Goal: Task Accomplishment & Management: Use online tool/utility

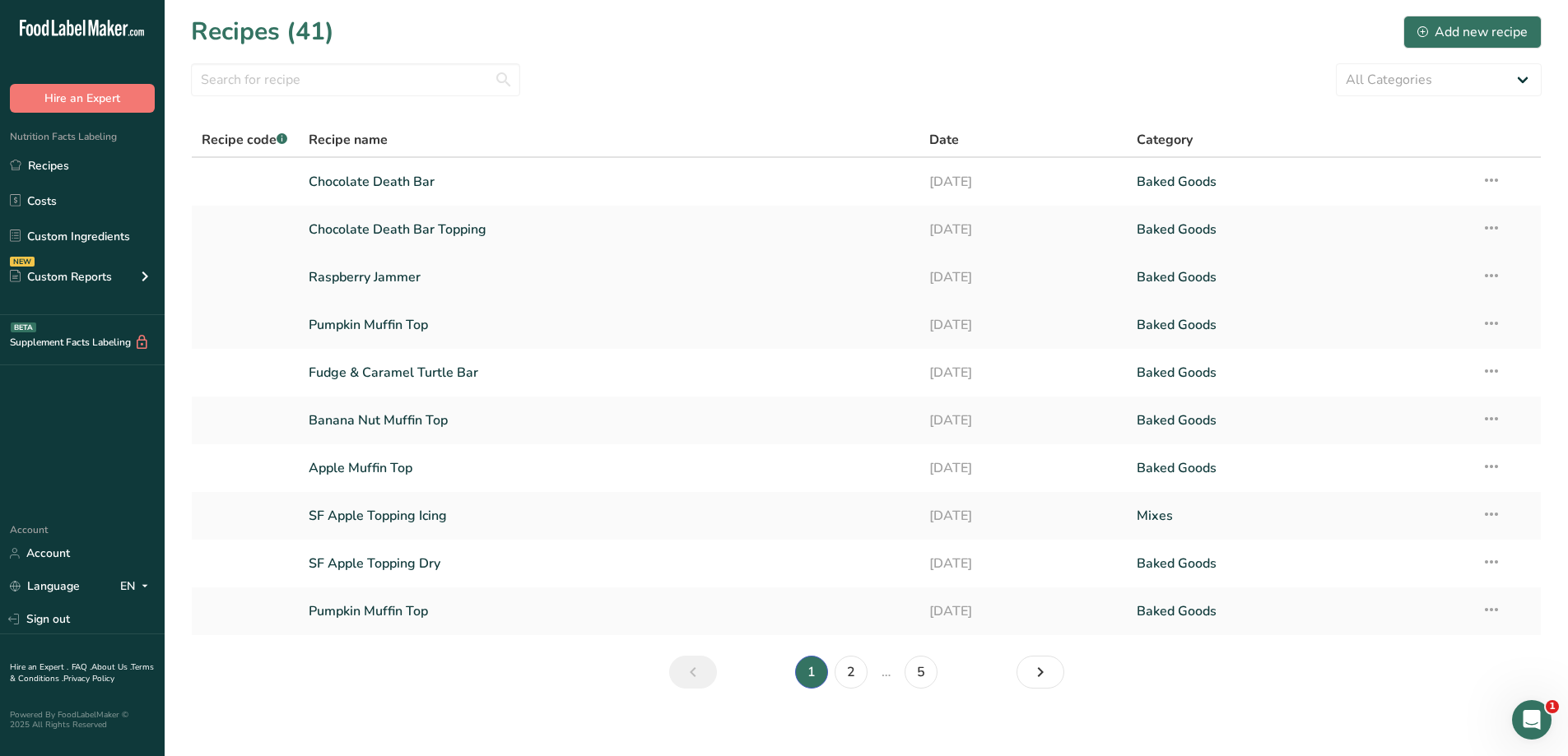
scroll to position [12, 0]
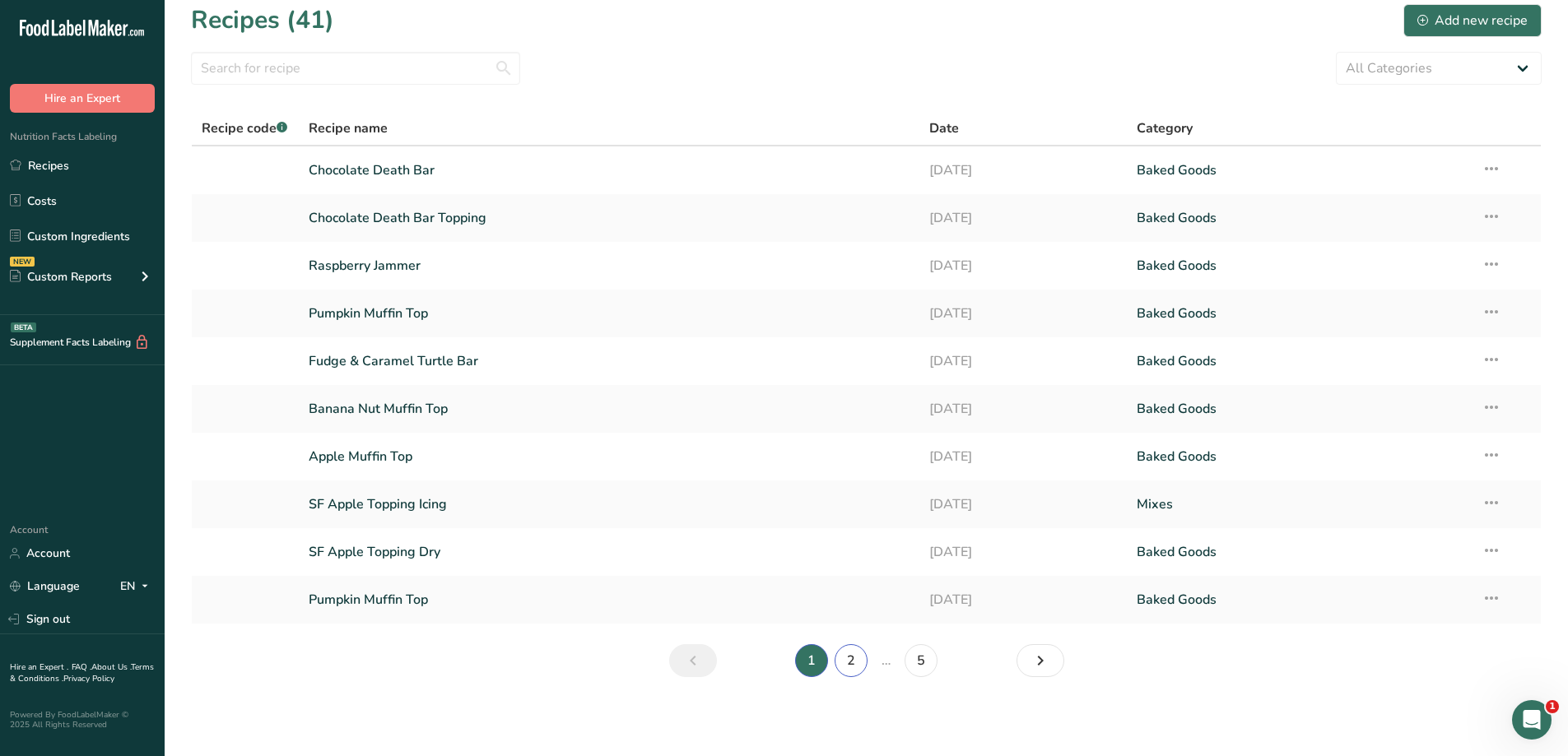
click at [850, 661] on link "2" at bounding box center [851, 661] width 33 height 33
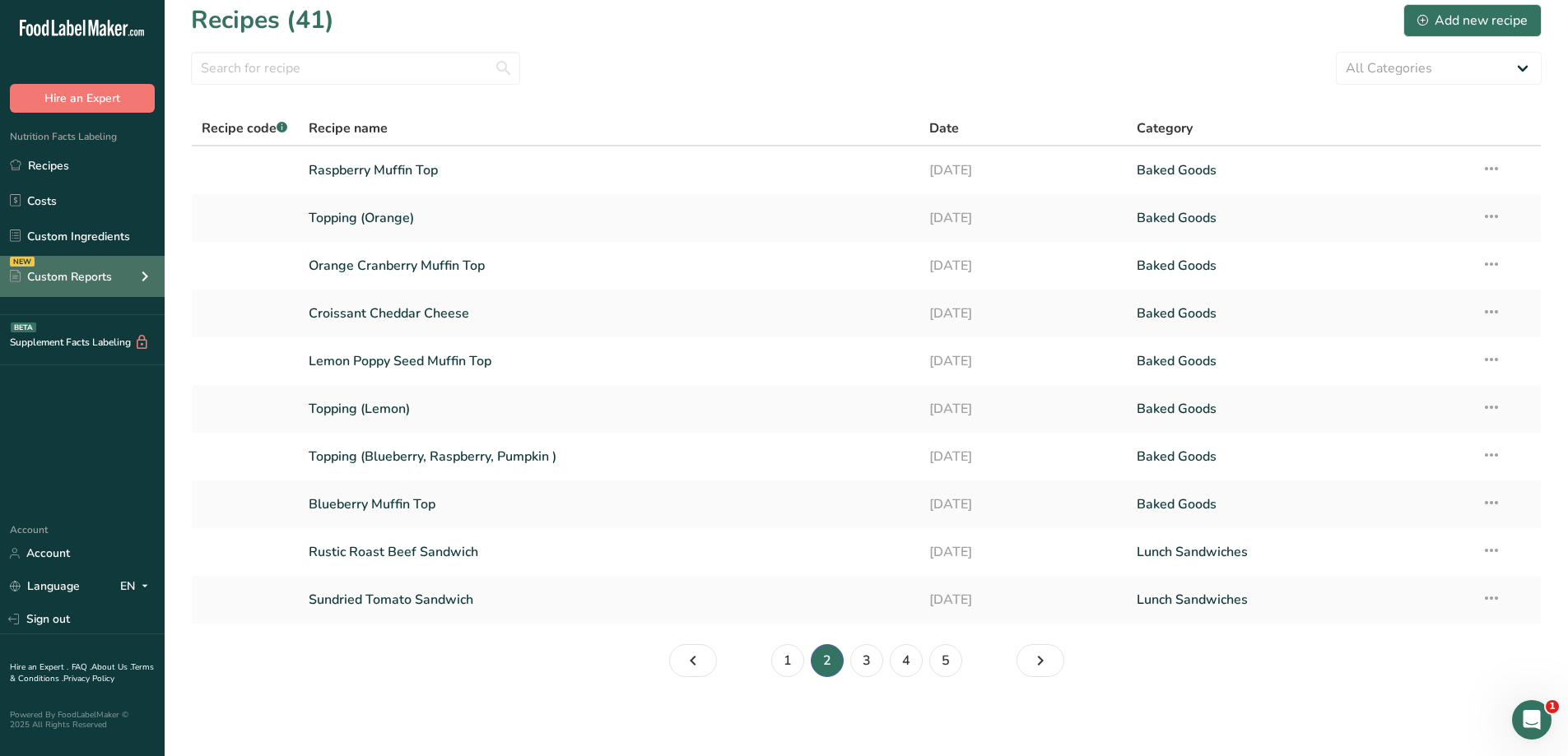
click at [83, 272] on div "Custom Reports" at bounding box center [61, 277] width 102 height 17
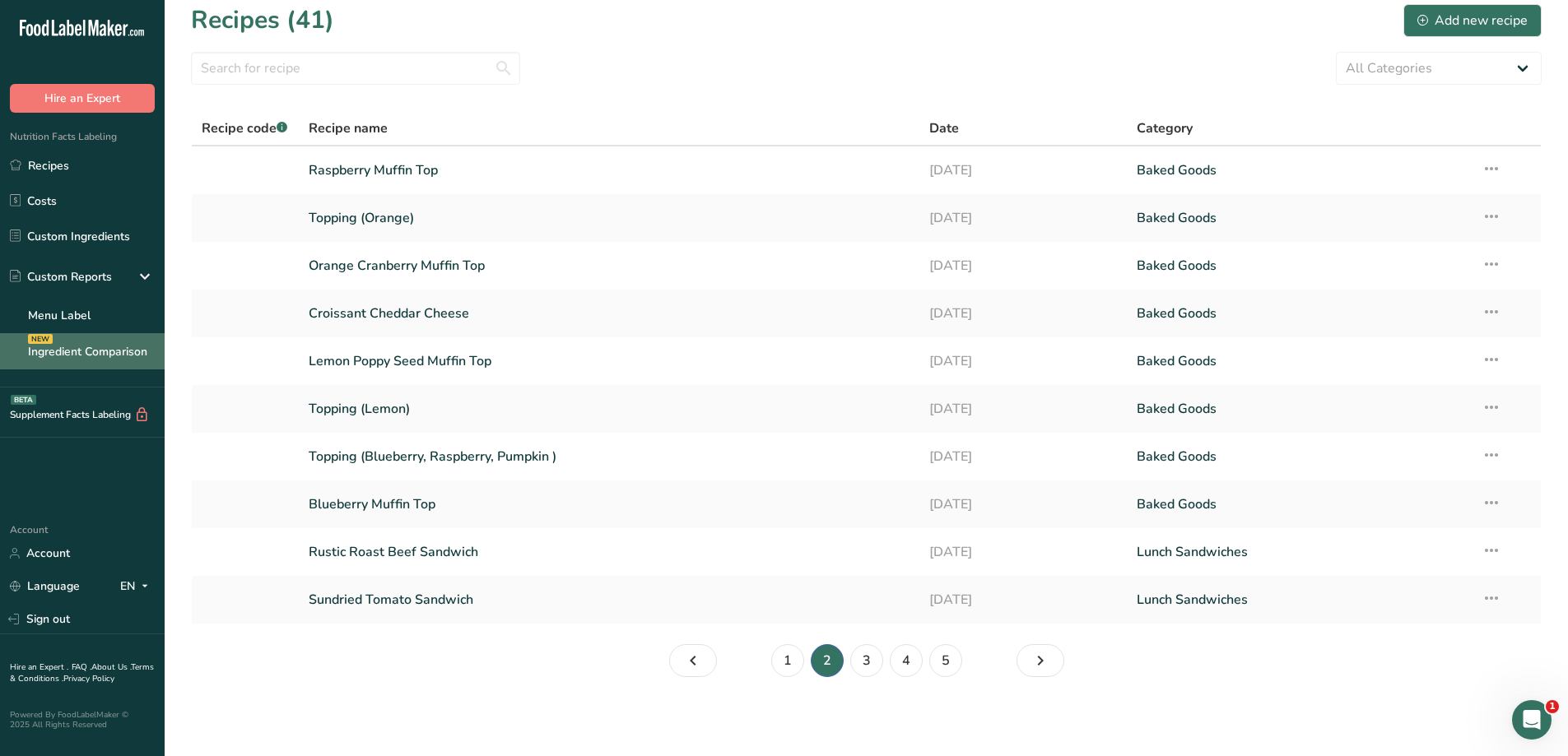
click at [117, 351] on link "Ingredient Comparison NEW" at bounding box center [82, 351] width 165 height 37
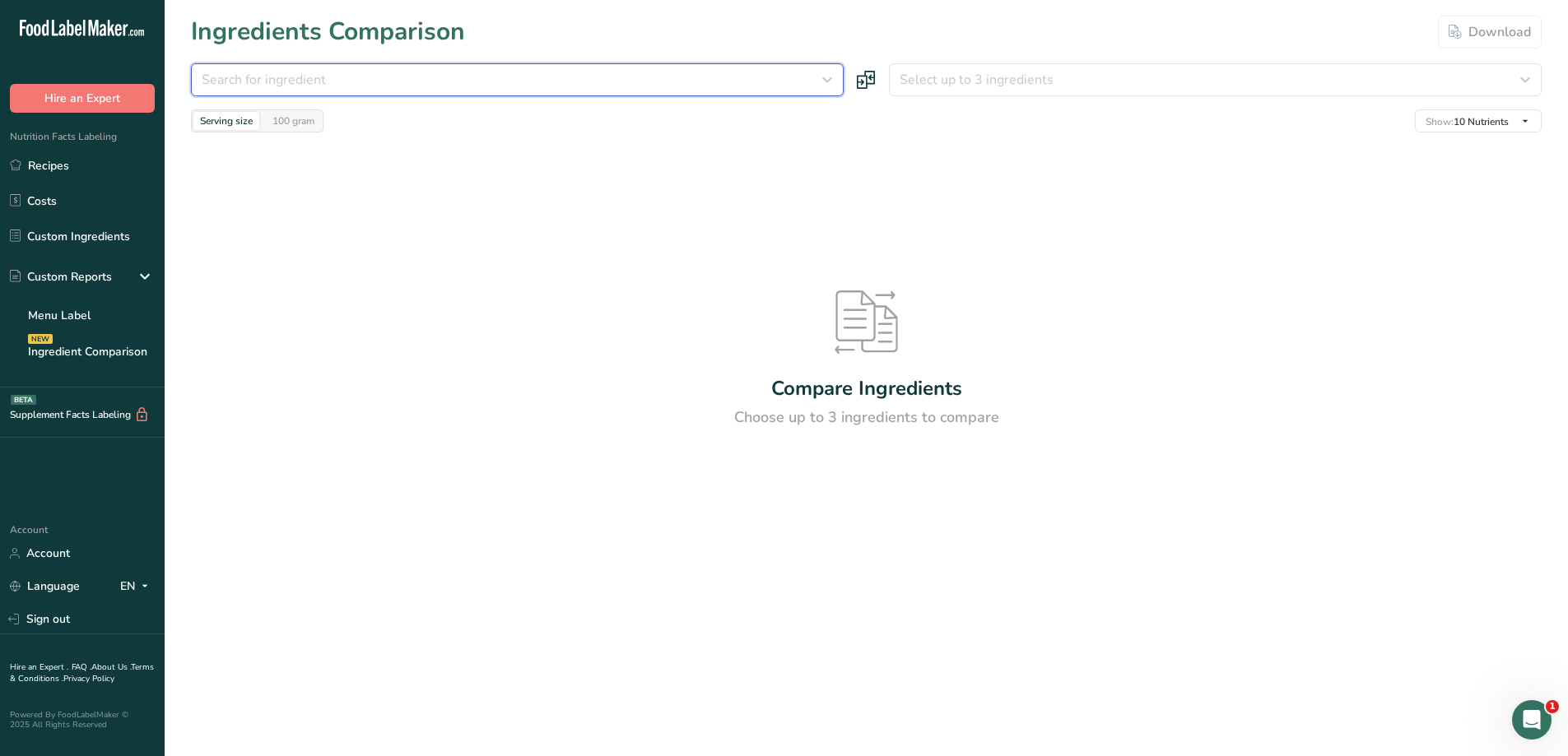
click at [825, 76] on icon "button" at bounding box center [828, 80] width 20 height 30
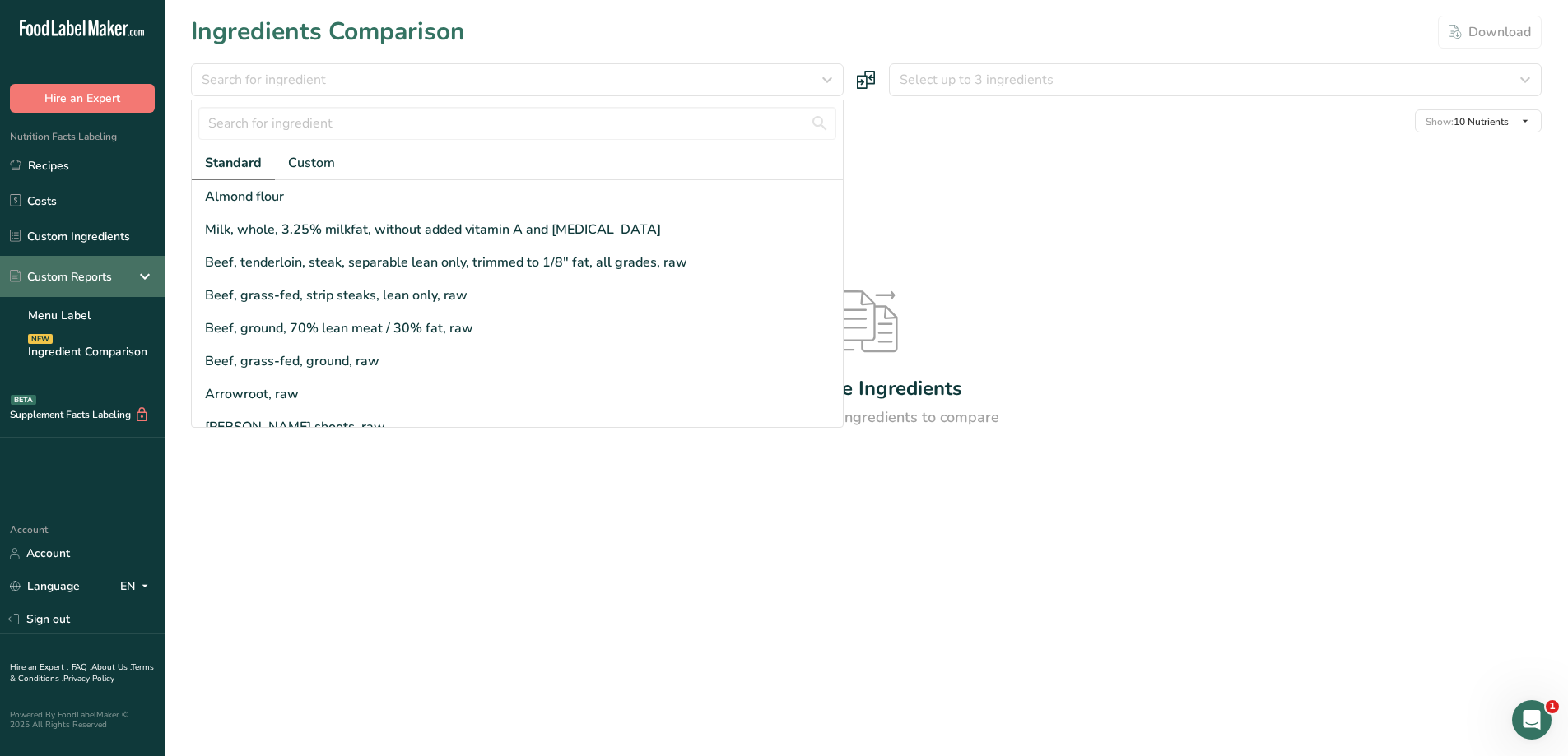
click at [76, 277] on div "Custom Reports" at bounding box center [61, 277] width 102 height 17
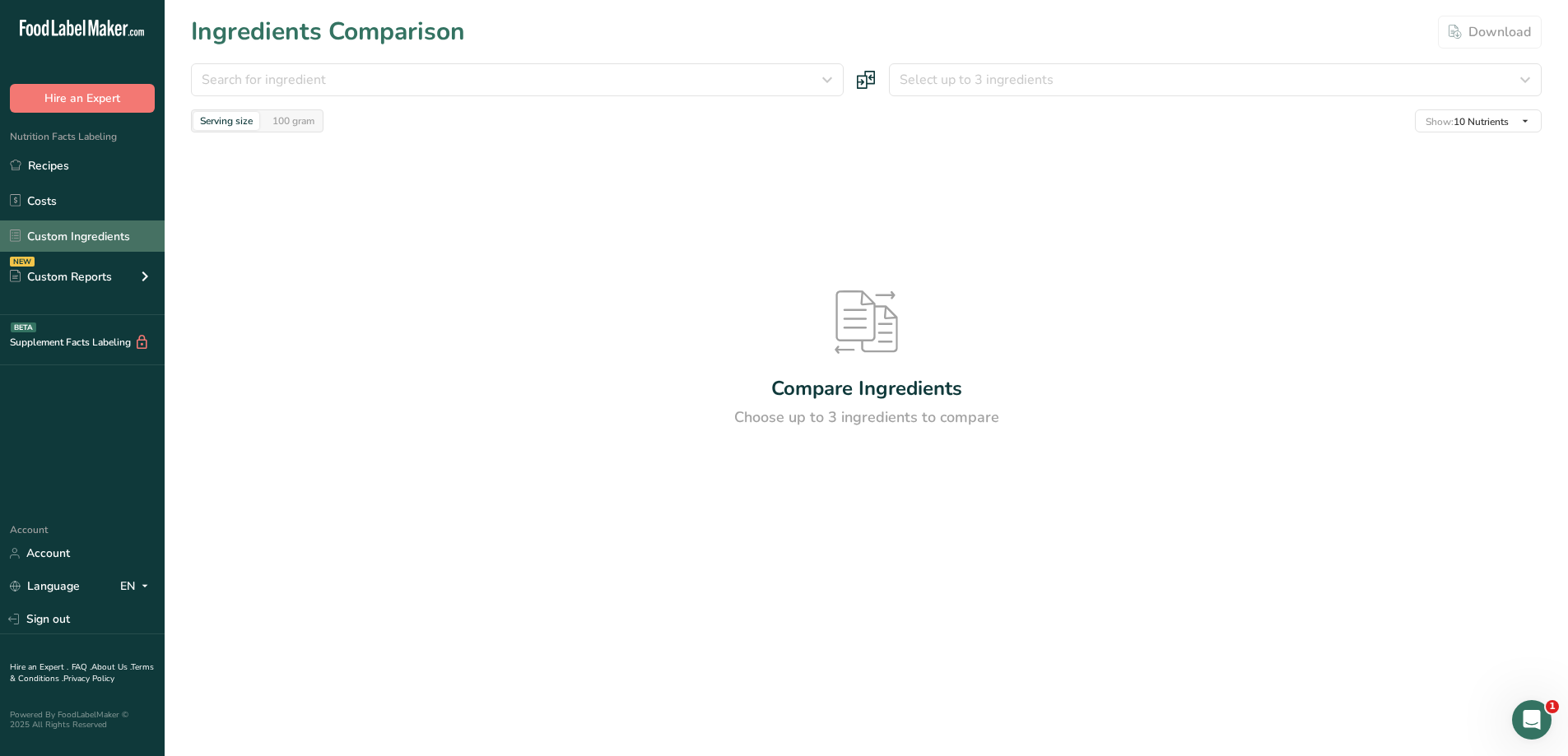
click at [79, 237] on link "Custom Ingredients" at bounding box center [82, 236] width 165 height 32
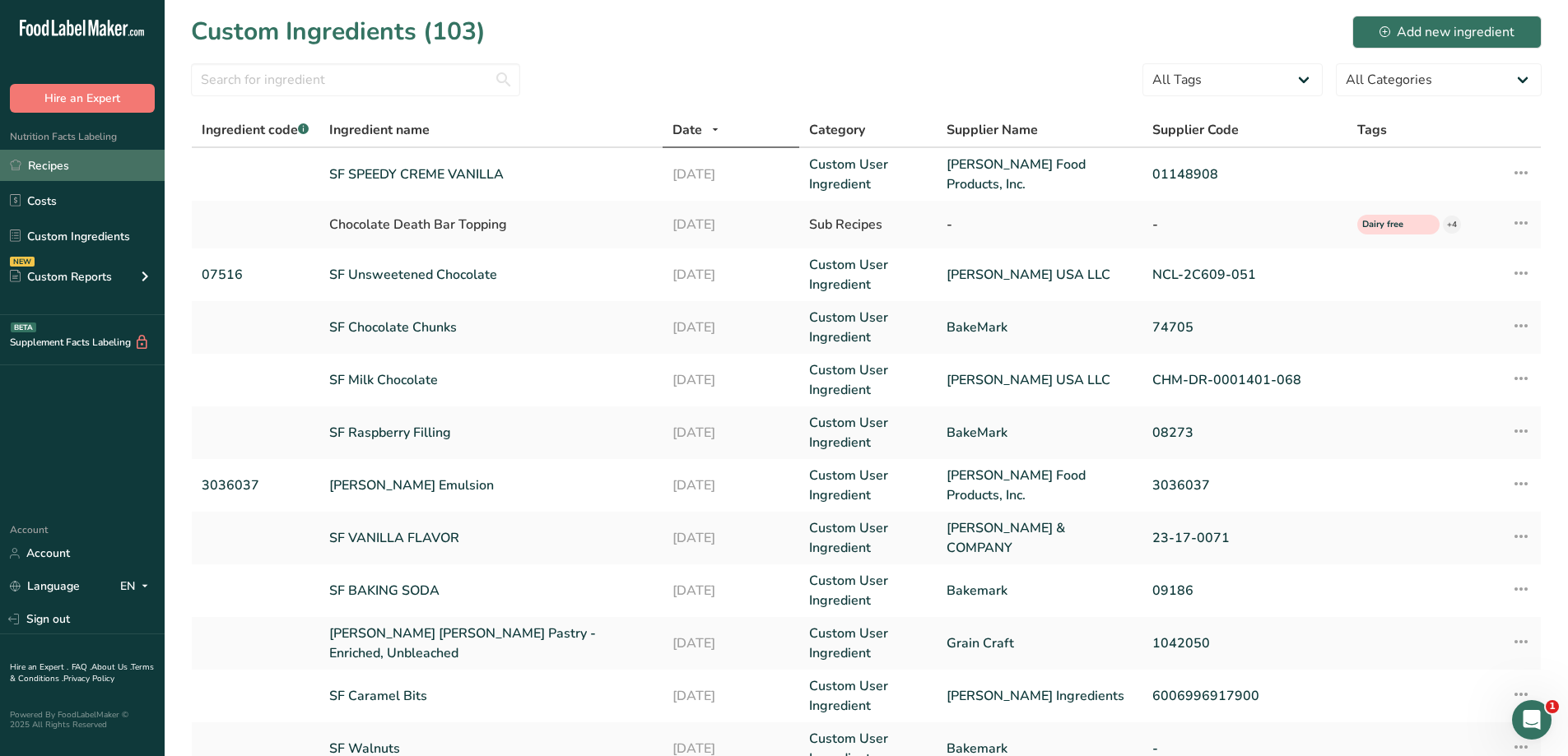
click at [87, 160] on link "Recipes" at bounding box center [82, 165] width 165 height 32
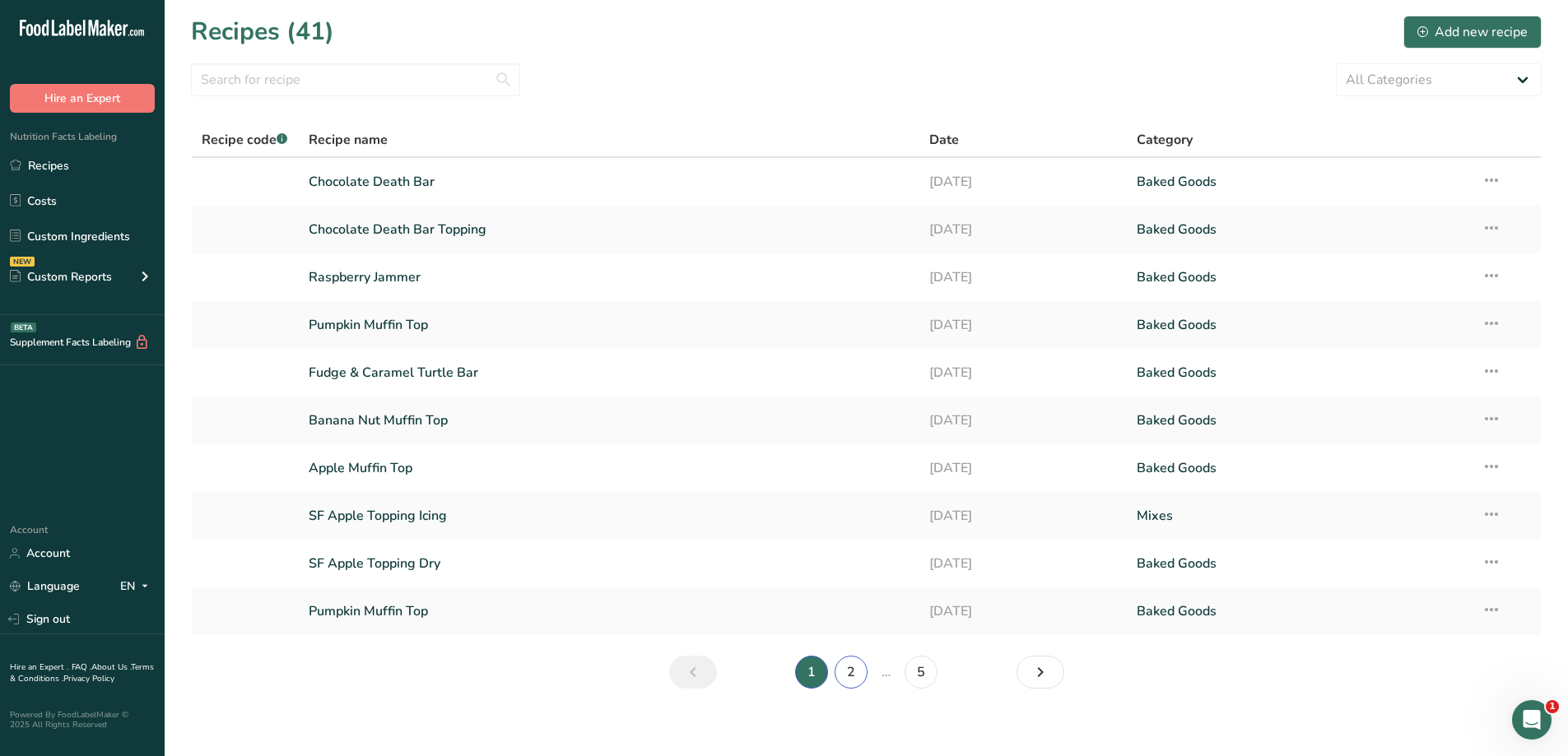
click at [853, 674] on link "2" at bounding box center [851, 672] width 33 height 33
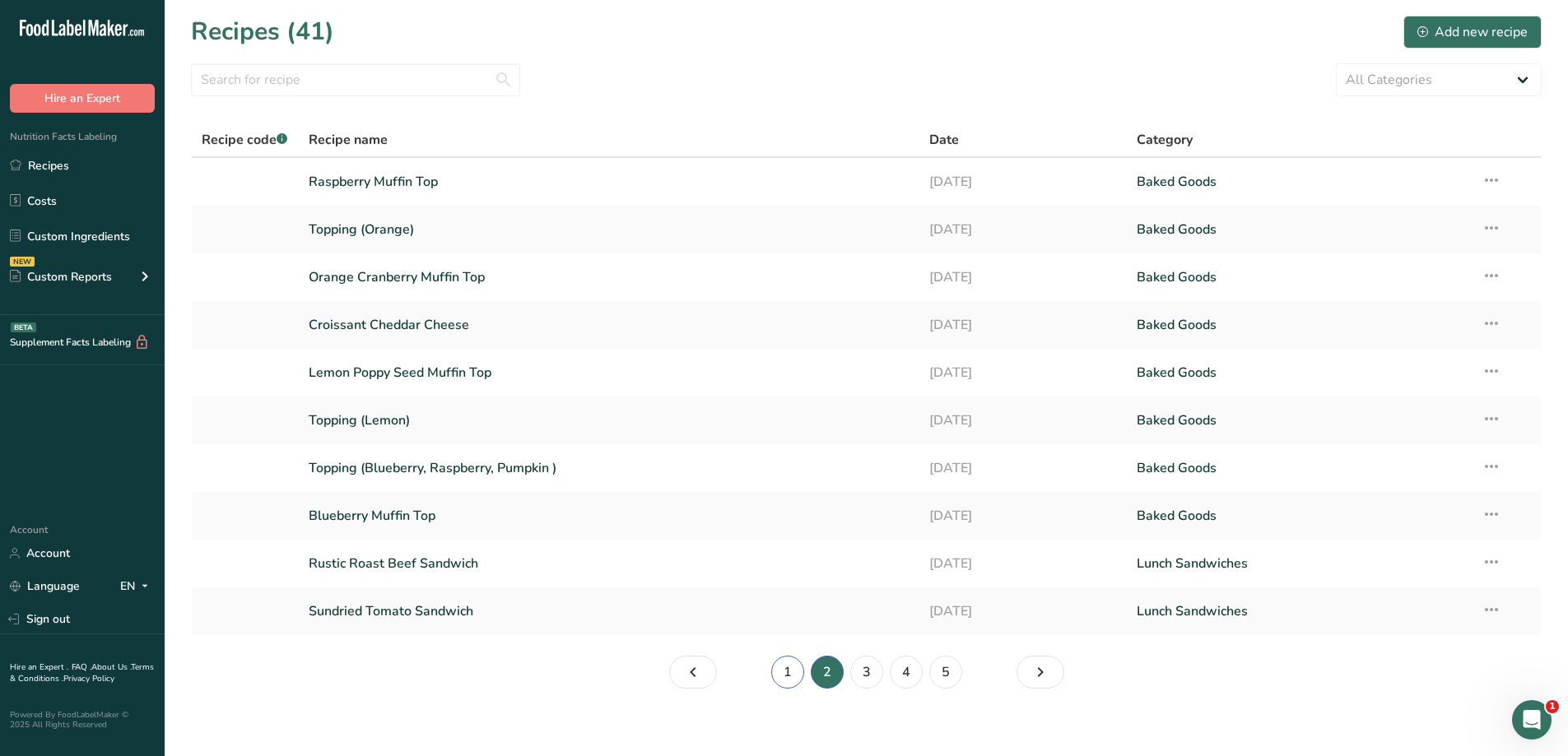
click at [789, 670] on link "1" at bounding box center [788, 672] width 33 height 33
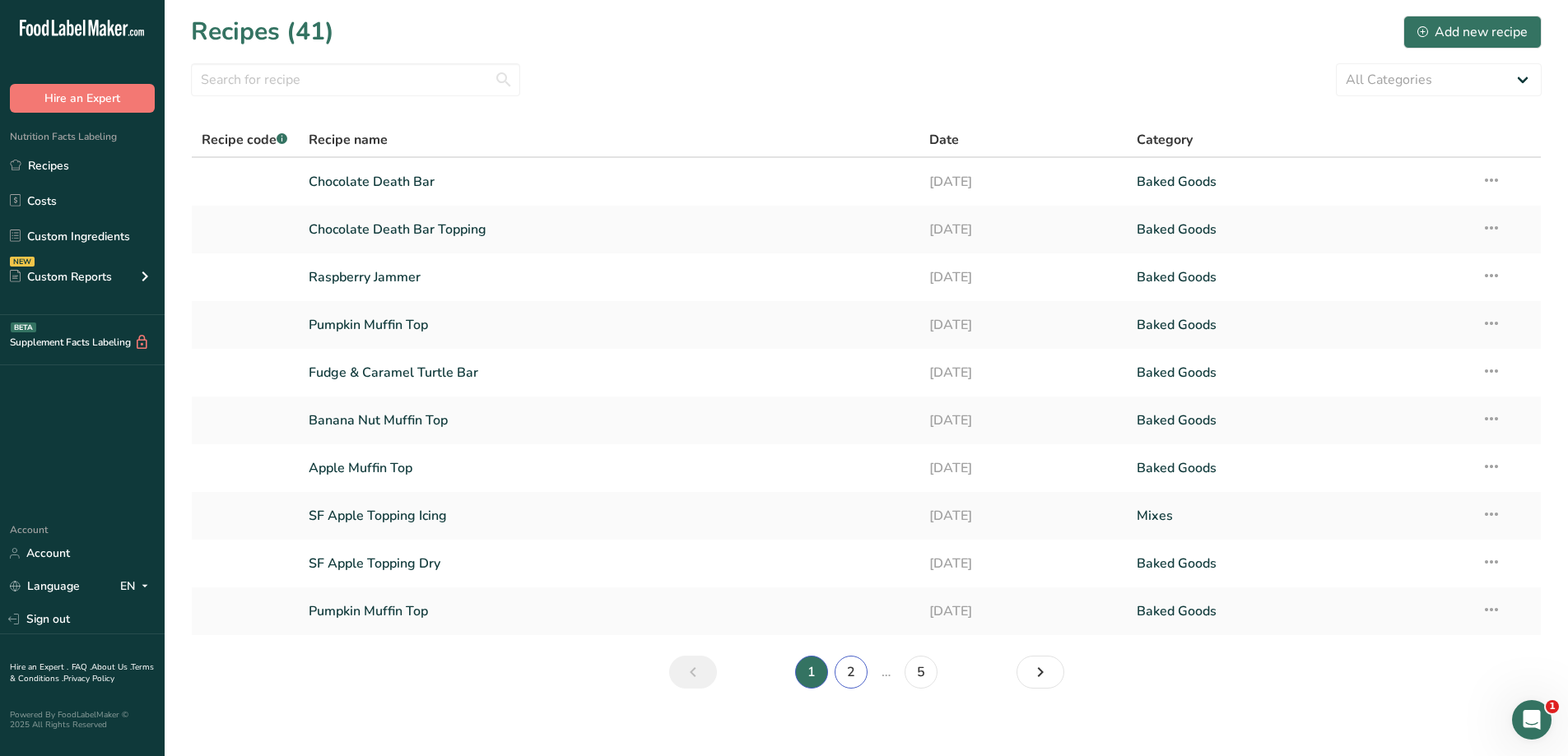
click at [850, 682] on link "2" at bounding box center [851, 672] width 33 height 33
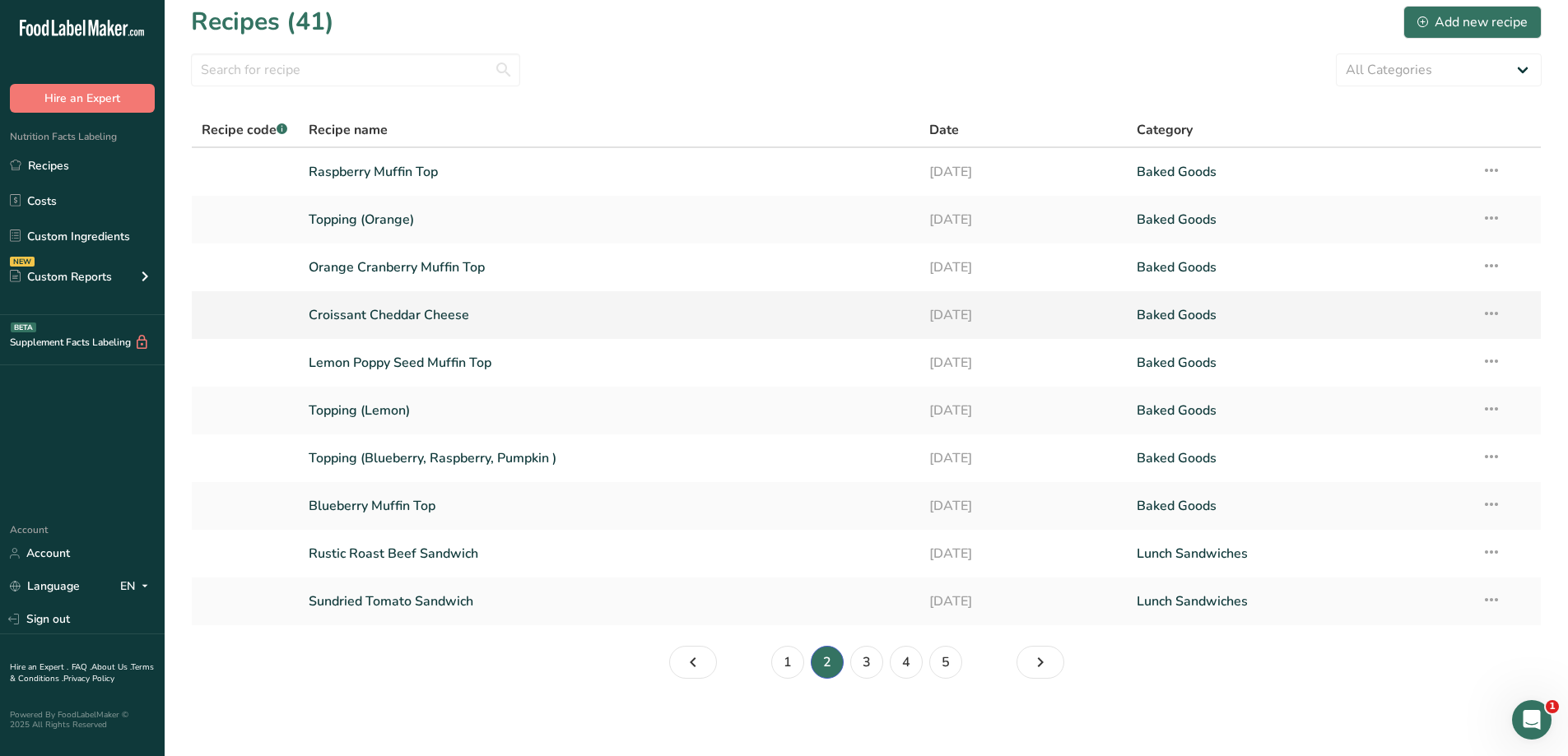
scroll to position [12, 0]
click at [872, 667] on link "3" at bounding box center [867, 661] width 33 height 33
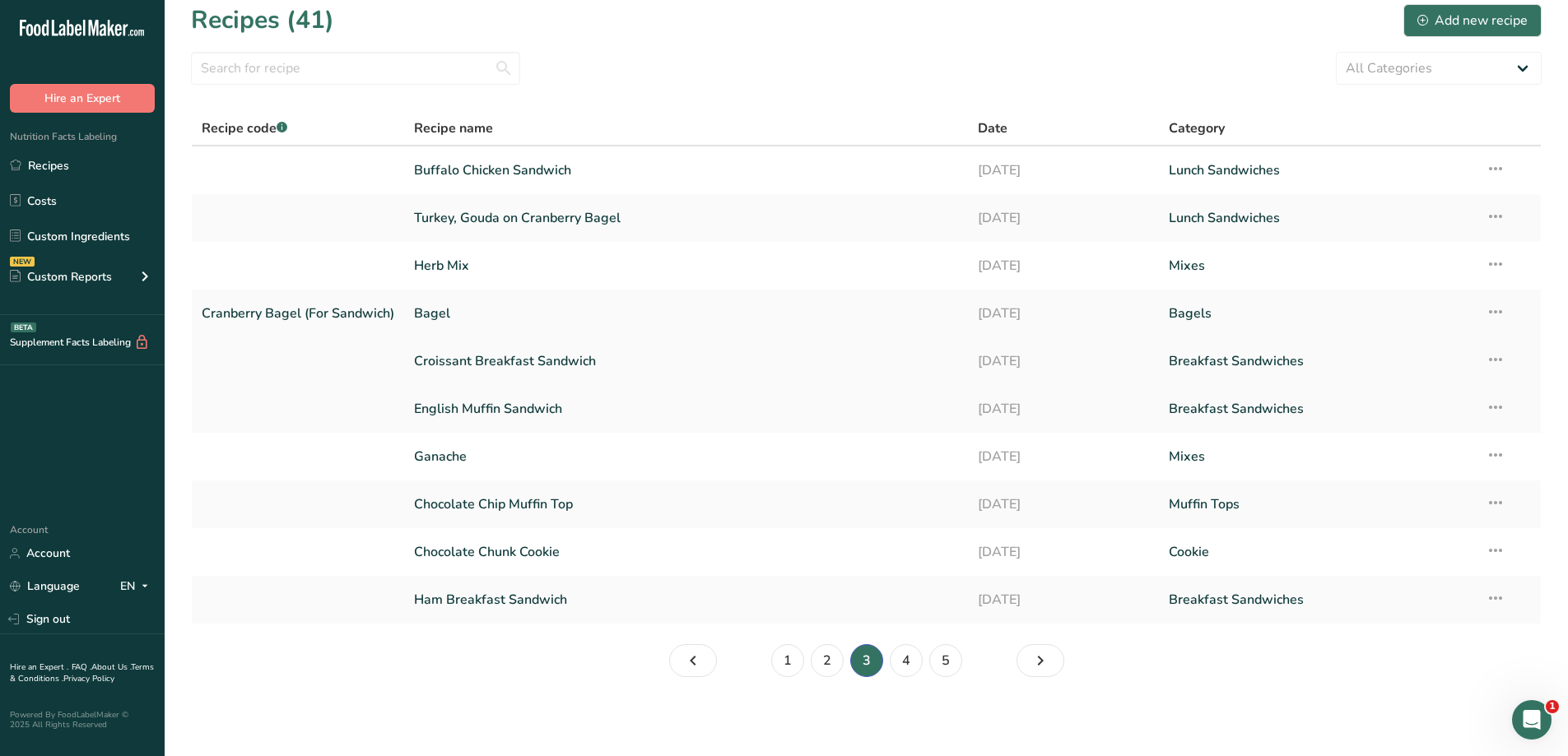
click at [657, 358] on link "Croissant Breakfast Sandwich" at bounding box center [686, 361] width 544 height 35
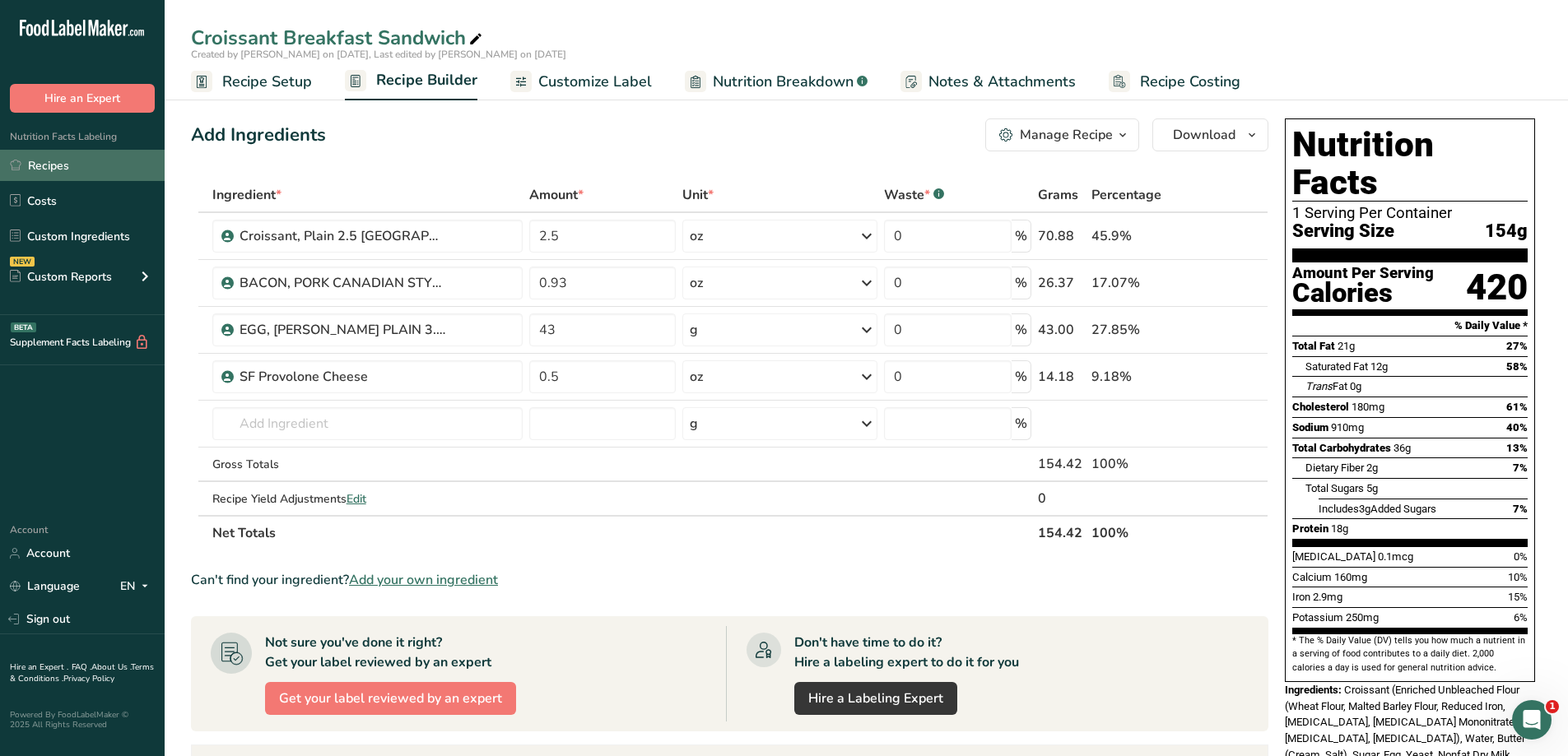
click at [99, 172] on link "Recipes" at bounding box center [82, 165] width 165 height 32
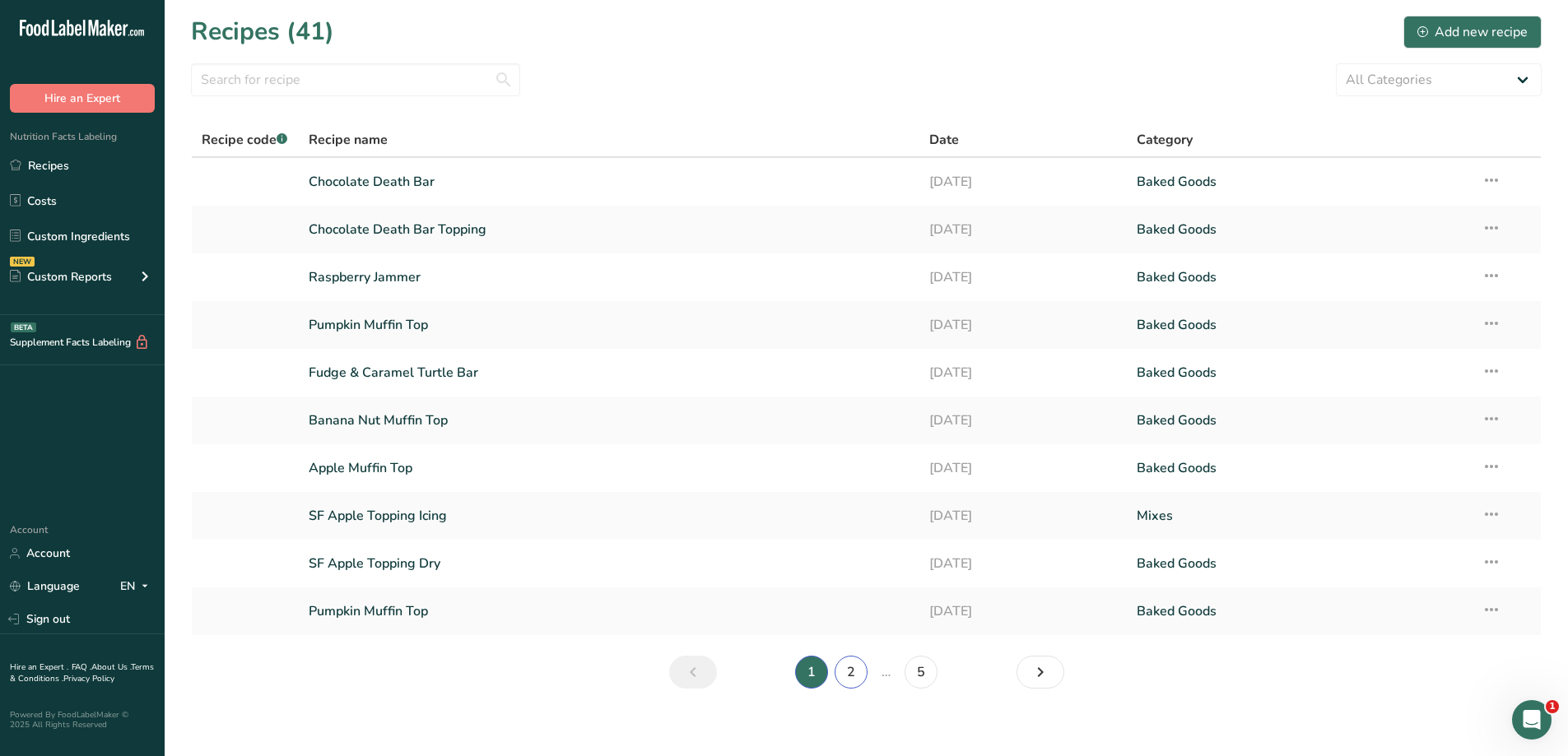
click at [857, 665] on link "2" at bounding box center [851, 672] width 33 height 33
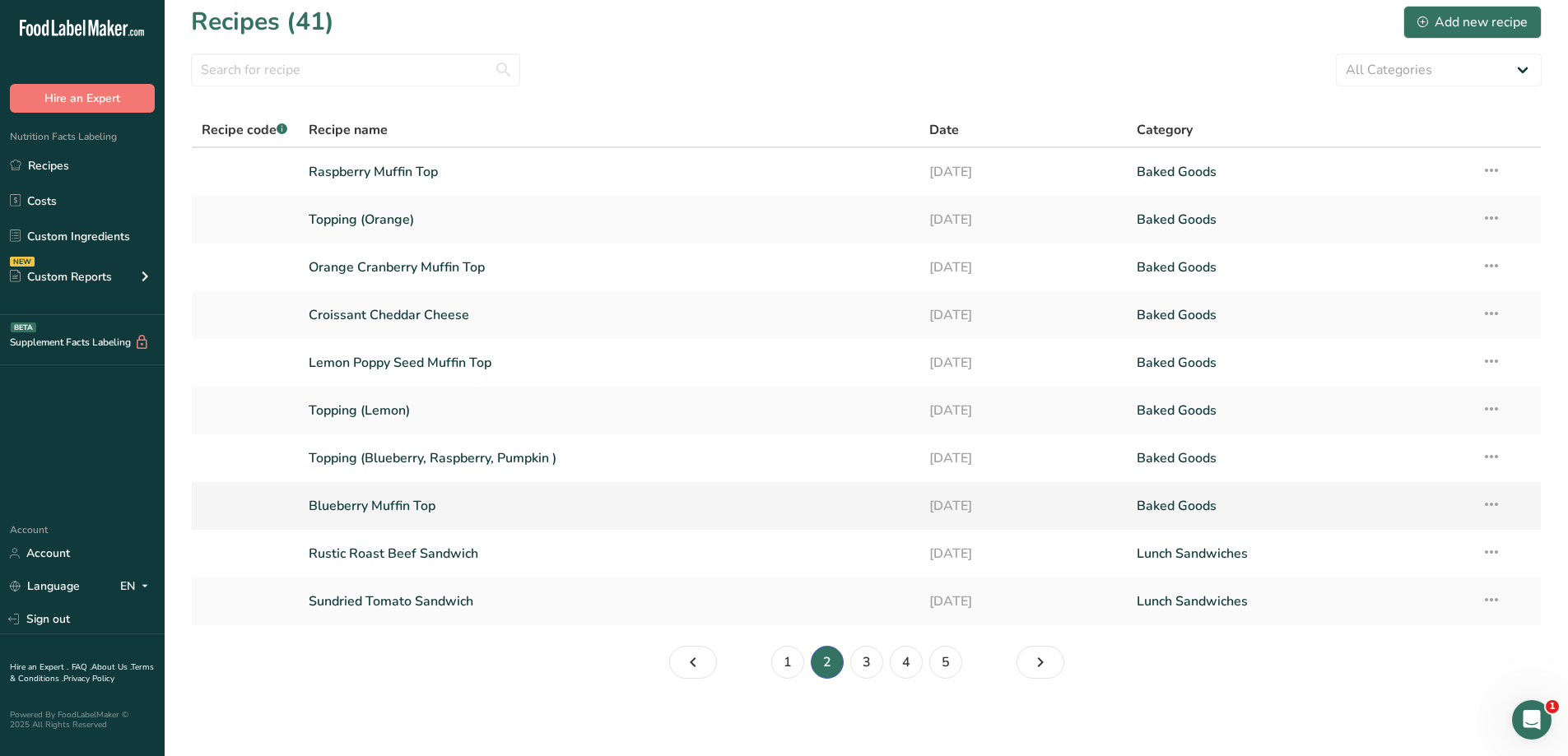
scroll to position [12, 0]
click at [877, 660] on link "3" at bounding box center [867, 661] width 33 height 33
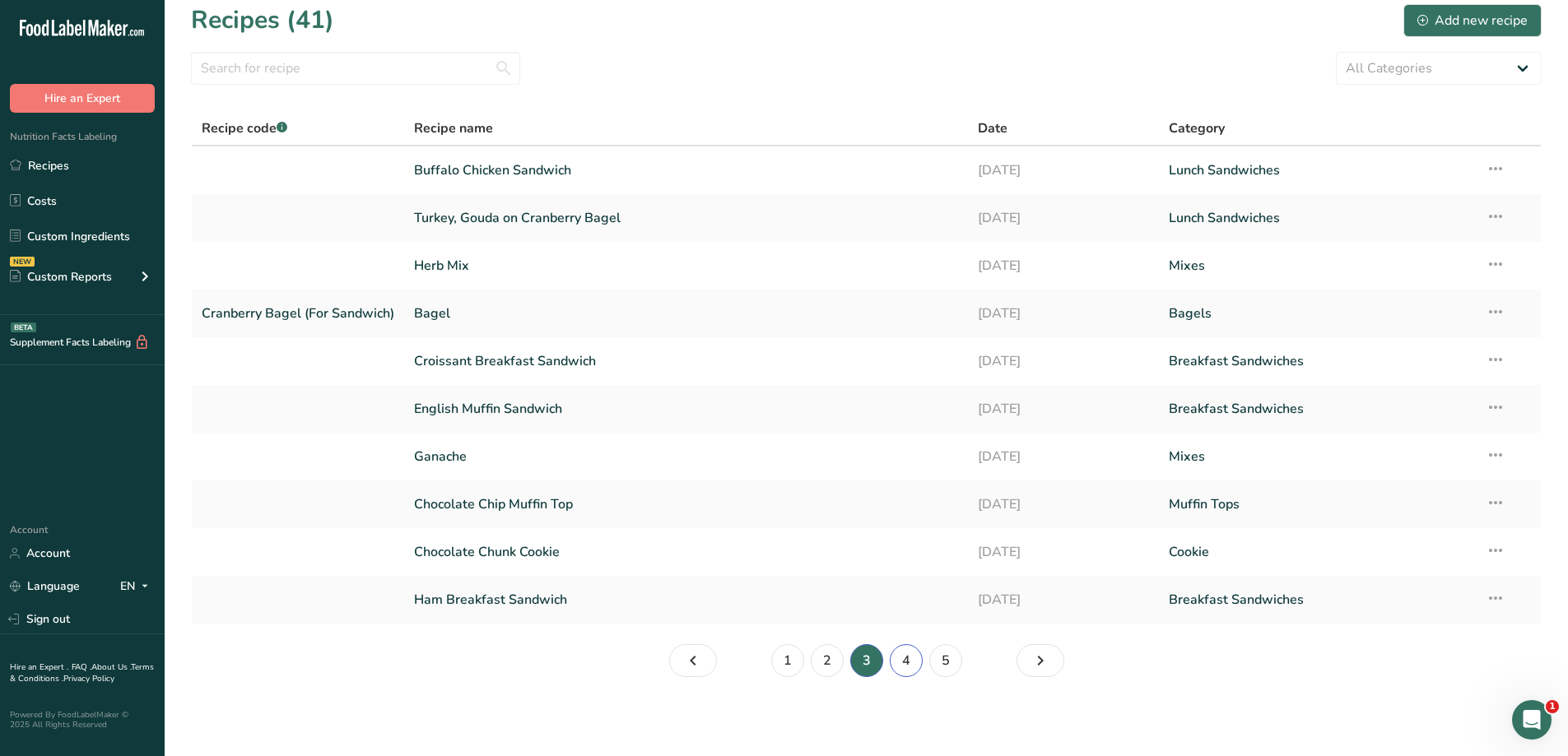
click at [908, 662] on link "4" at bounding box center [907, 661] width 33 height 33
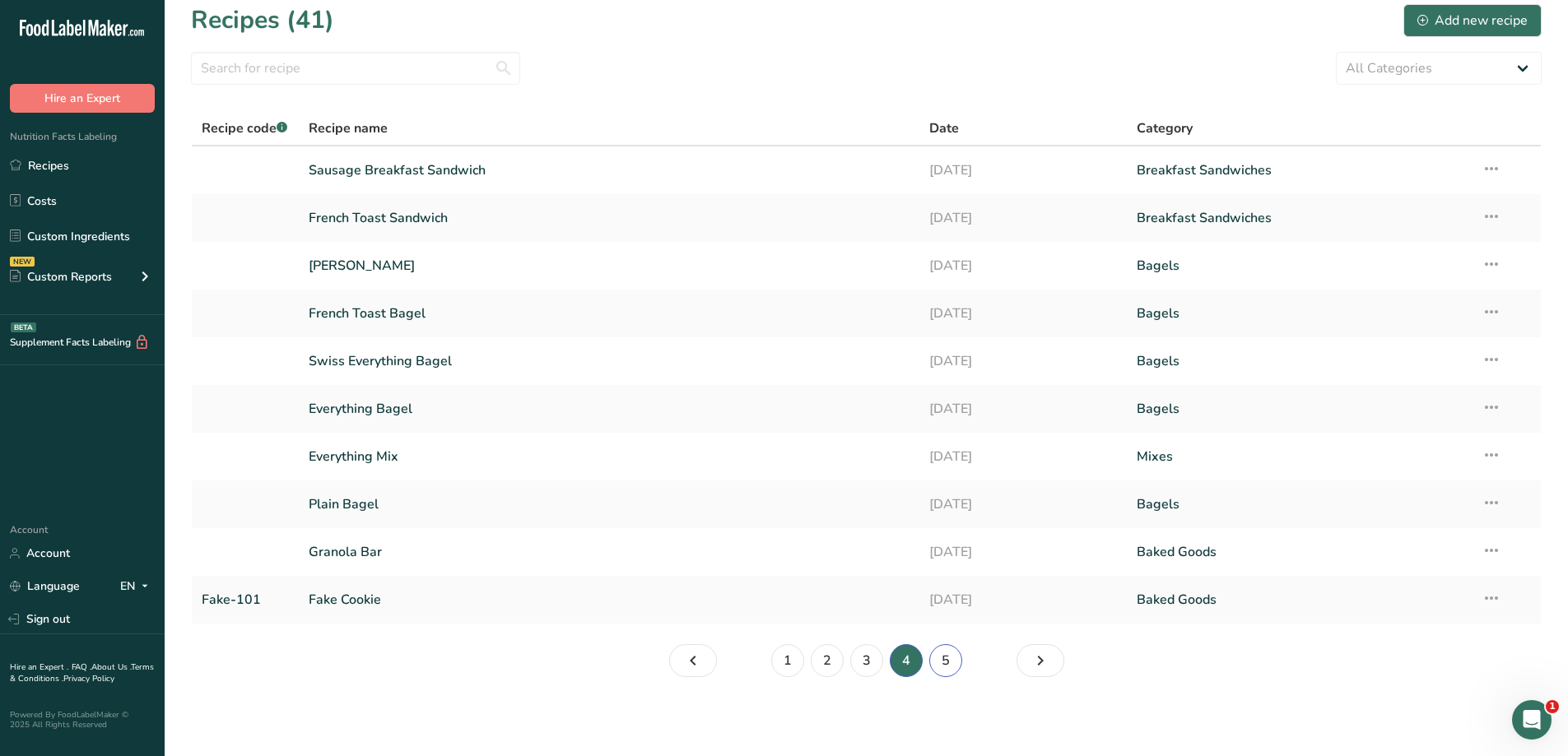
click at [943, 667] on link "5" at bounding box center [946, 661] width 33 height 33
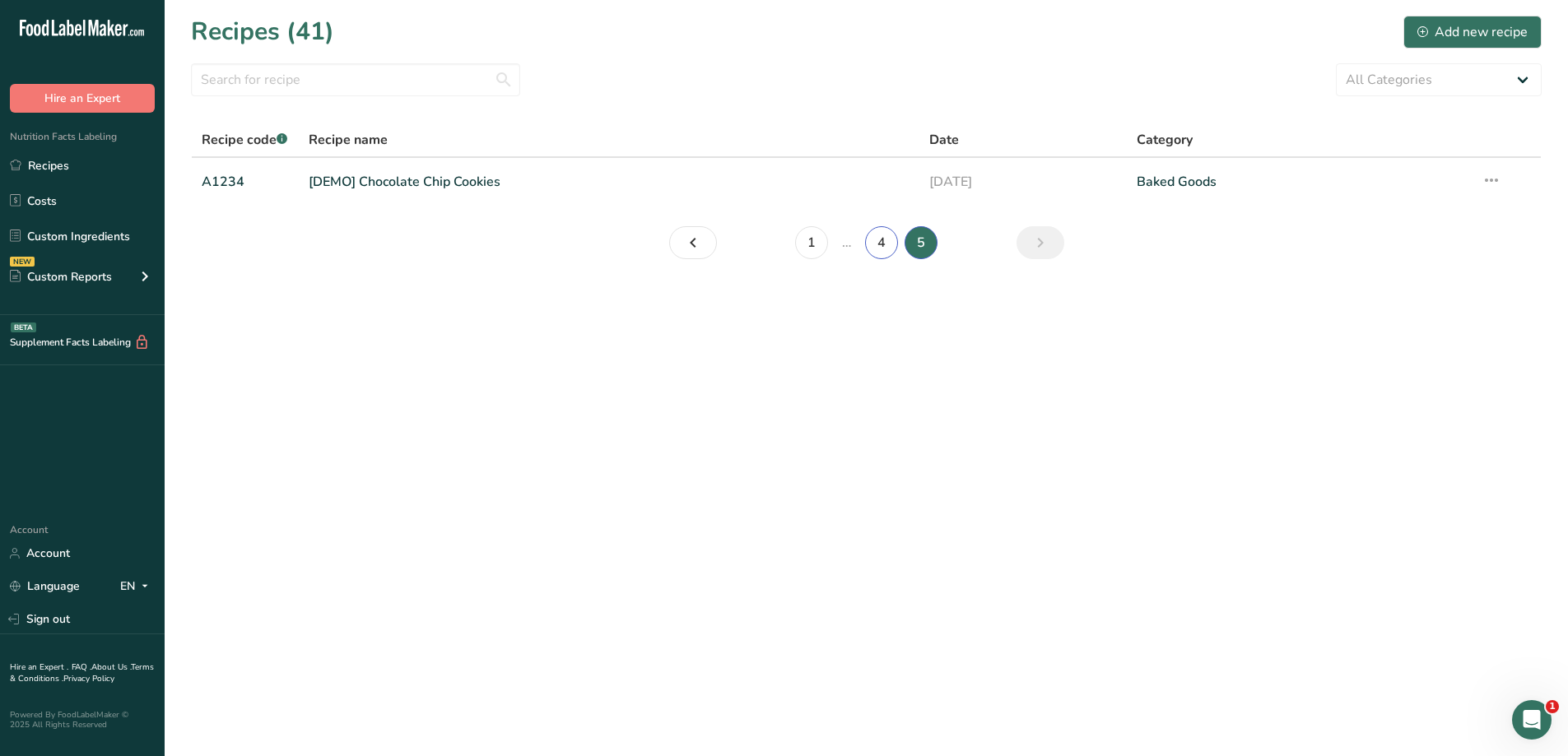
click at [877, 234] on link "4" at bounding box center [882, 243] width 33 height 33
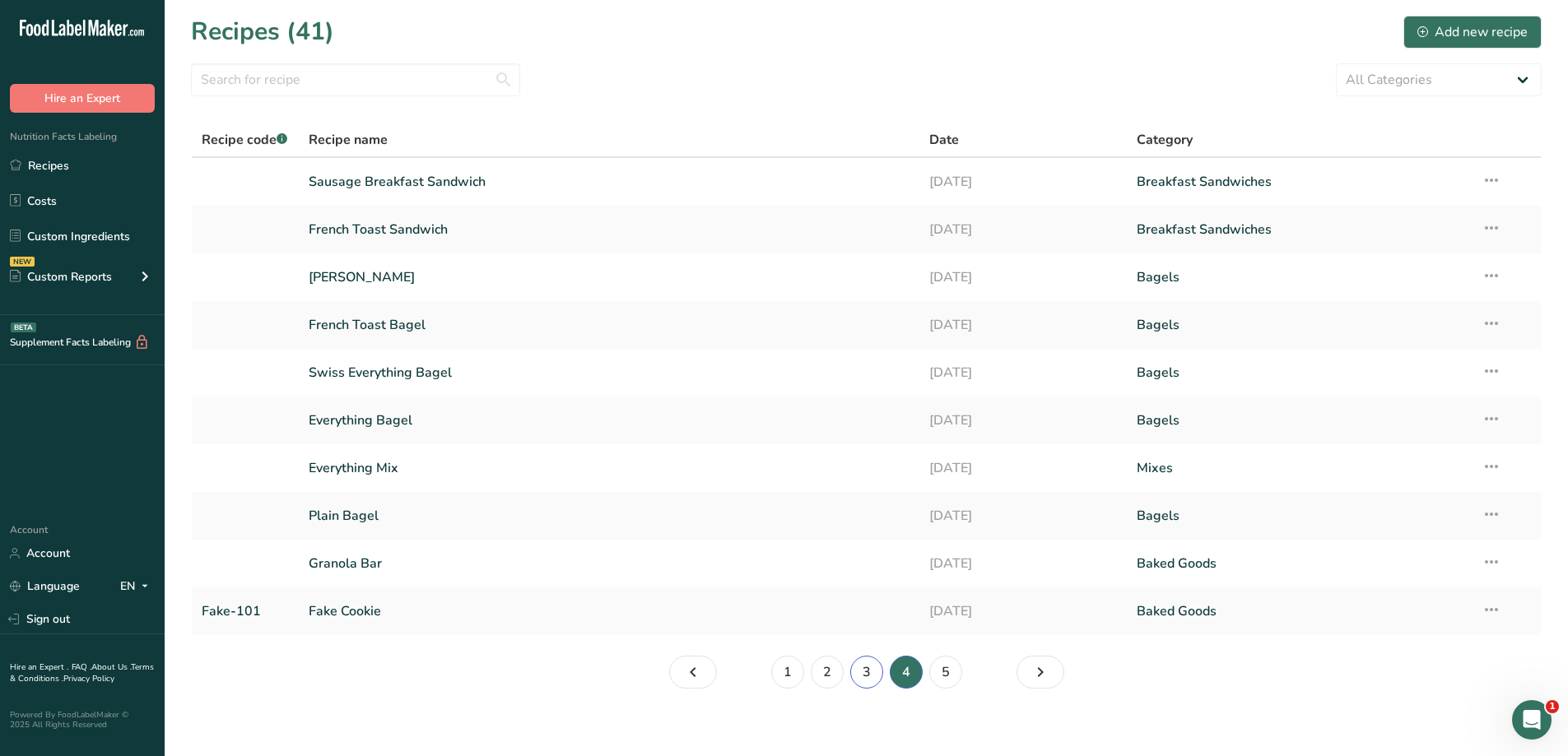
click at [868, 675] on link "3" at bounding box center [867, 672] width 33 height 33
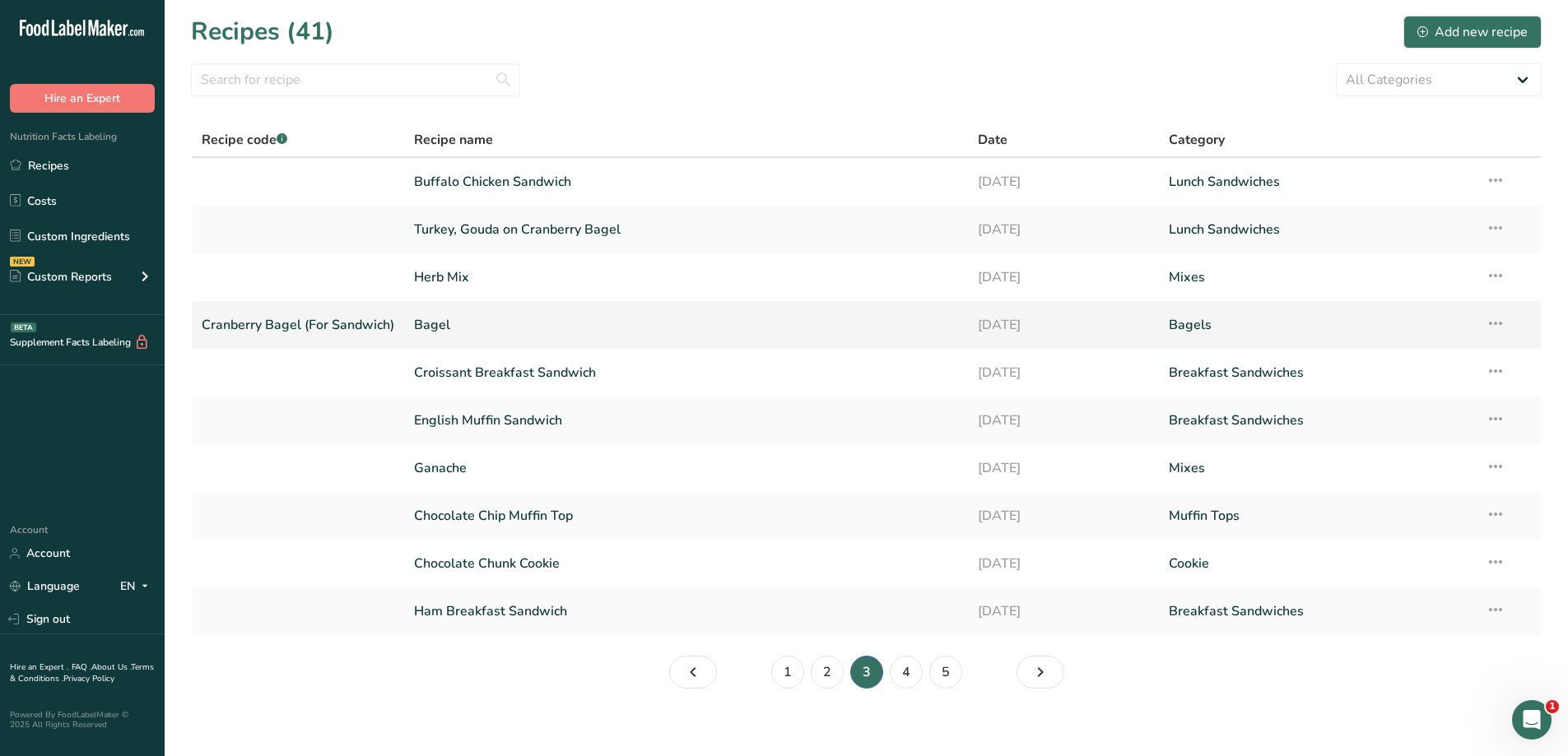
drag, startPoint x: 486, startPoint y: 322, endPoint x: 447, endPoint y: 323, distance: 39.0
click at [447, 323] on link "Bagel" at bounding box center [686, 325] width 544 height 35
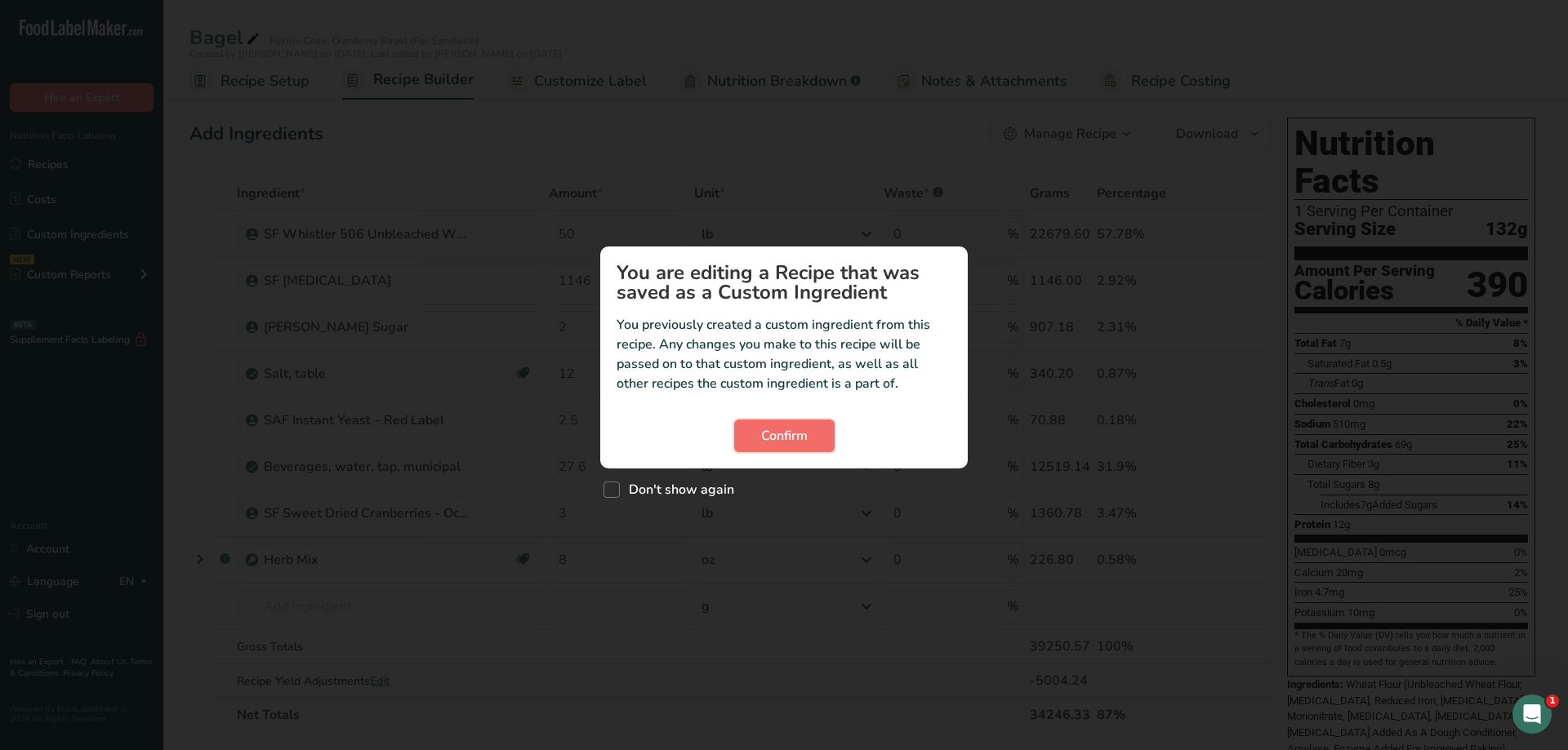
click at [790, 442] on span "Confirm" at bounding box center [784, 436] width 46 height 20
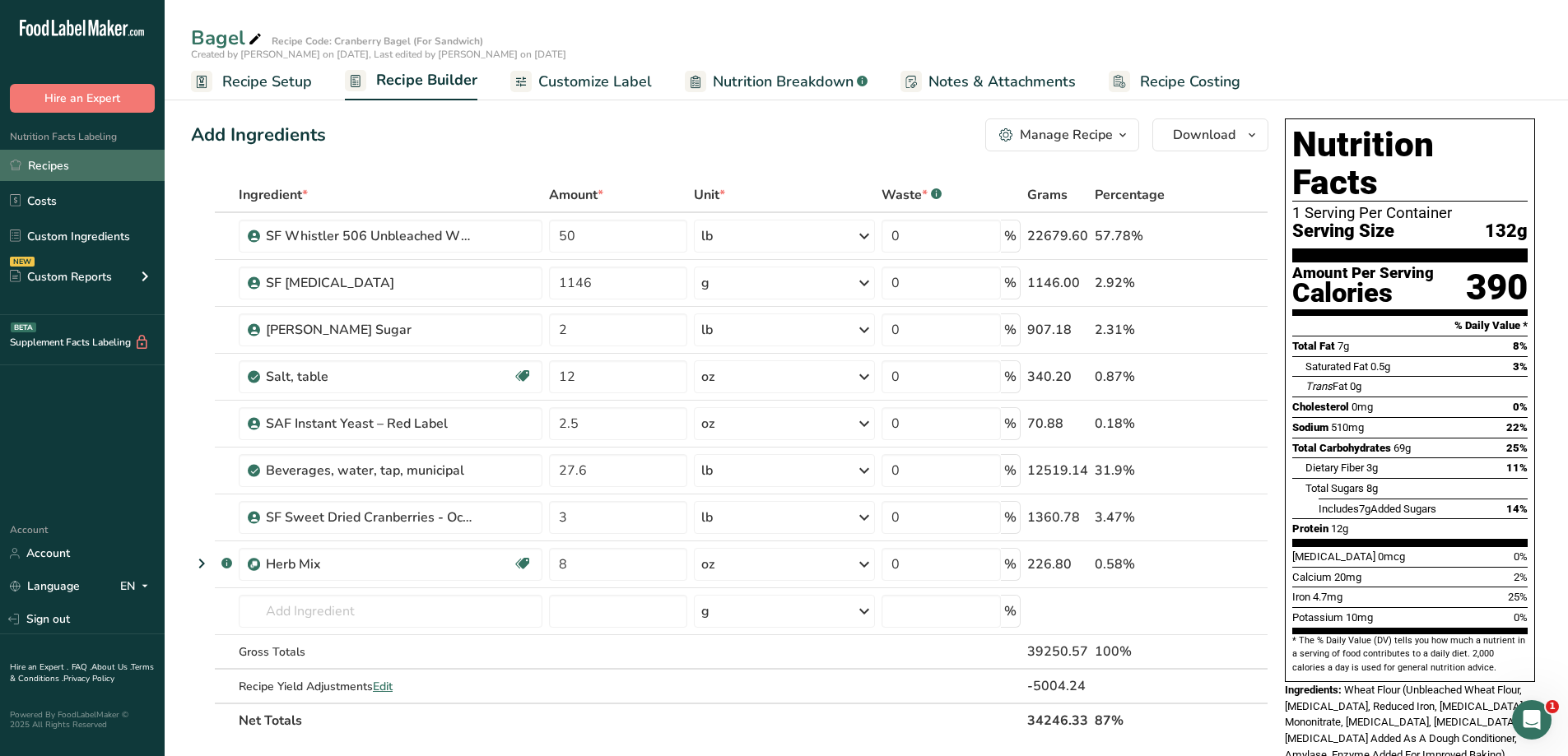
click at [60, 171] on link "Recipes" at bounding box center [82, 165] width 165 height 32
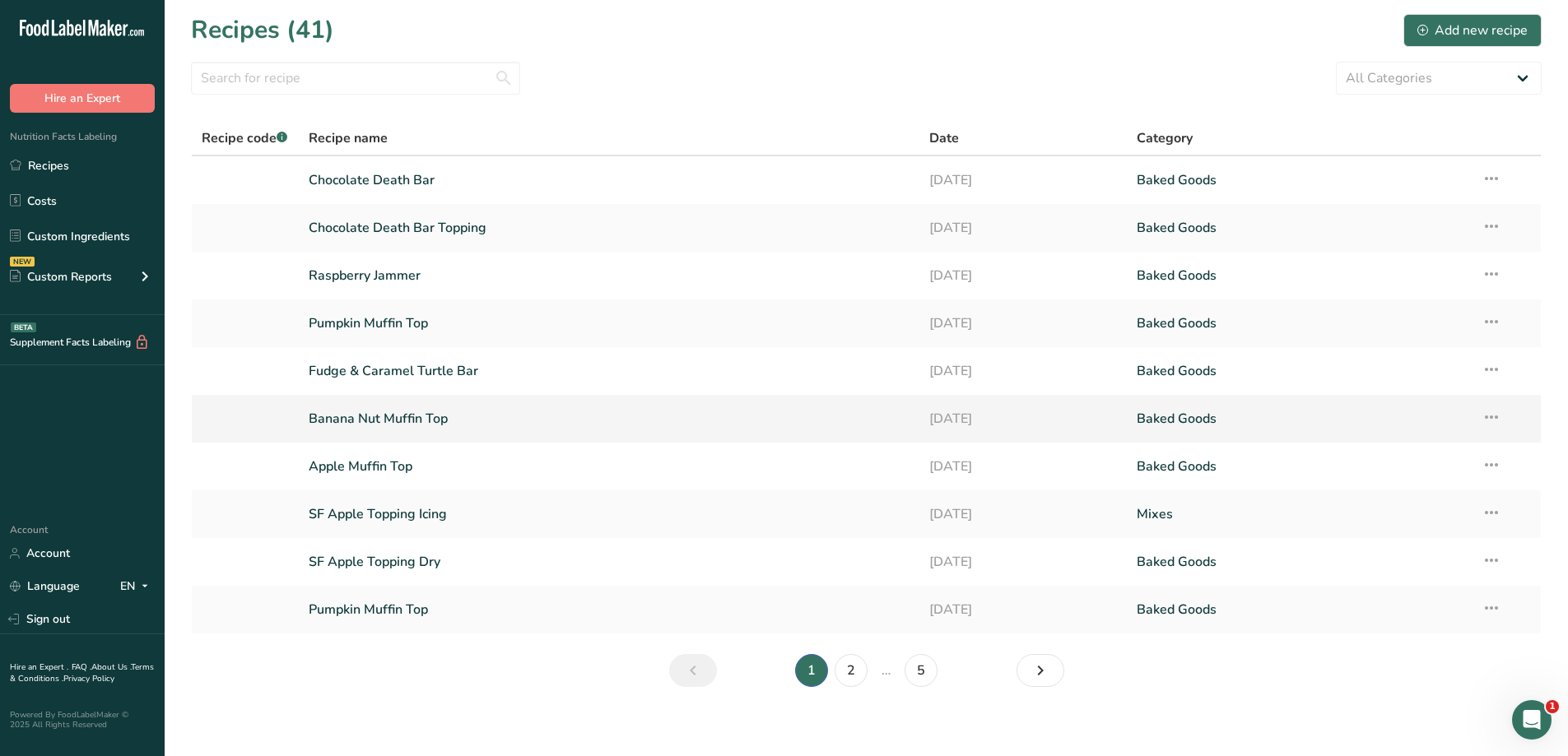
scroll to position [12, 0]
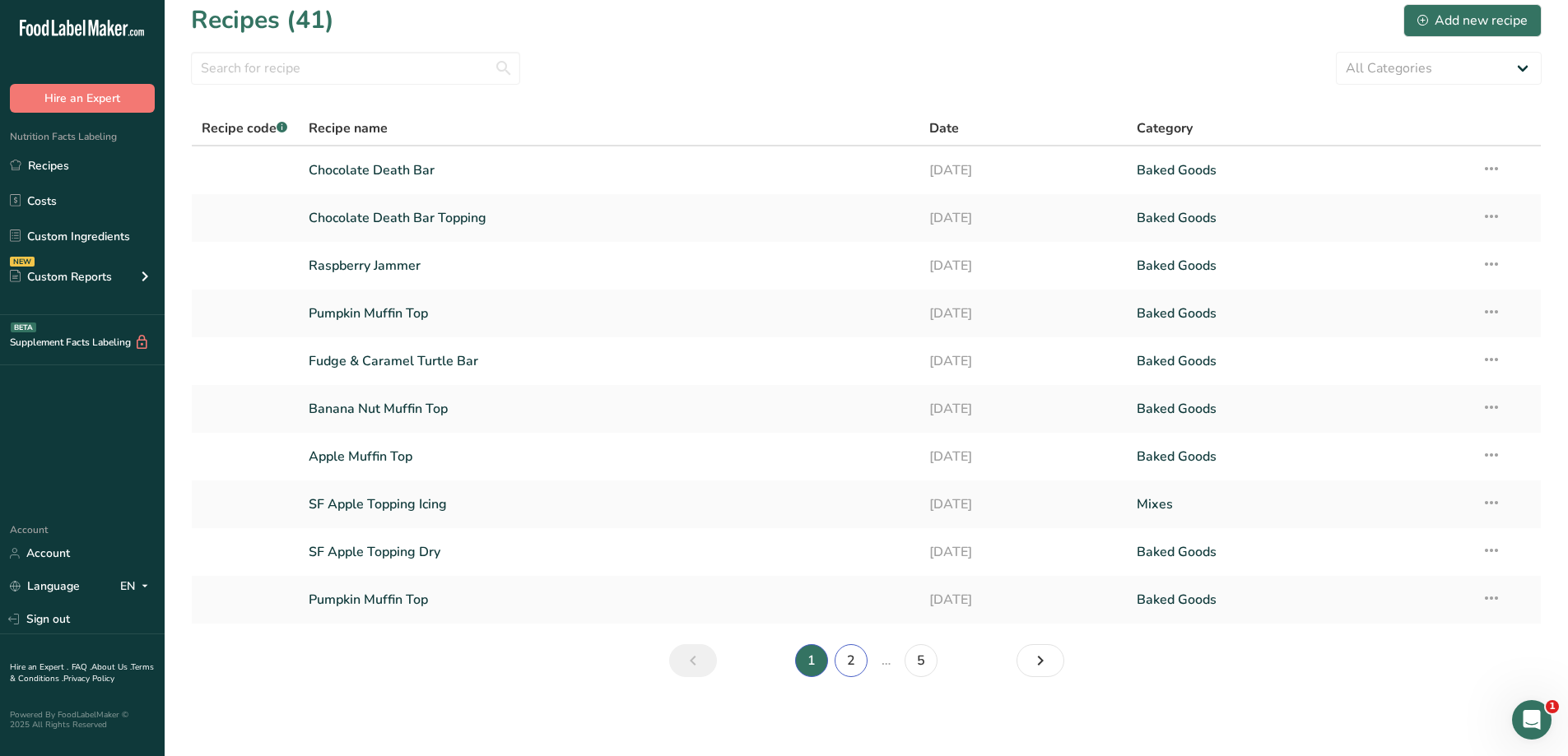
click at [853, 663] on link "2" at bounding box center [851, 661] width 33 height 33
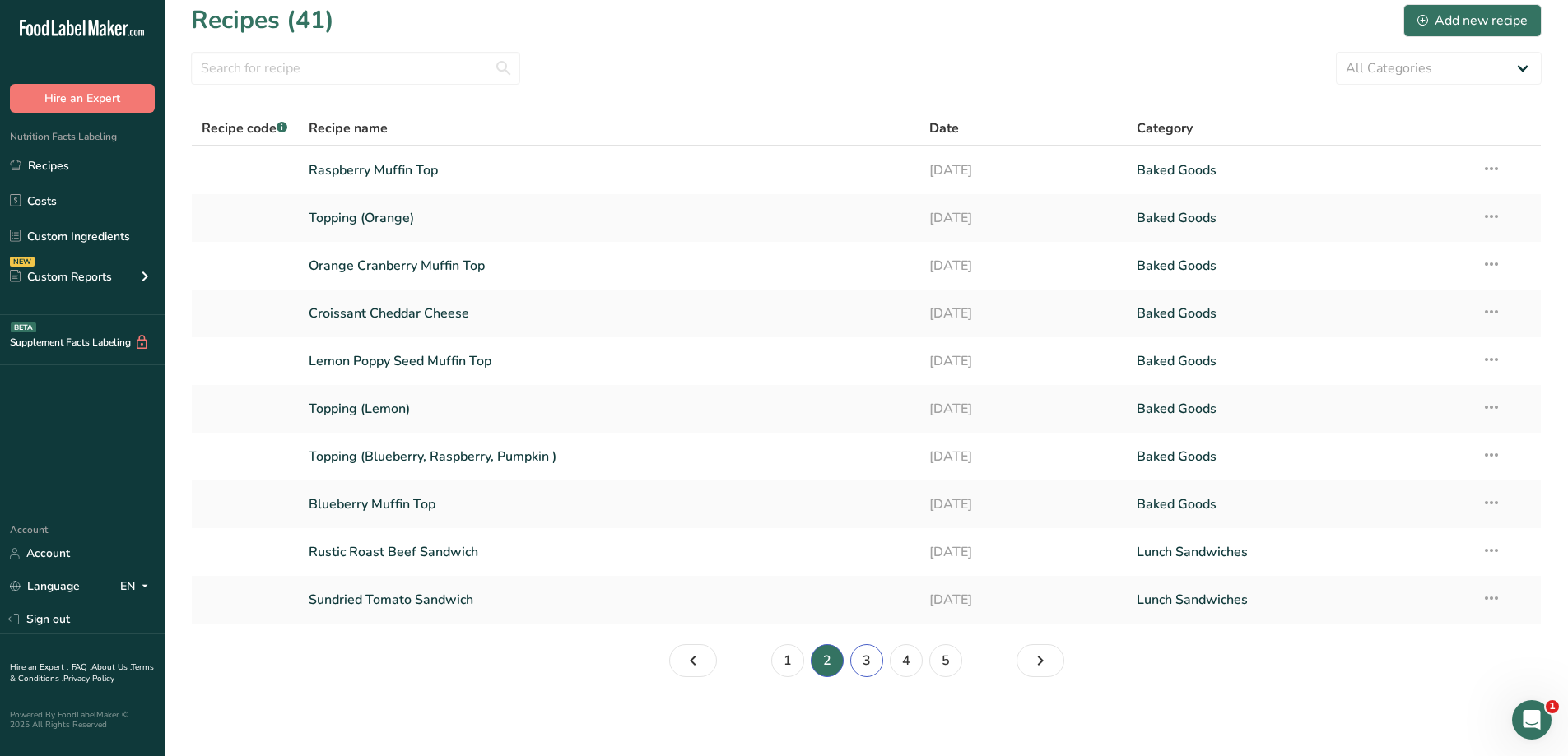
click at [868, 659] on link "3" at bounding box center [867, 661] width 33 height 33
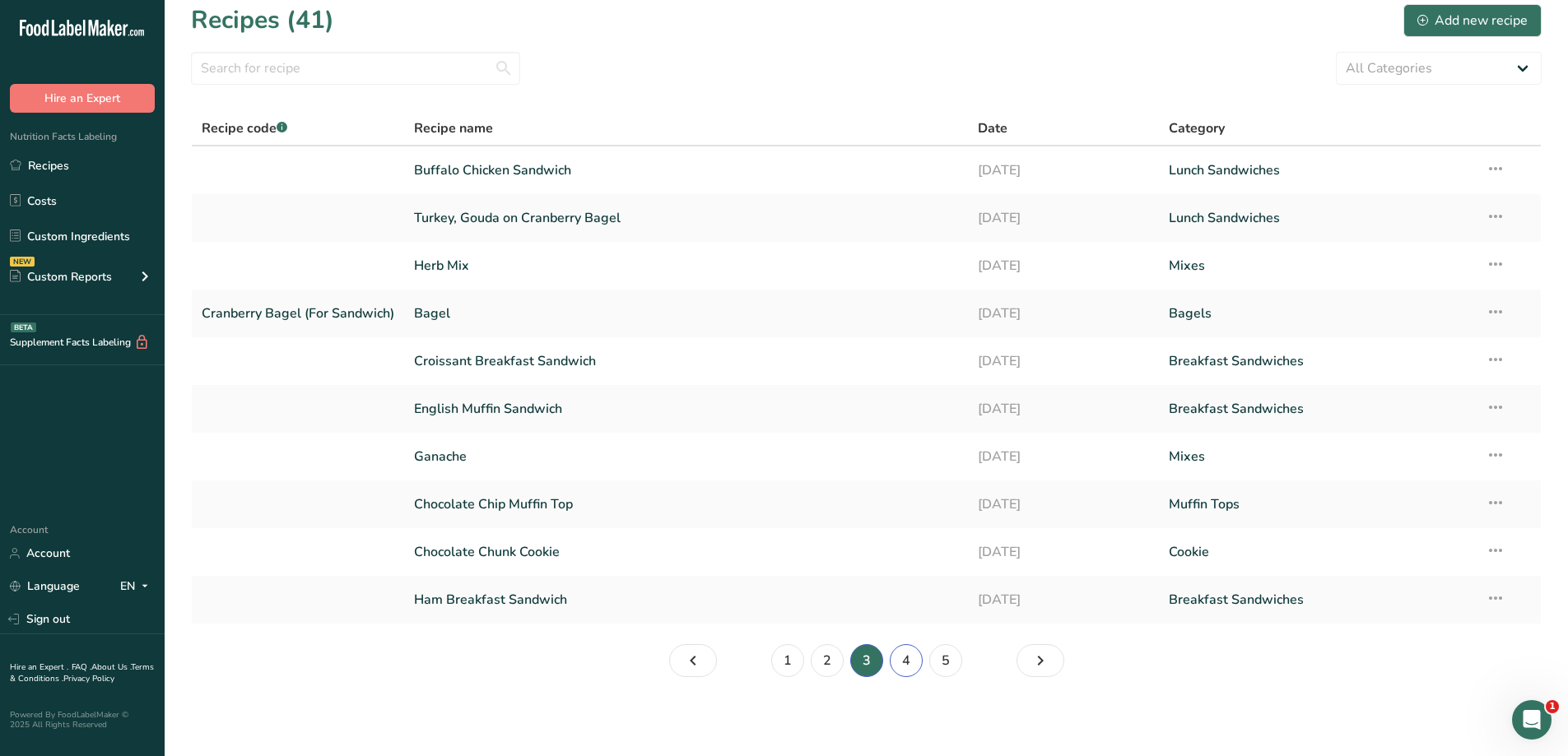
click at [908, 665] on link "4" at bounding box center [907, 661] width 33 height 33
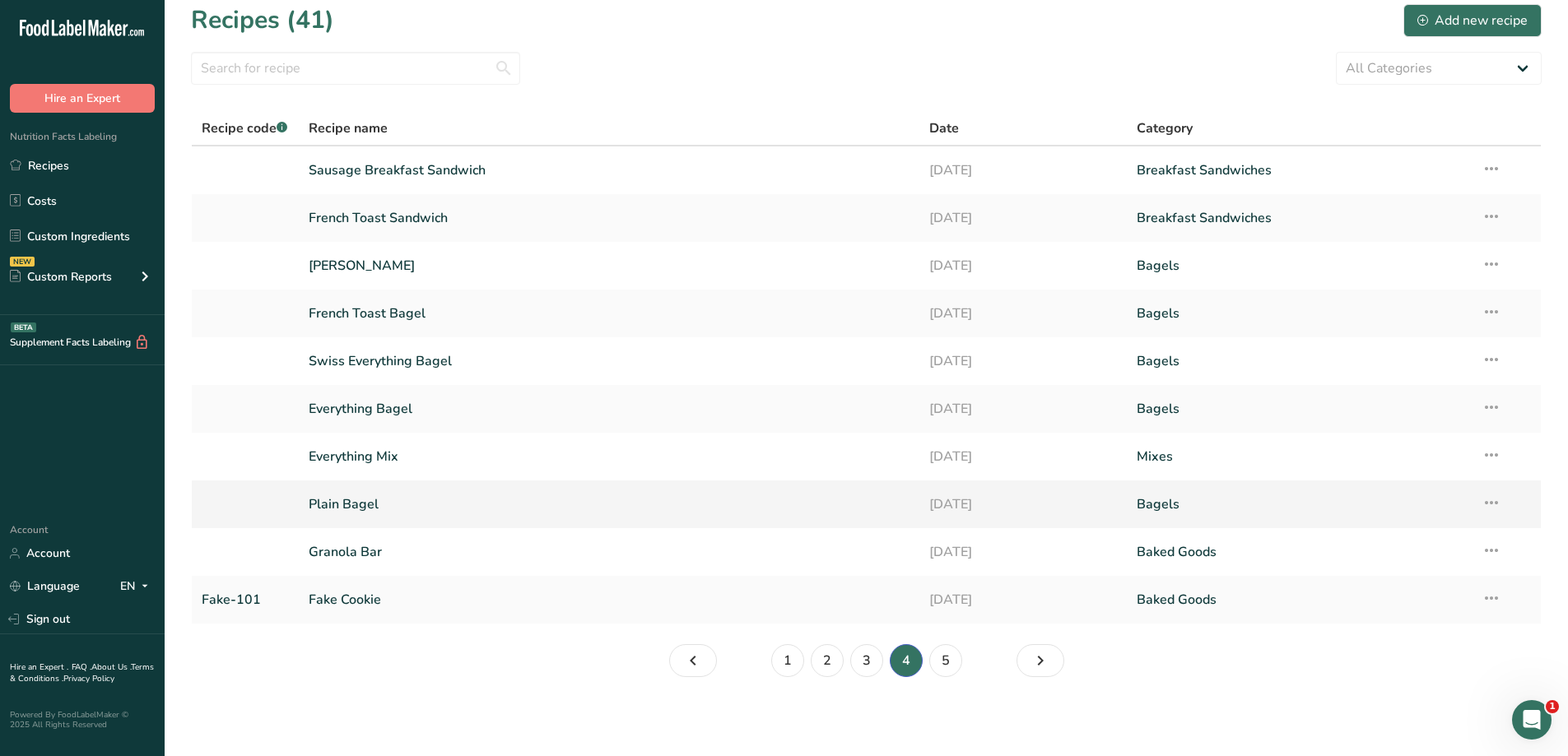
click at [549, 511] on link "Plain Bagel" at bounding box center [609, 504] width 602 height 35
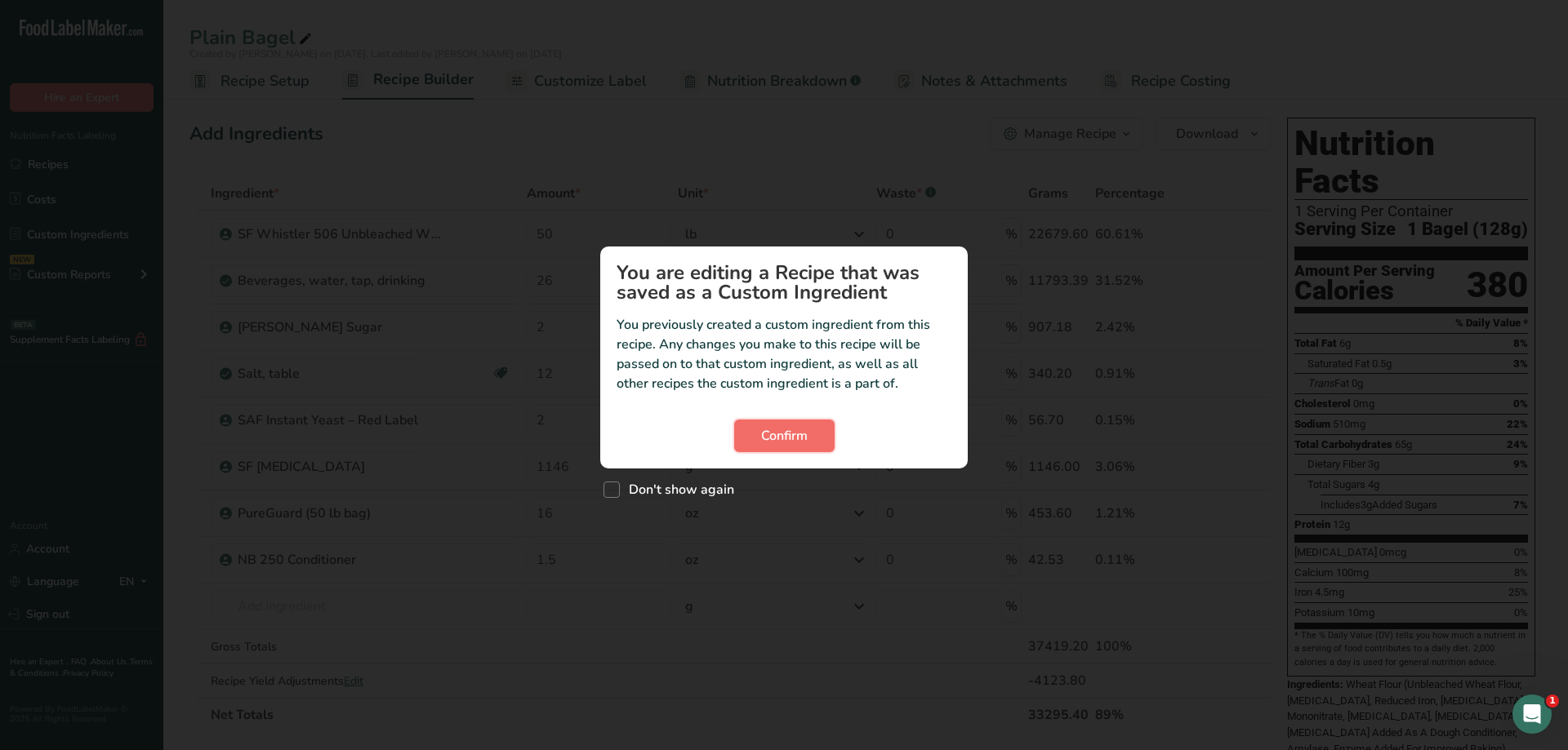
click at [807, 436] on span "Confirm" at bounding box center [784, 436] width 46 height 20
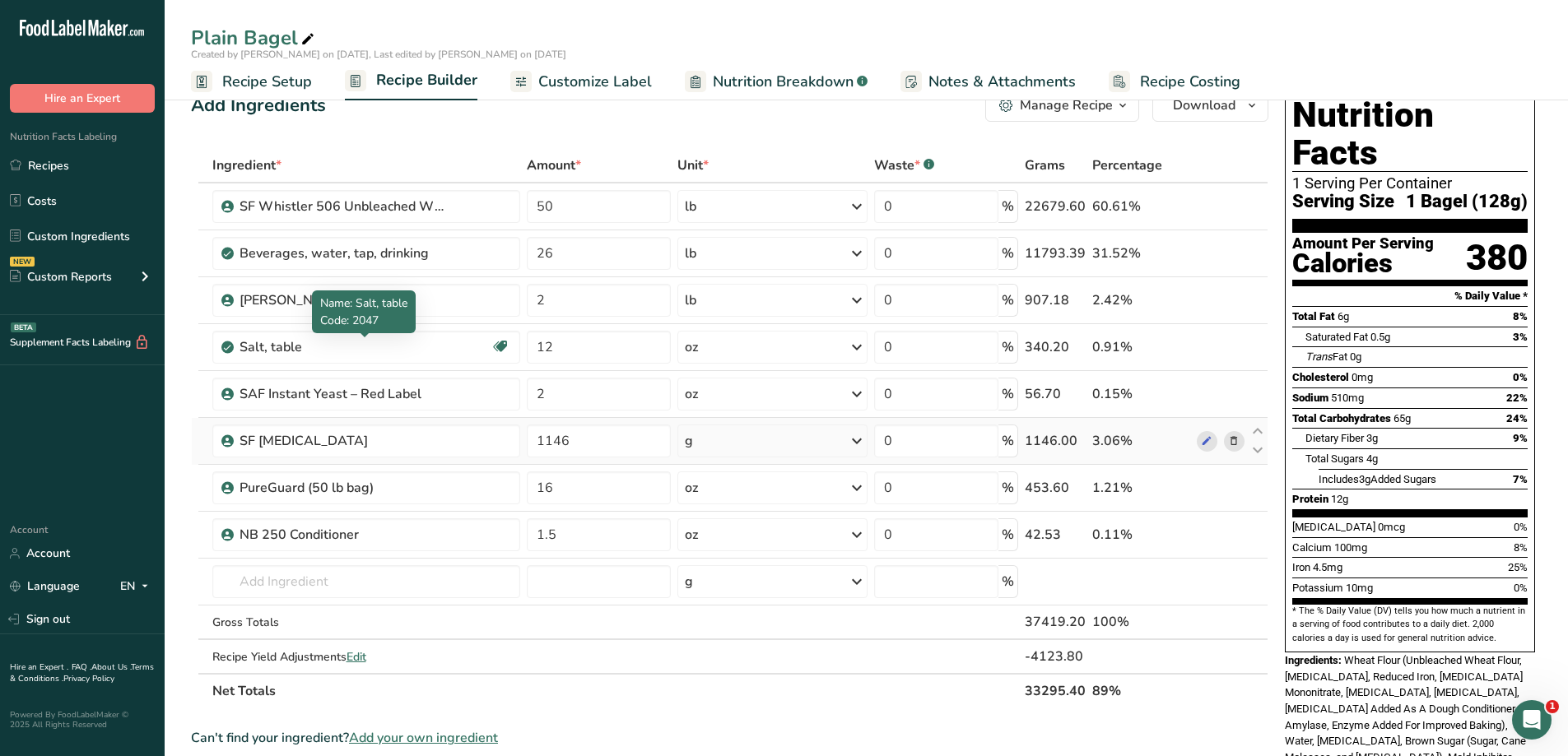
scroll to position [82, 0]
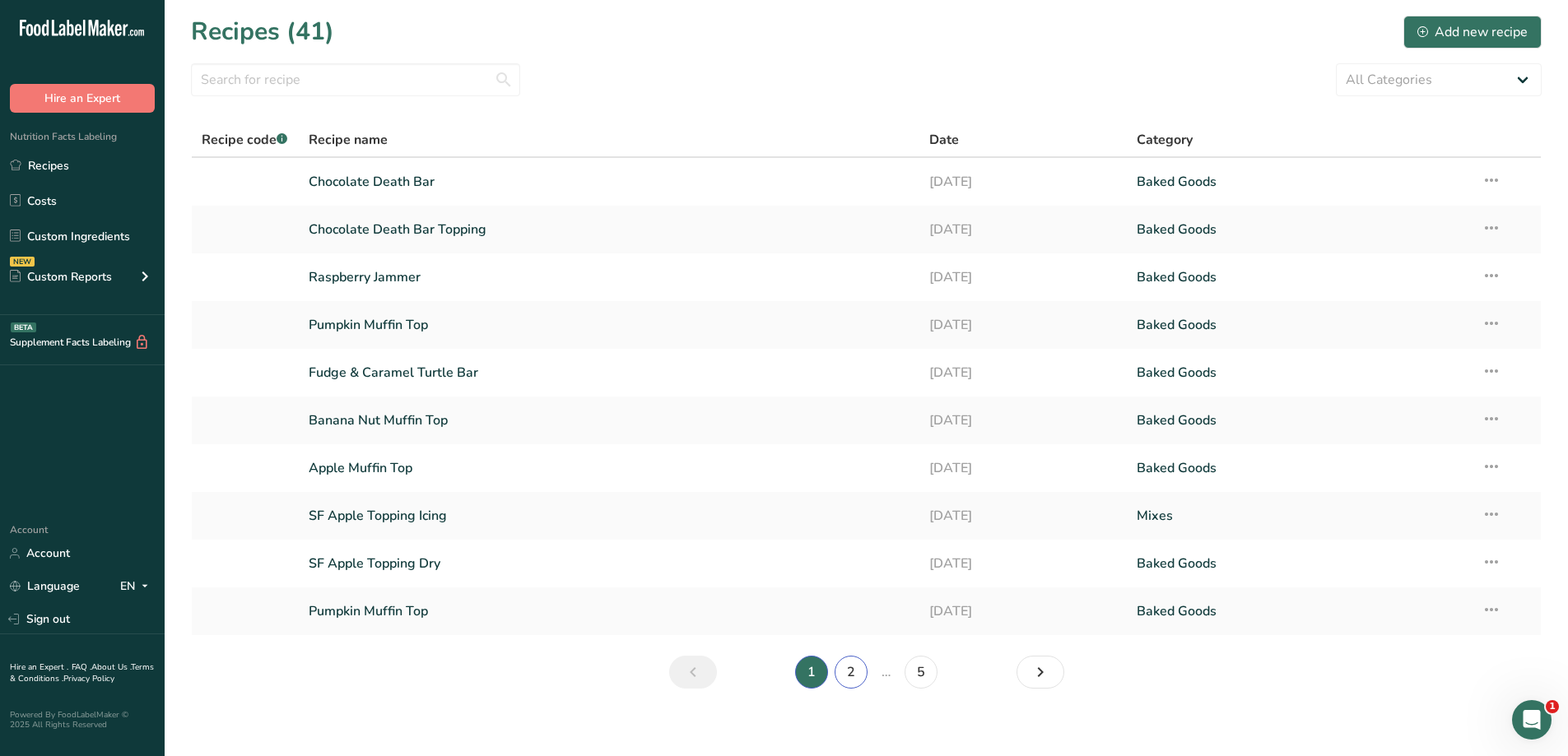
click at [853, 671] on link "2" at bounding box center [851, 672] width 33 height 33
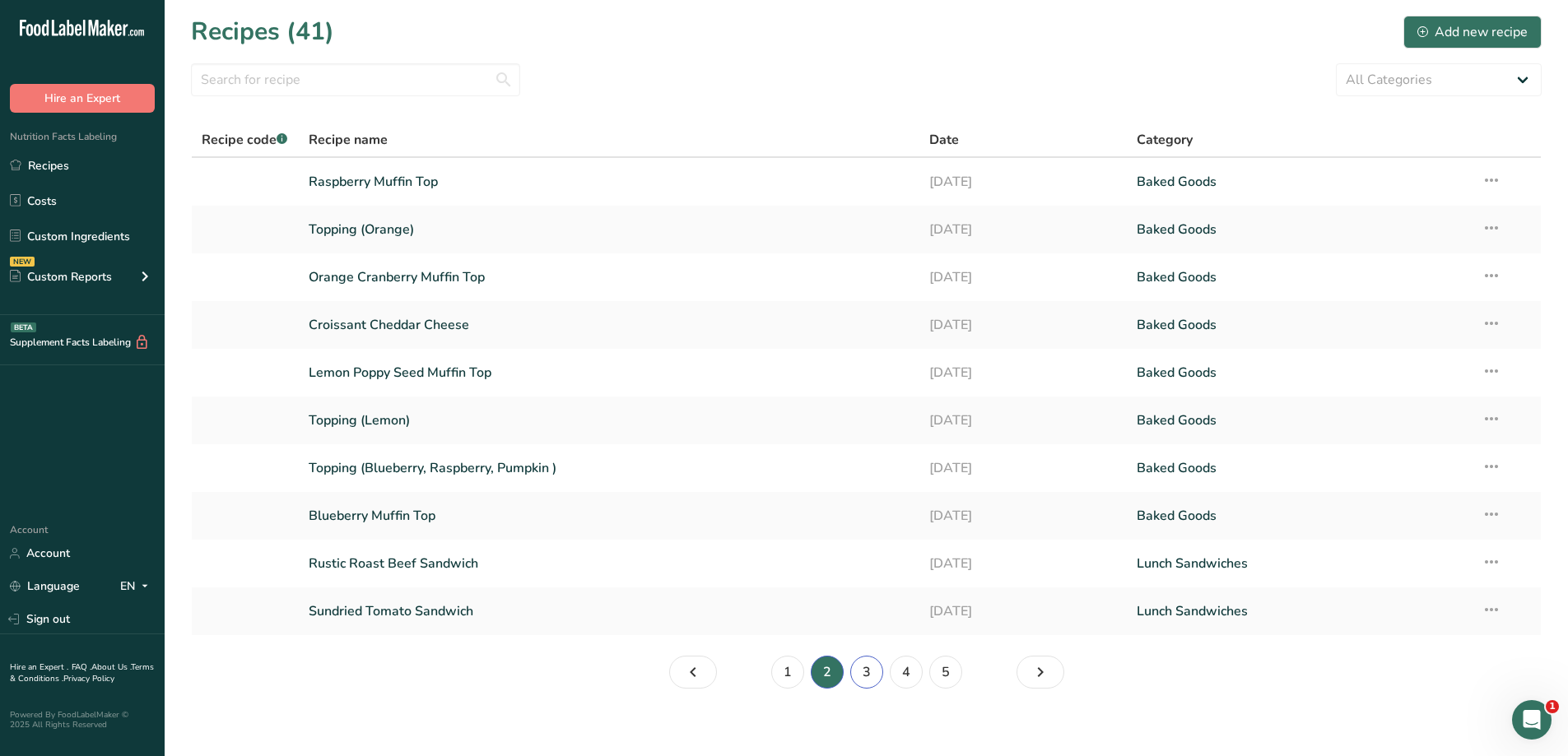
click at [864, 673] on link "3" at bounding box center [867, 672] width 33 height 33
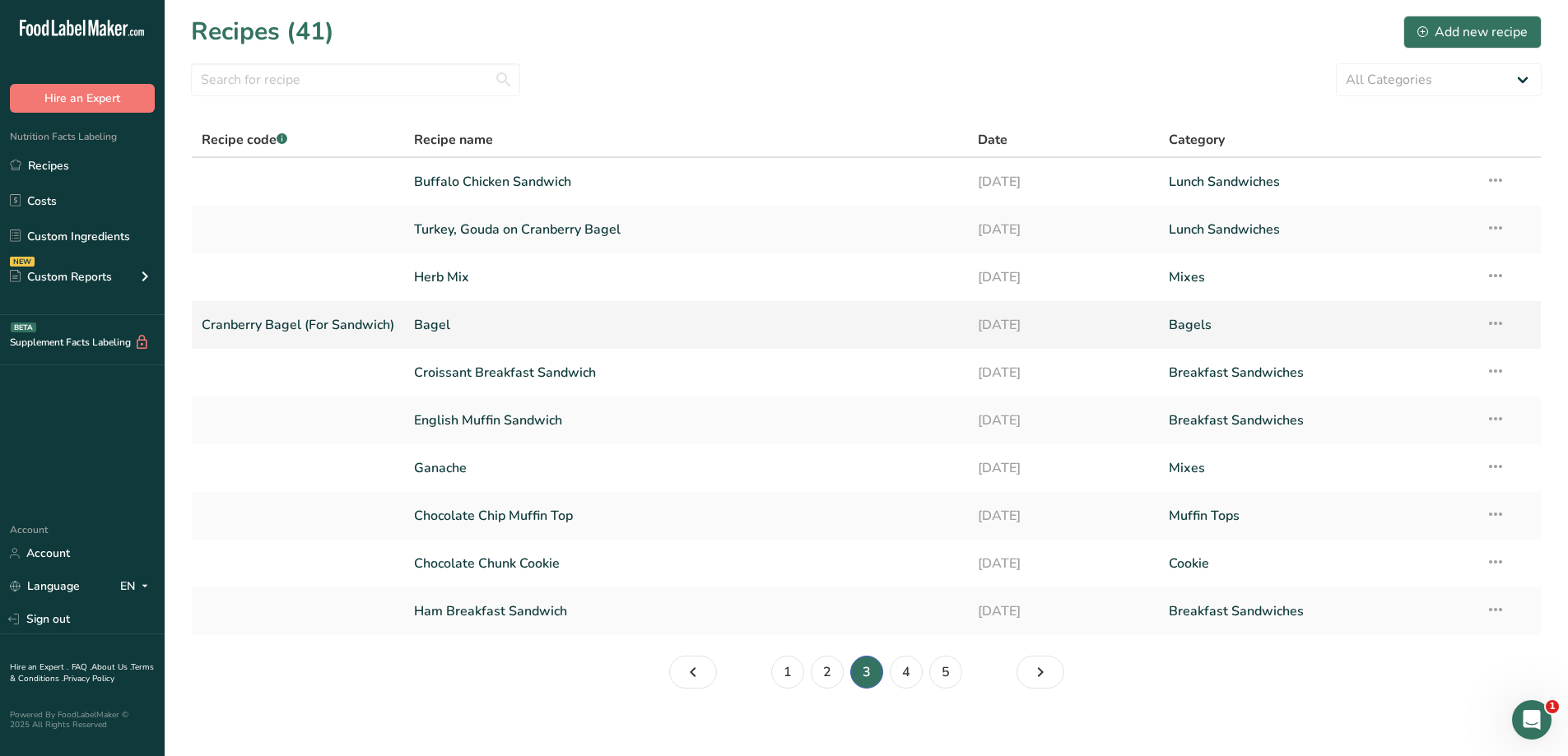
click at [494, 318] on link "Bagel" at bounding box center [686, 325] width 544 height 35
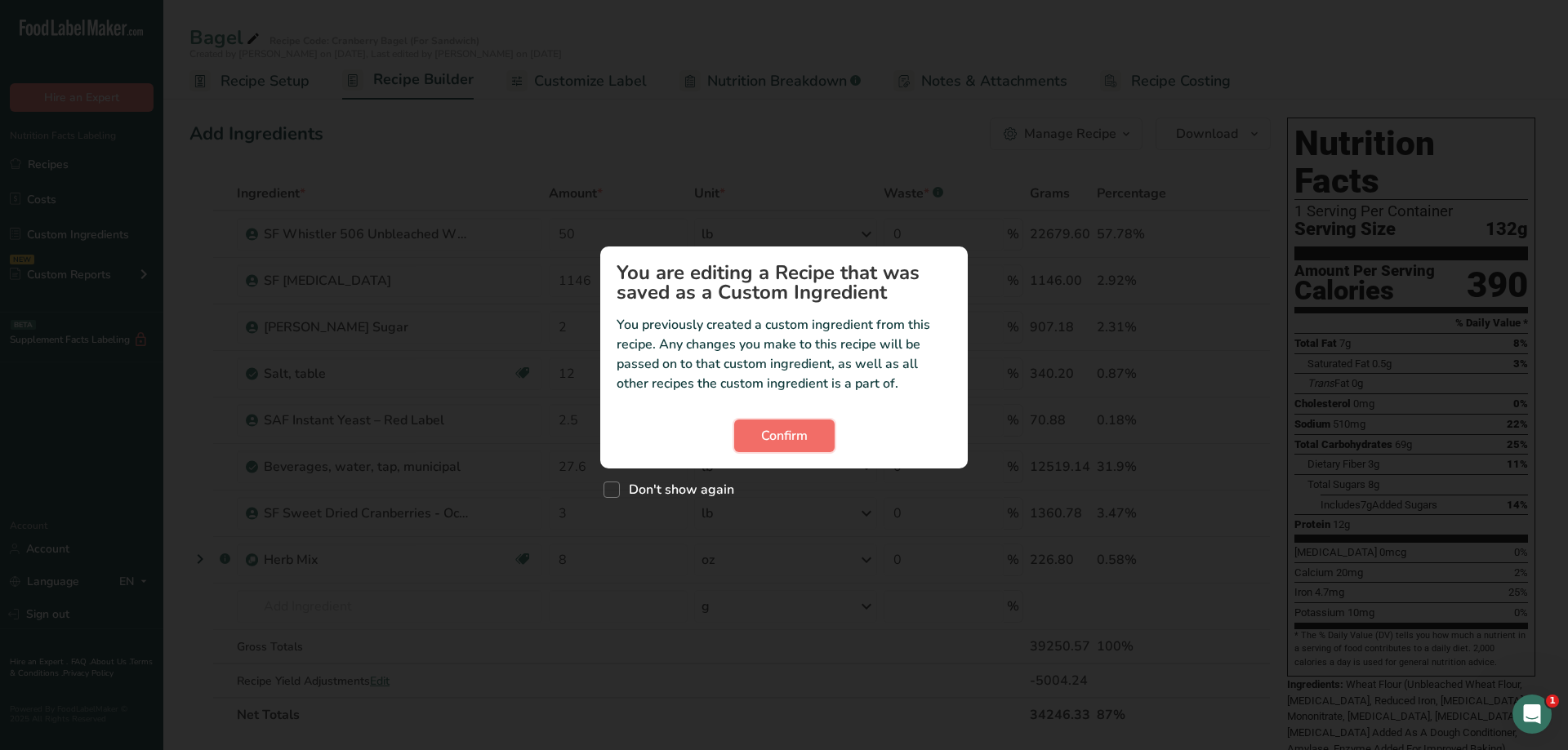
click at [765, 439] on span "Confirm" at bounding box center [784, 436] width 46 height 20
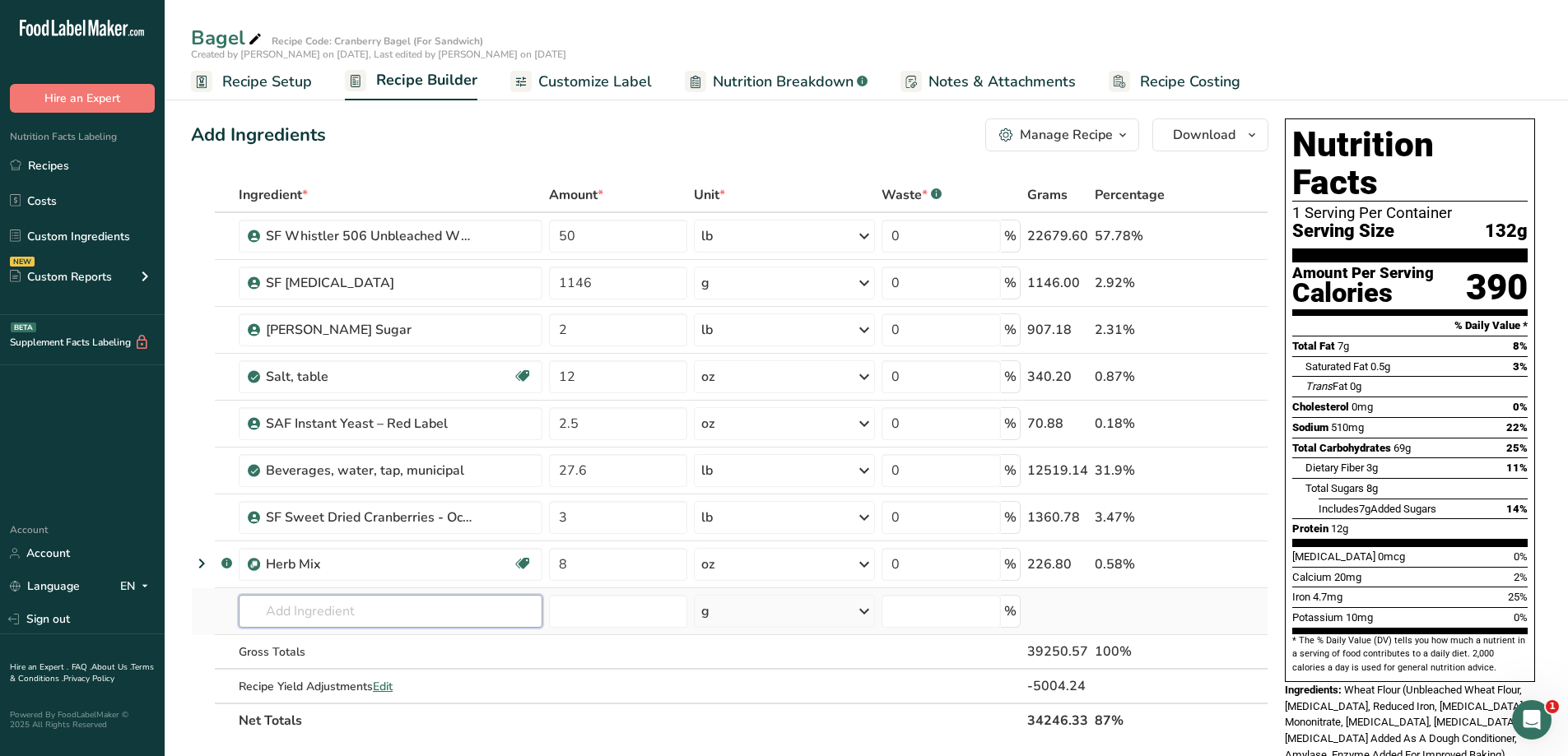
click at [409, 611] on input "text" at bounding box center [391, 611] width 304 height 33
type input "pure guard"
click at [419, 558] on p "21126 PureGuard (50 lb bag)" at bounding box center [335, 554] width 167 height 17
type input "PureGuard (50 lb bag)"
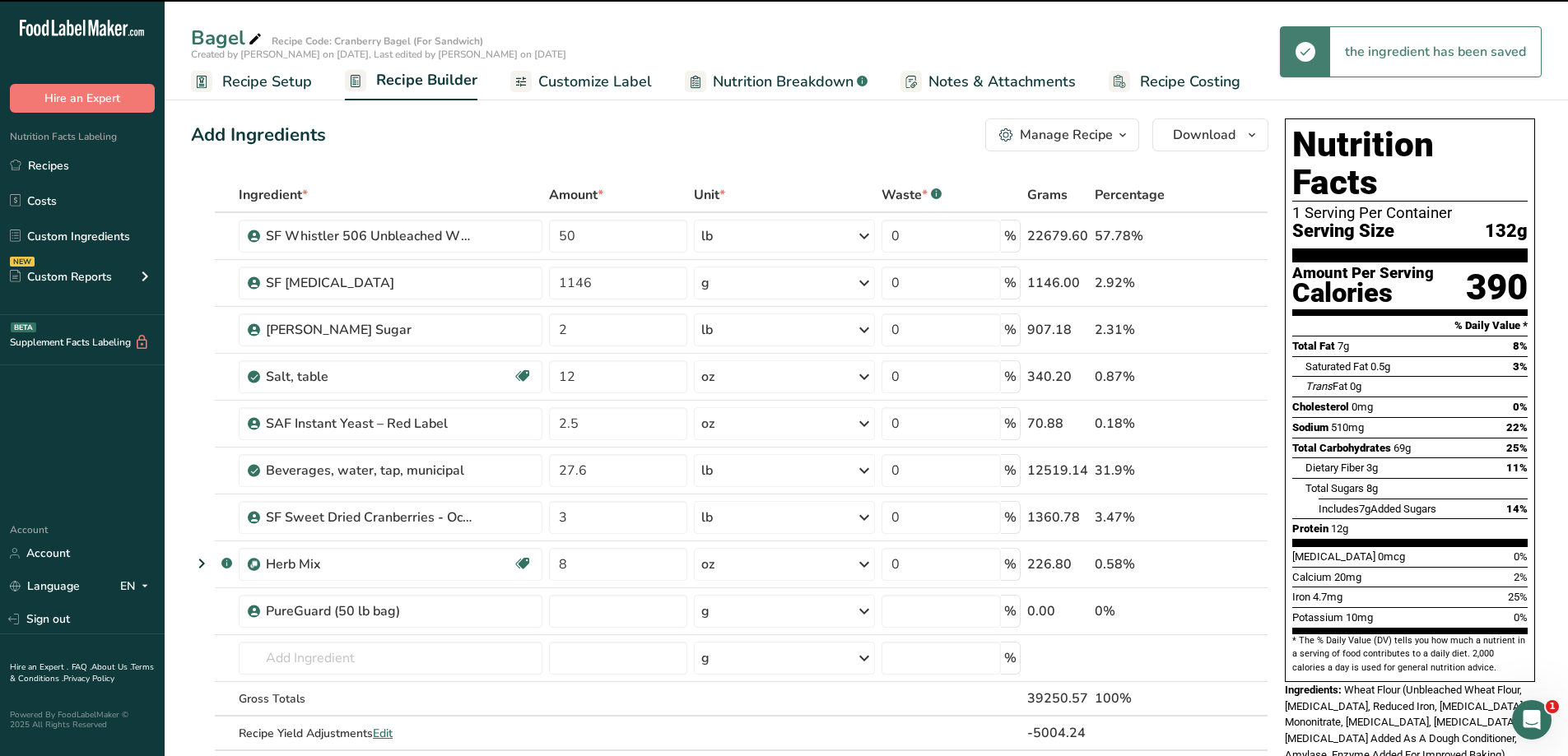
type input "0"
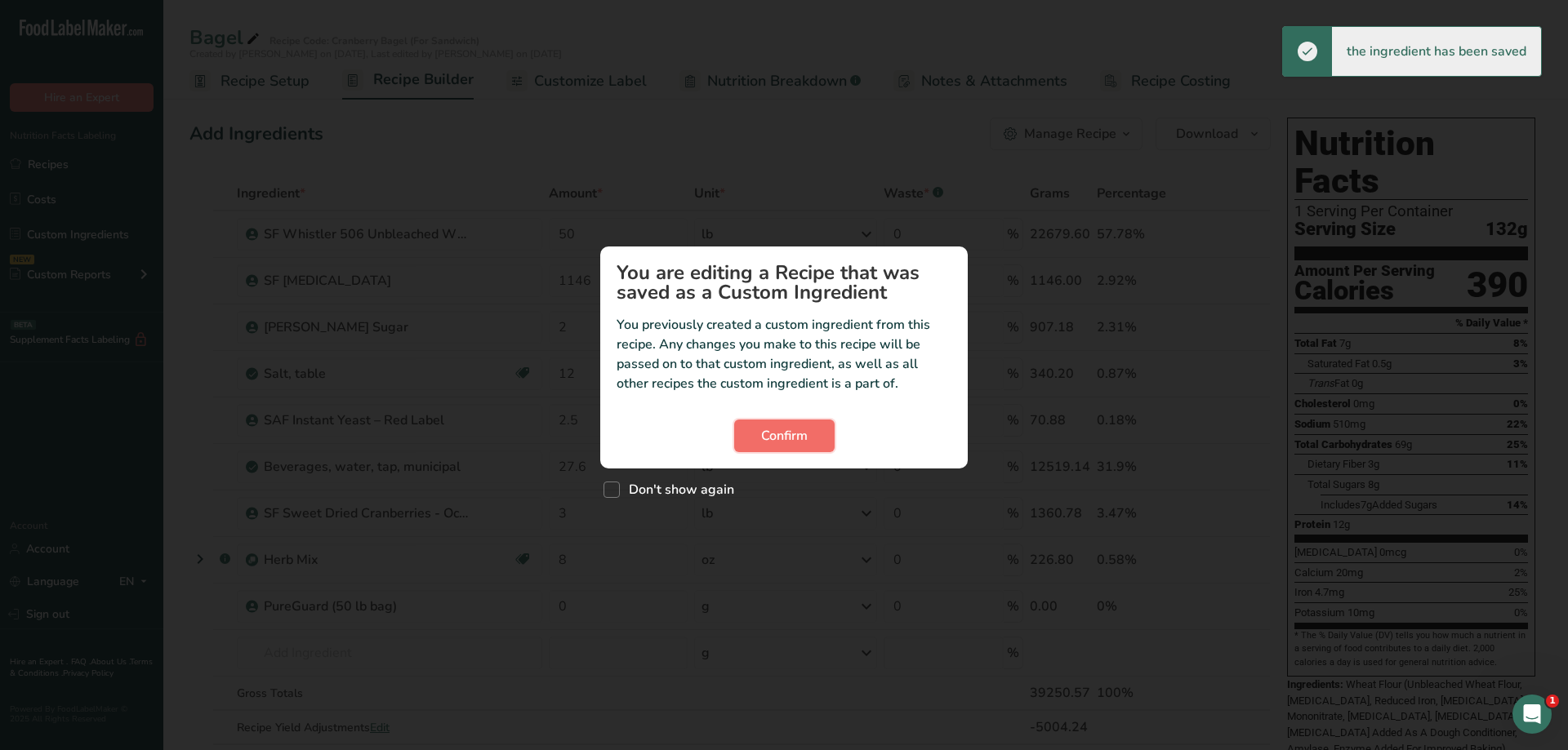
click at [749, 433] on button "Confirm" at bounding box center [785, 436] width 101 height 33
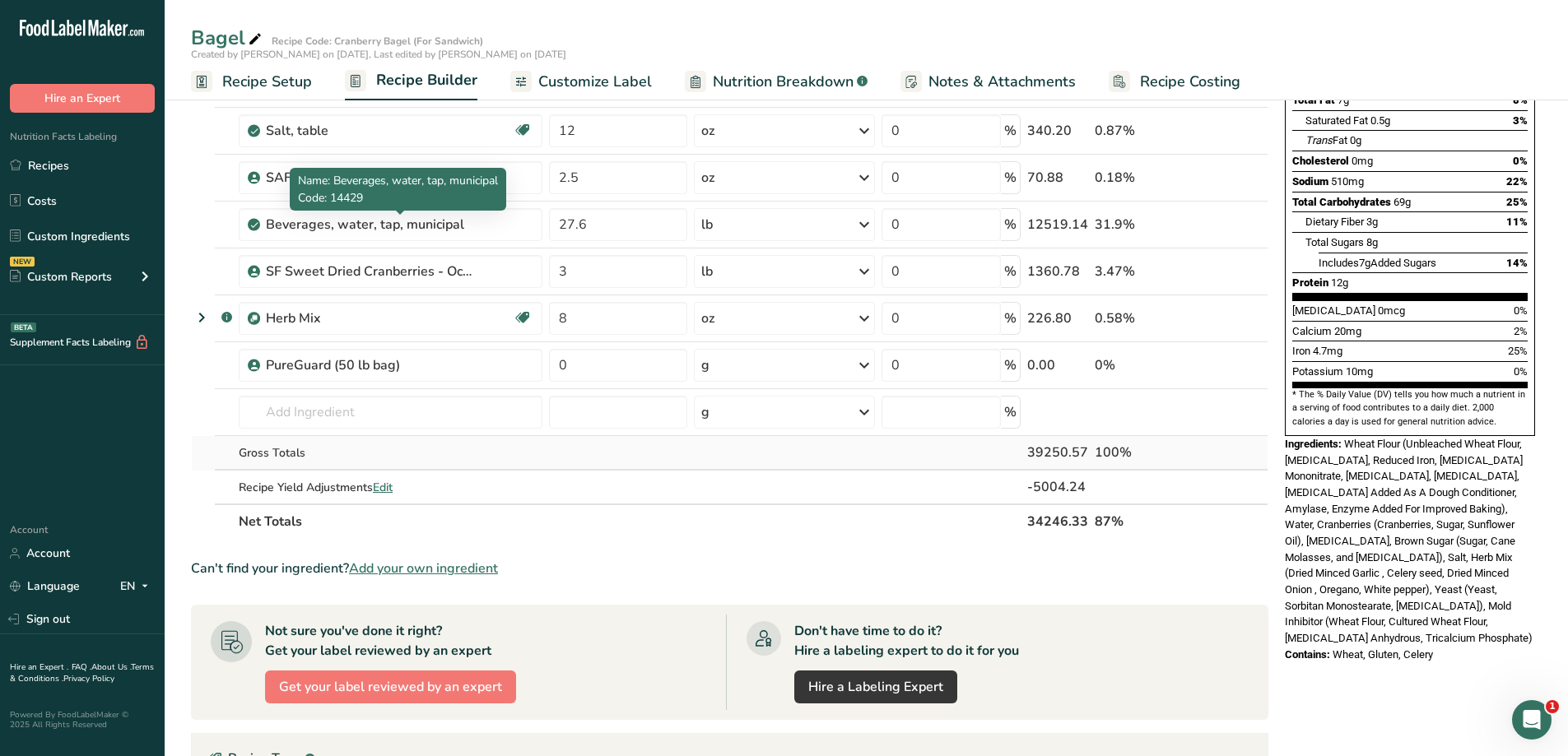
scroll to position [247, 0]
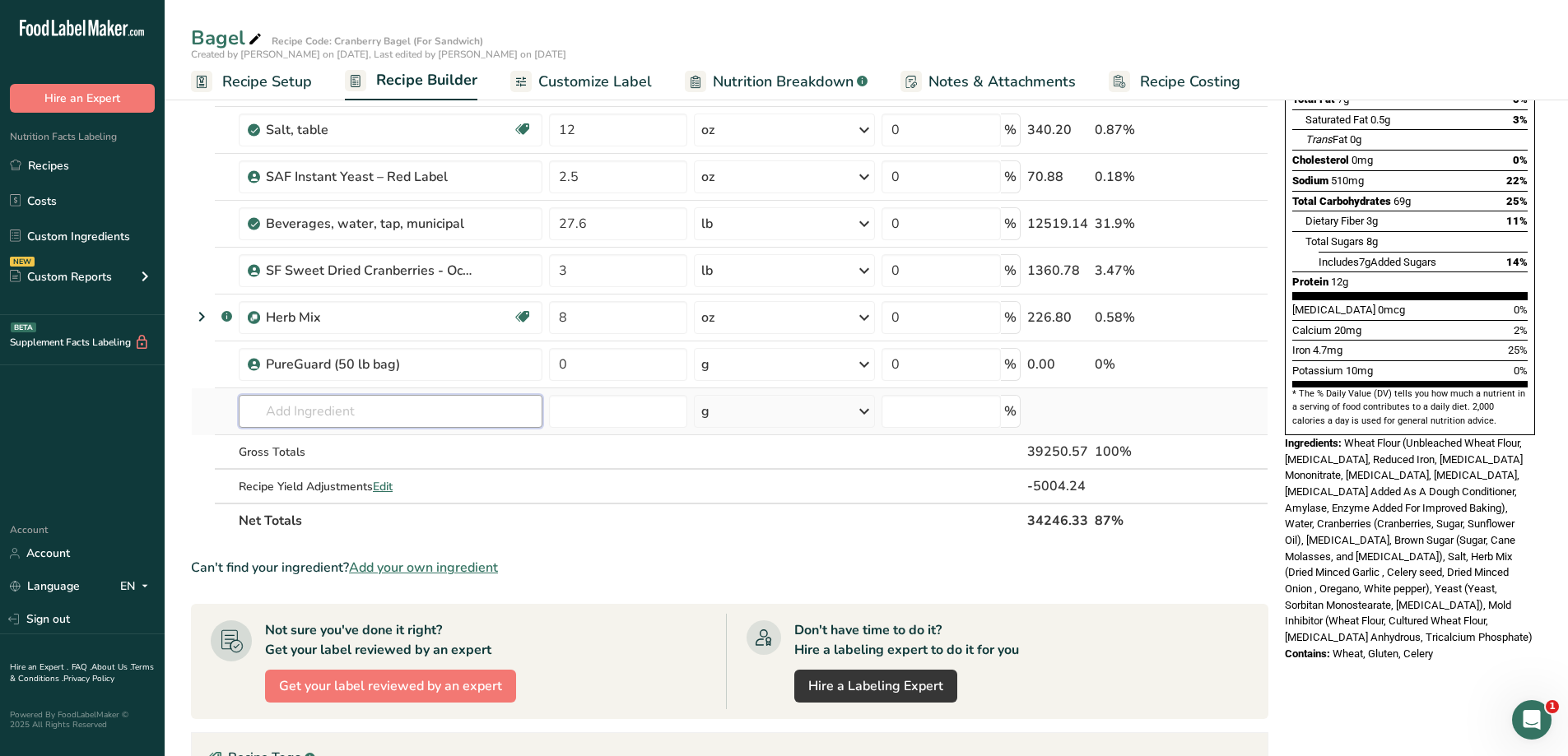
click at [401, 410] on input "text" at bounding box center [391, 411] width 304 height 33
type input "nb 250"
click at [450, 444] on div "20905 NB 250 Conditioner" at bounding box center [377, 444] width 251 height 17
type input "NB 250 Conditioner"
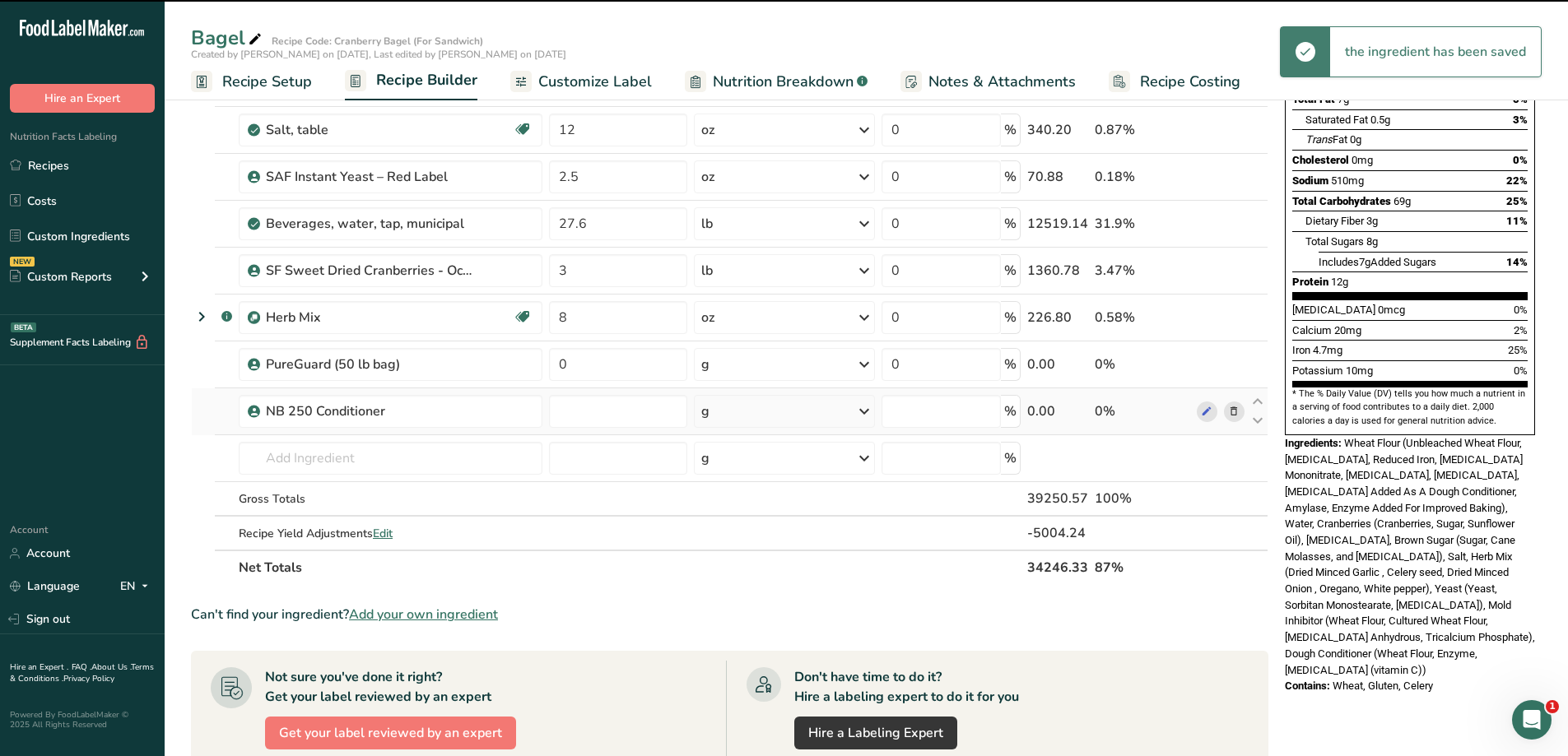
type input "0"
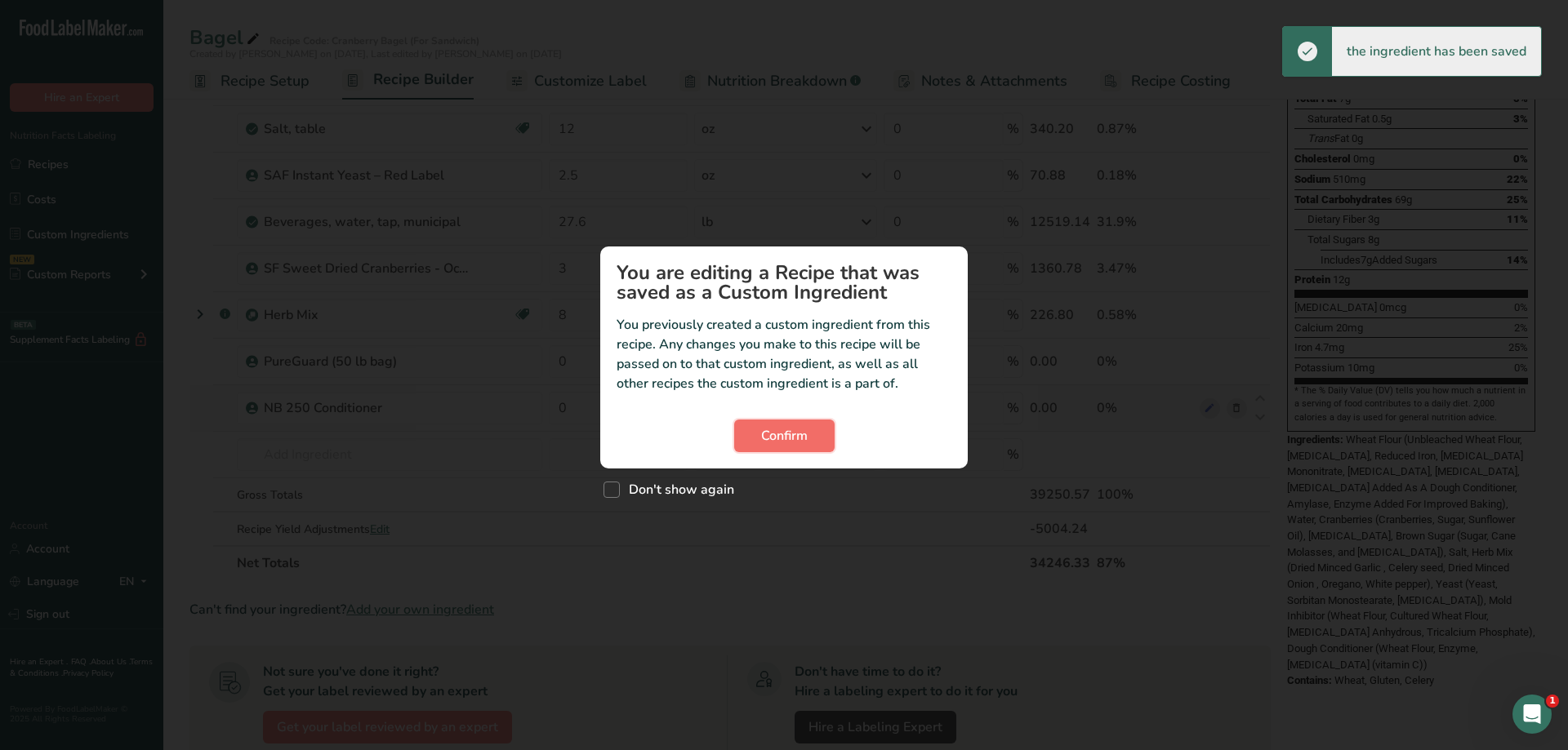
click at [815, 430] on button "Confirm" at bounding box center [785, 436] width 101 height 33
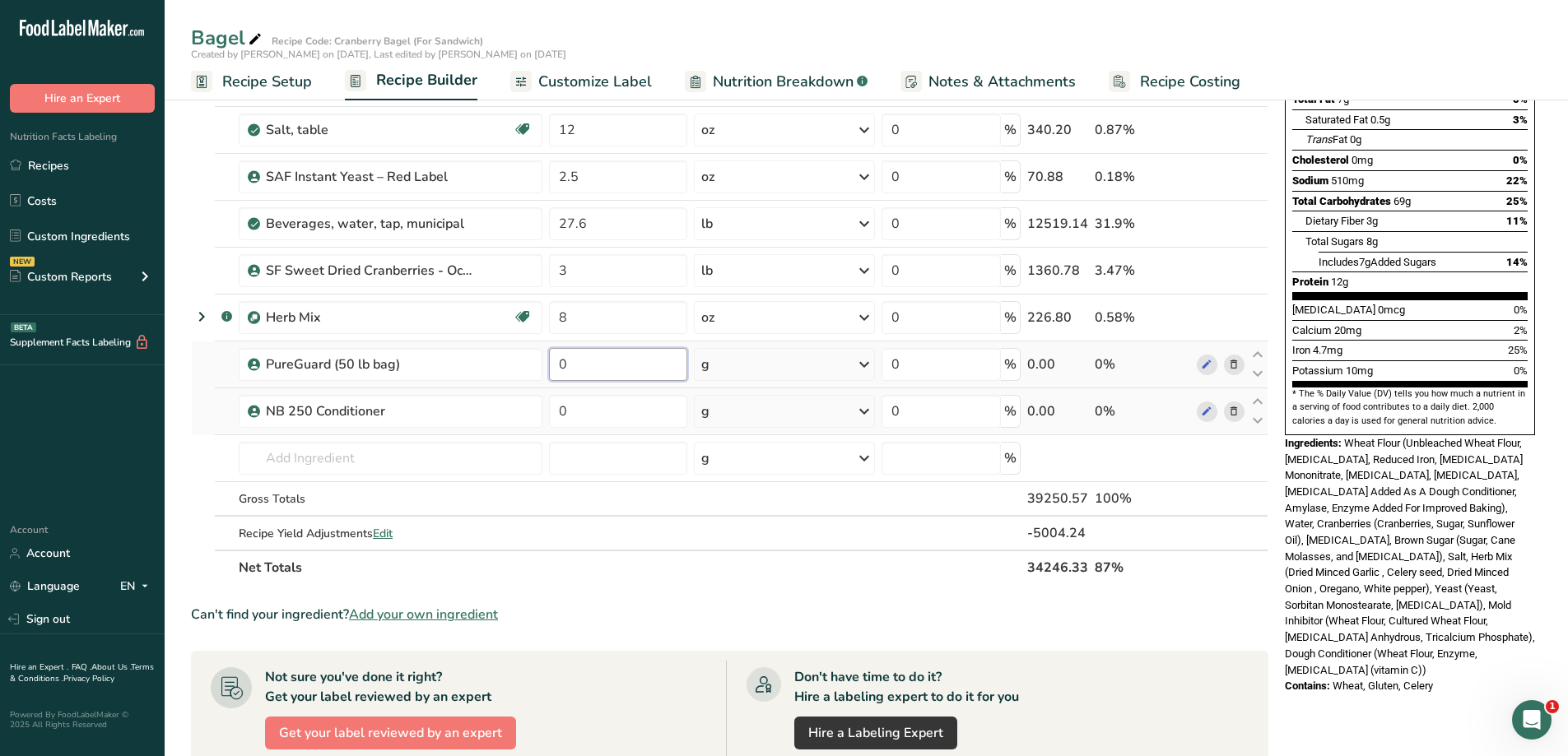
drag, startPoint x: 631, startPoint y: 367, endPoint x: 637, endPoint y: 376, distance: 10.8
click at [631, 376] on input "0" at bounding box center [618, 365] width 138 height 33
type input "16"
click at [853, 366] on div "Ingredient * Amount * Unit * Waste * .a-a{fill:#347362;}.b-a{fill:#fff;} Grams …" at bounding box center [730, 258] width 1078 height 654
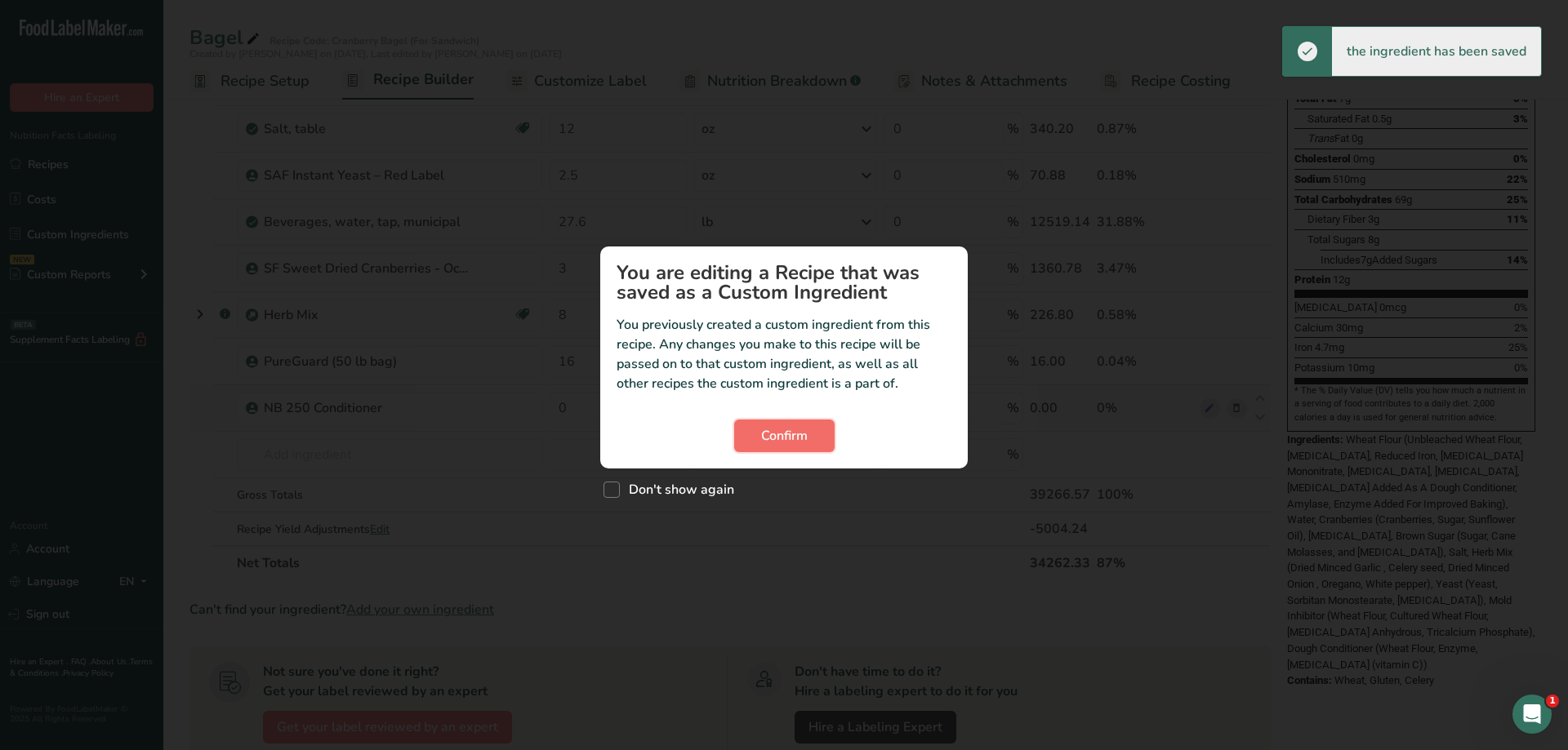
click at [767, 444] on span "Confirm" at bounding box center [784, 436] width 46 height 20
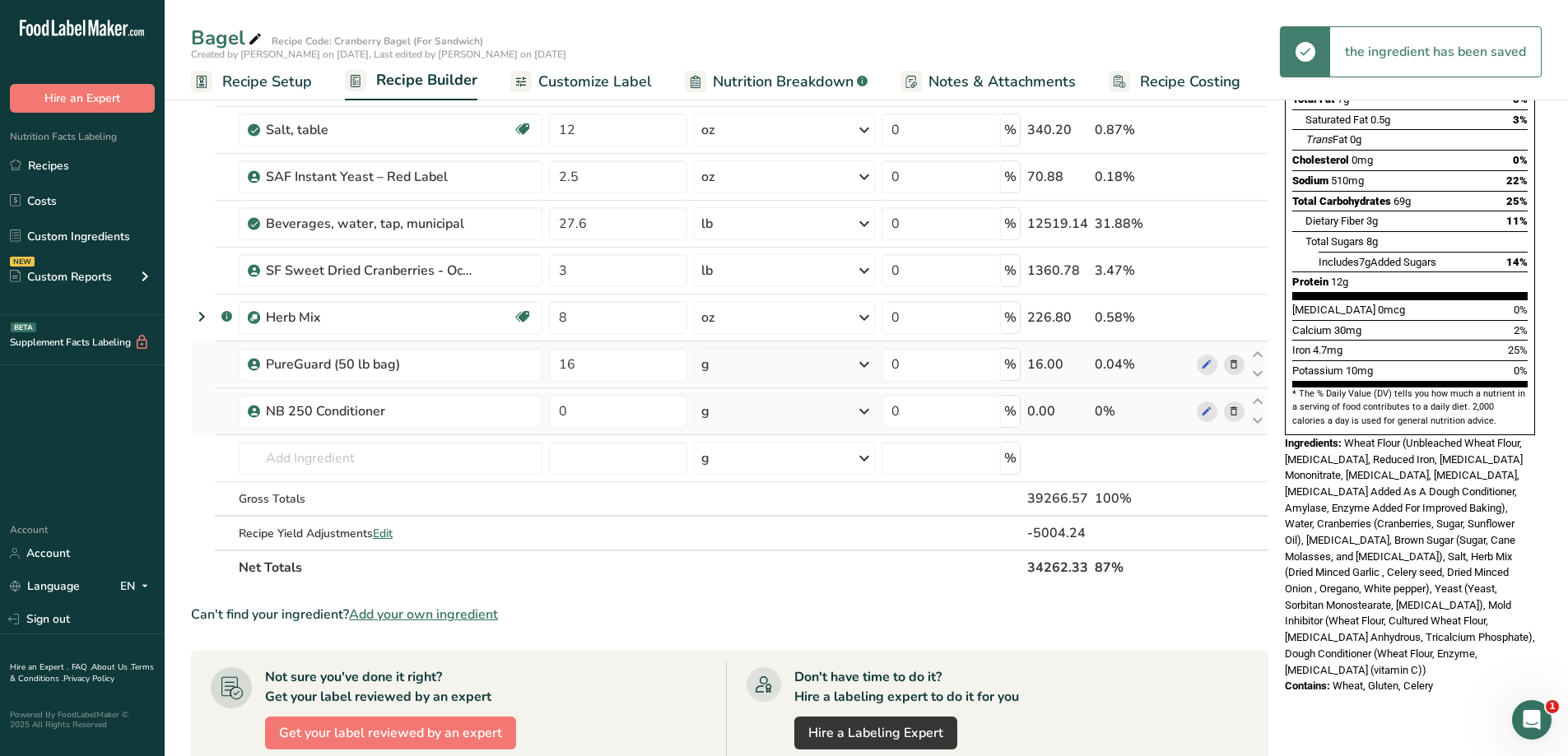
click at [836, 370] on div "g" at bounding box center [784, 365] width 181 height 33
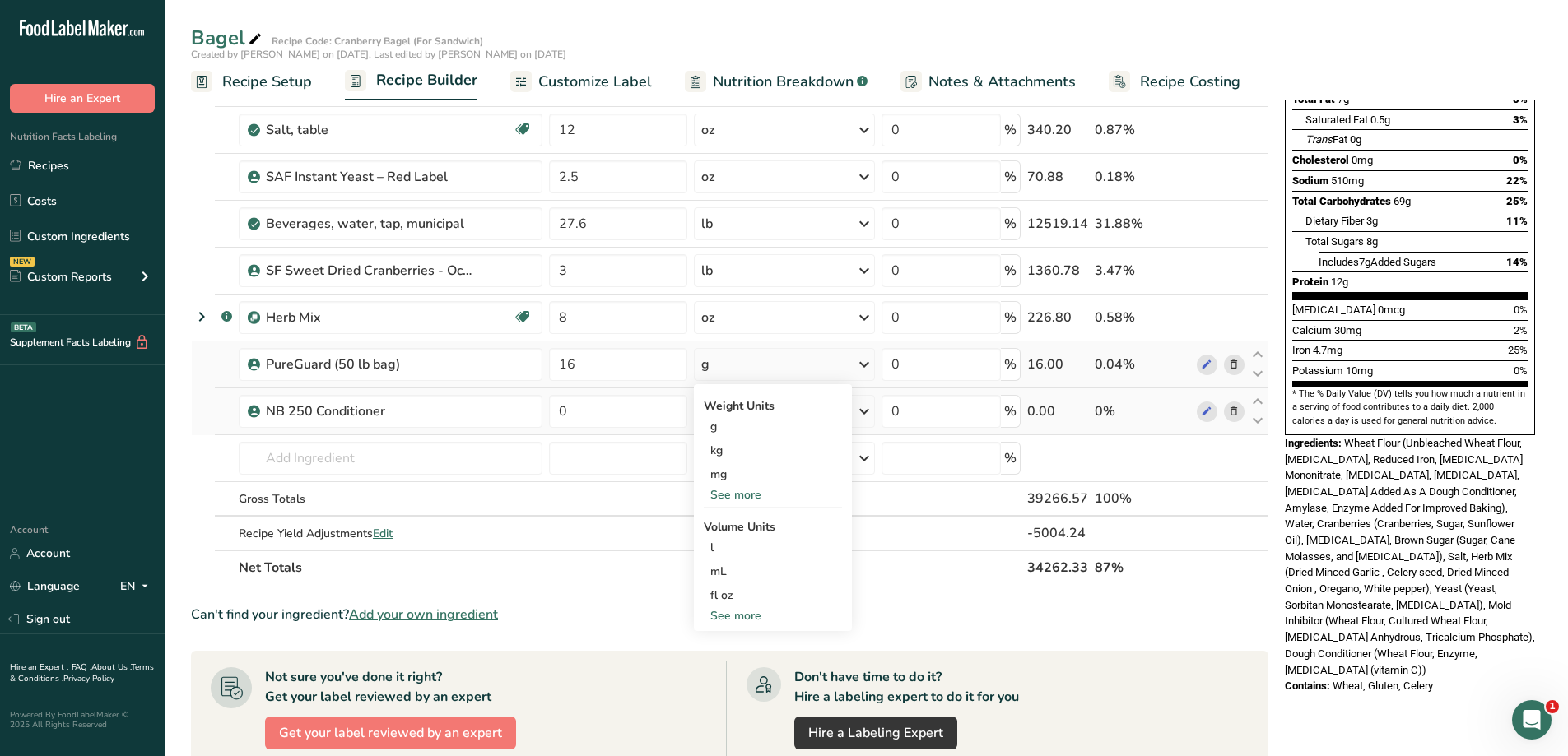
click at [775, 499] on div "See more" at bounding box center [773, 494] width 138 height 17
click at [770, 538] on div "oz" at bounding box center [773, 546] width 138 height 24
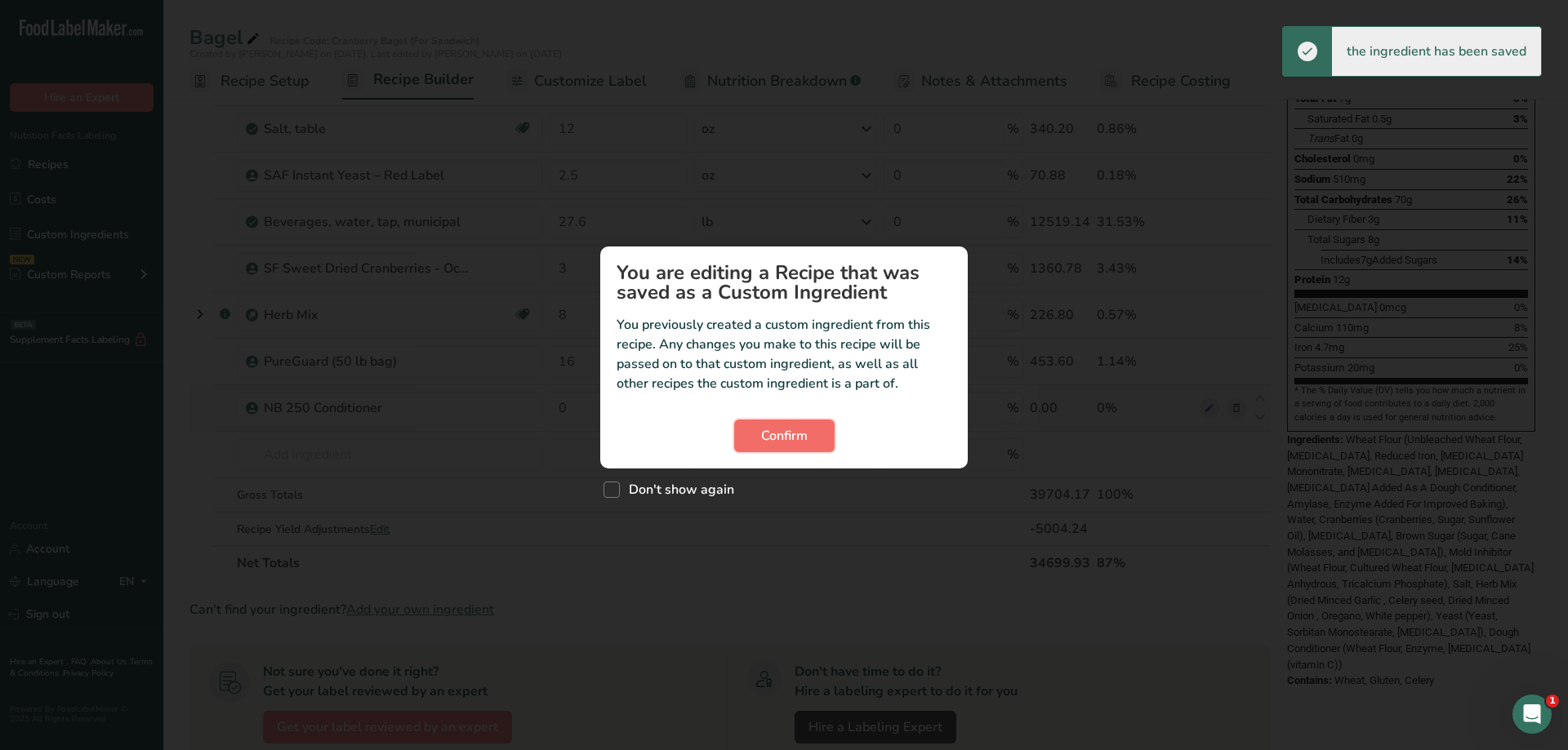
click at [754, 443] on button "Confirm" at bounding box center [785, 436] width 101 height 33
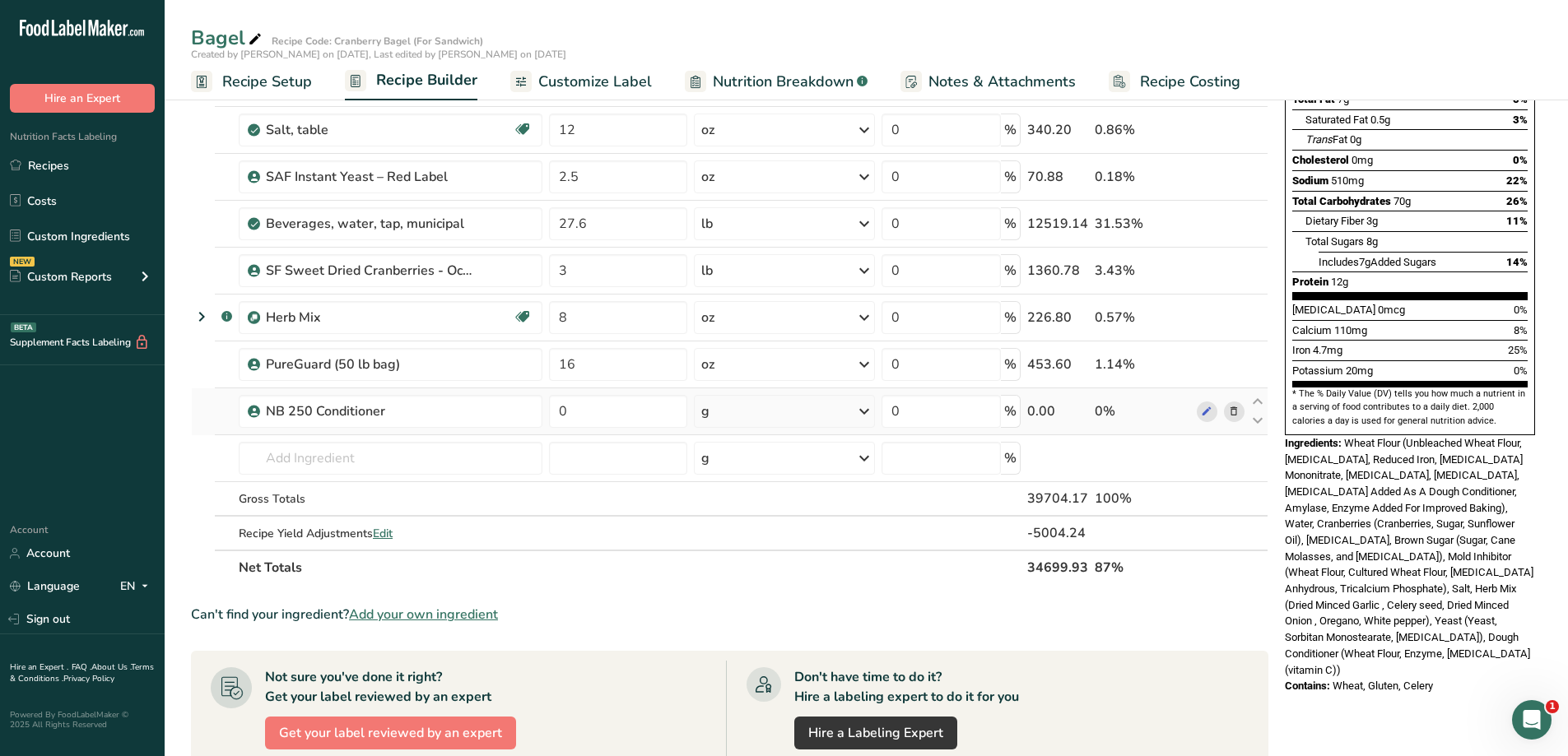
click at [768, 410] on div "g" at bounding box center [784, 411] width 181 height 33
click at [740, 545] on div "See more" at bounding box center [773, 542] width 138 height 17
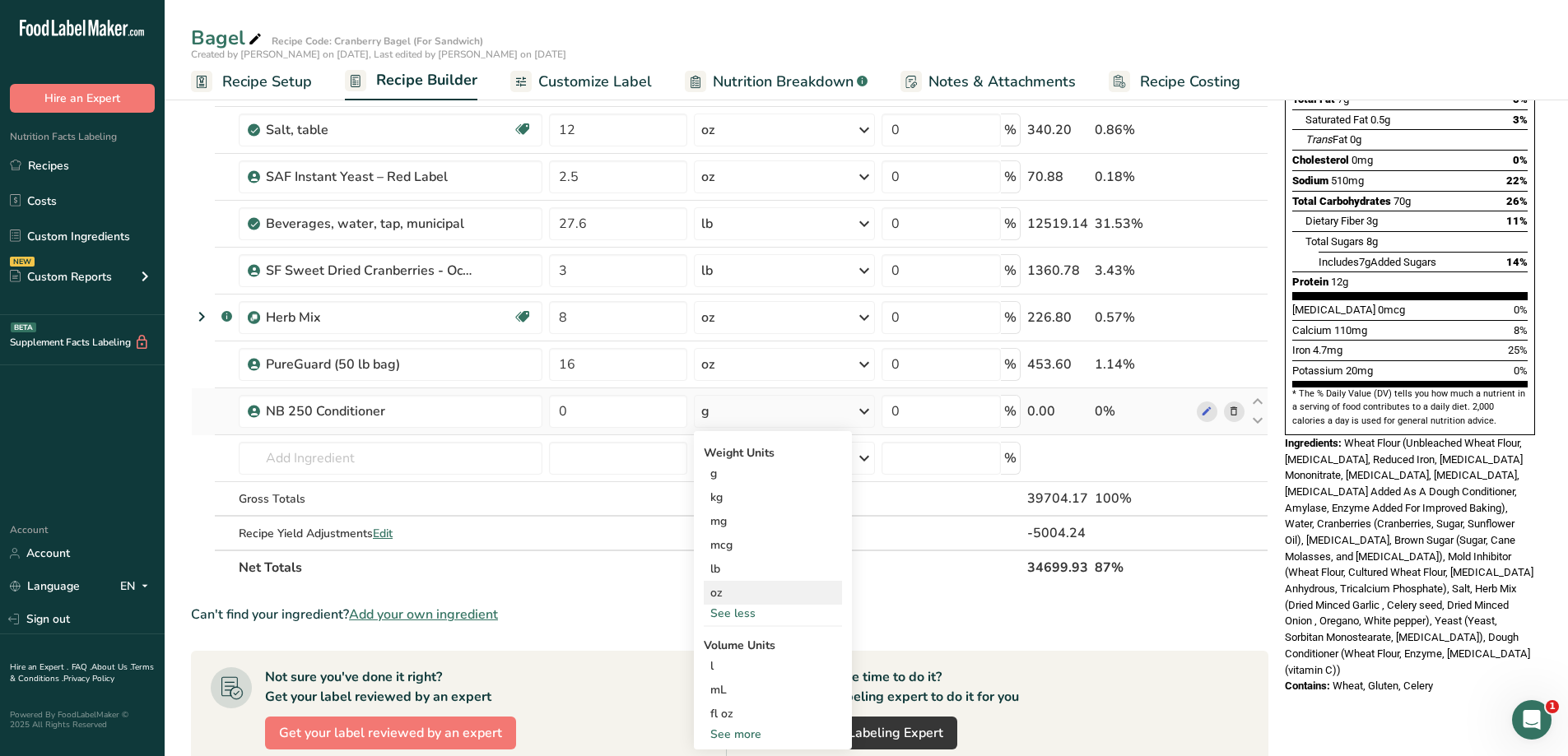
click at [744, 592] on div "oz" at bounding box center [773, 592] width 138 height 24
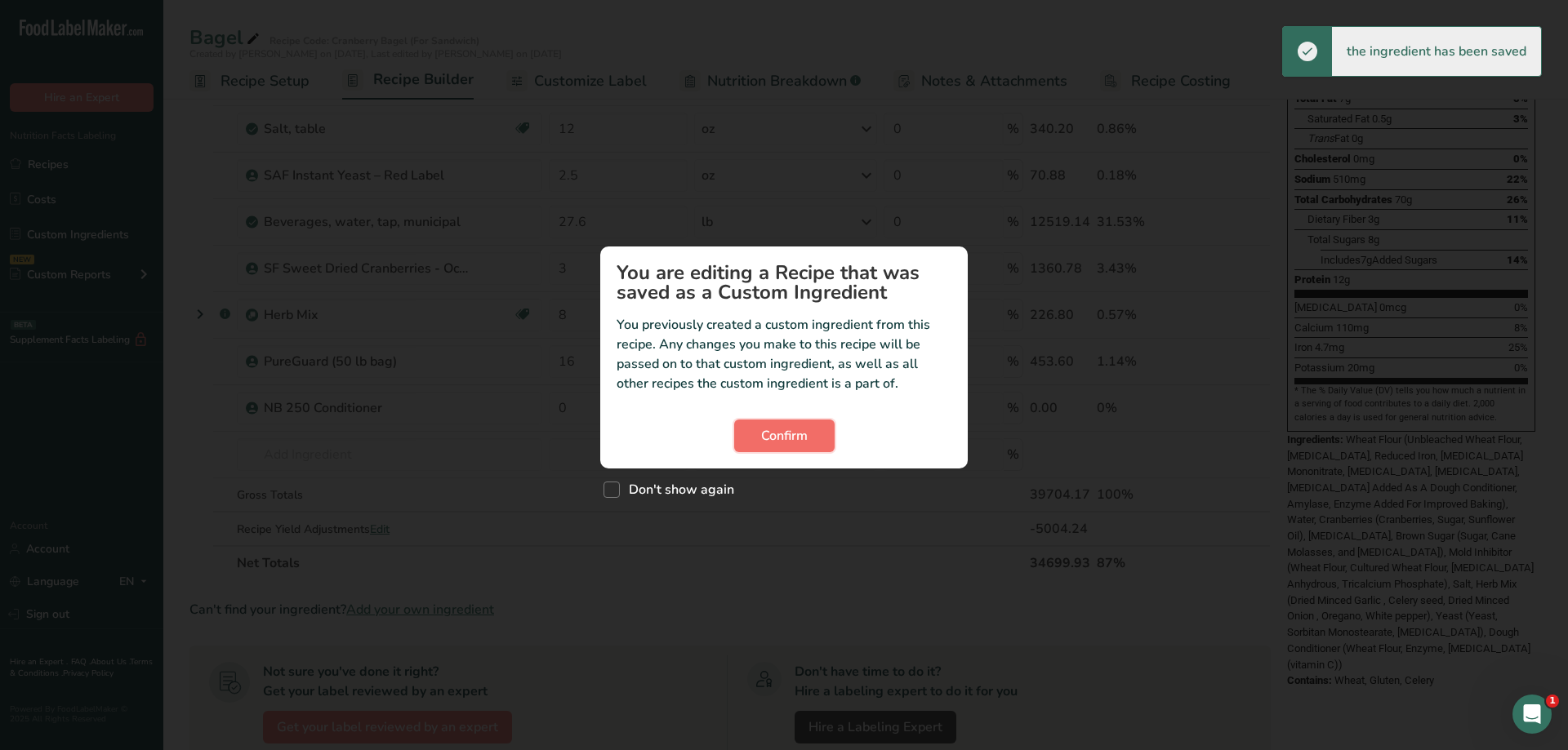
click at [790, 430] on span "Confirm" at bounding box center [784, 436] width 46 height 20
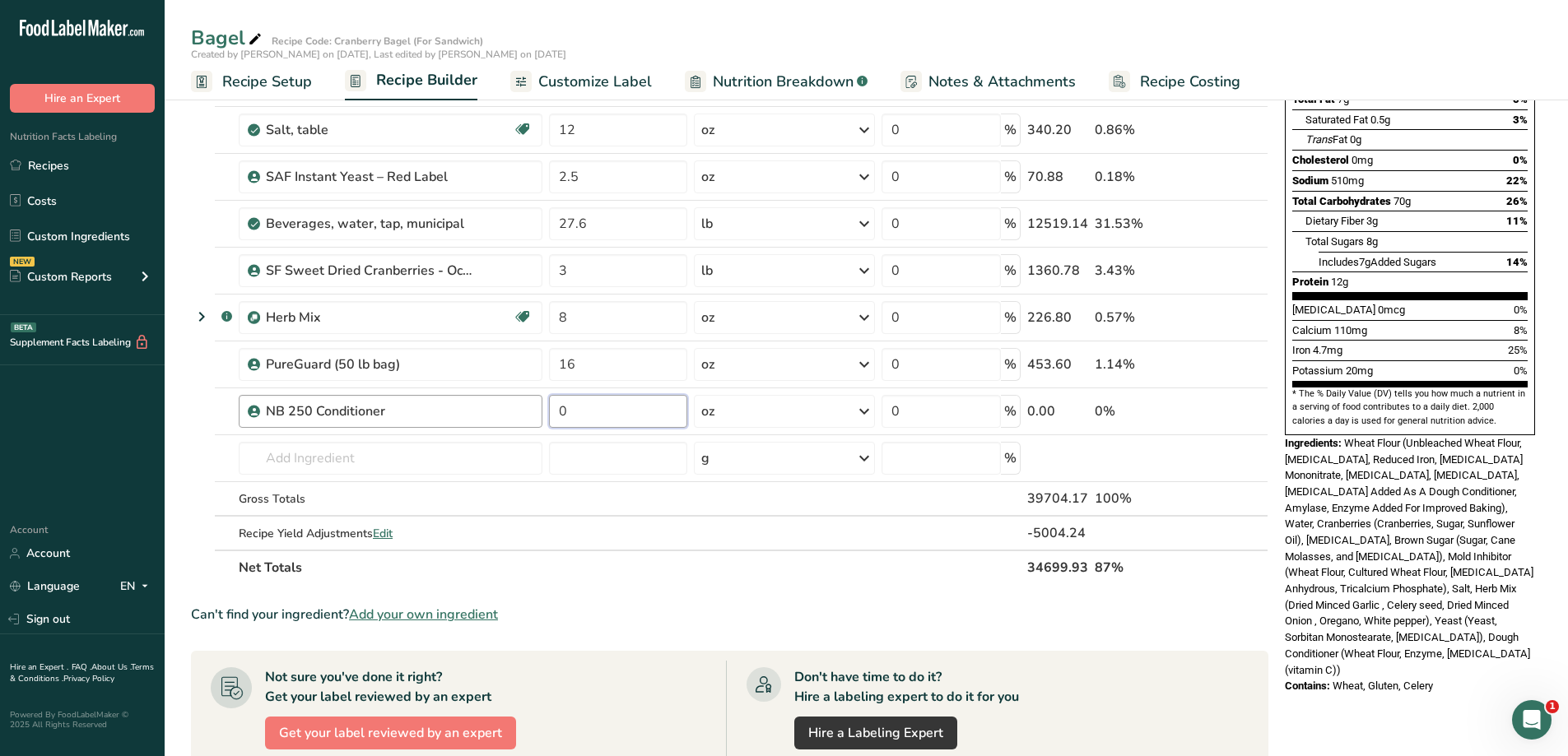
drag, startPoint x: 597, startPoint y: 420, endPoint x: 492, endPoint y: 397, distance: 107.5
click at [469, 405] on tr "NB 250 Conditioner 0 oz Weight Units g kg mg mcg lb oz See less Volume Units l …" at bounding box center [730, 412] width 1076 height 47
type input "1.5"
click at [615, 366] on div "Ingredient * Amount * Unit * Waste * .a-a{fill:#347362;}.b-a{fill:#fff;} Grams …" at bounding box center [730, 258] width 1078 height 654
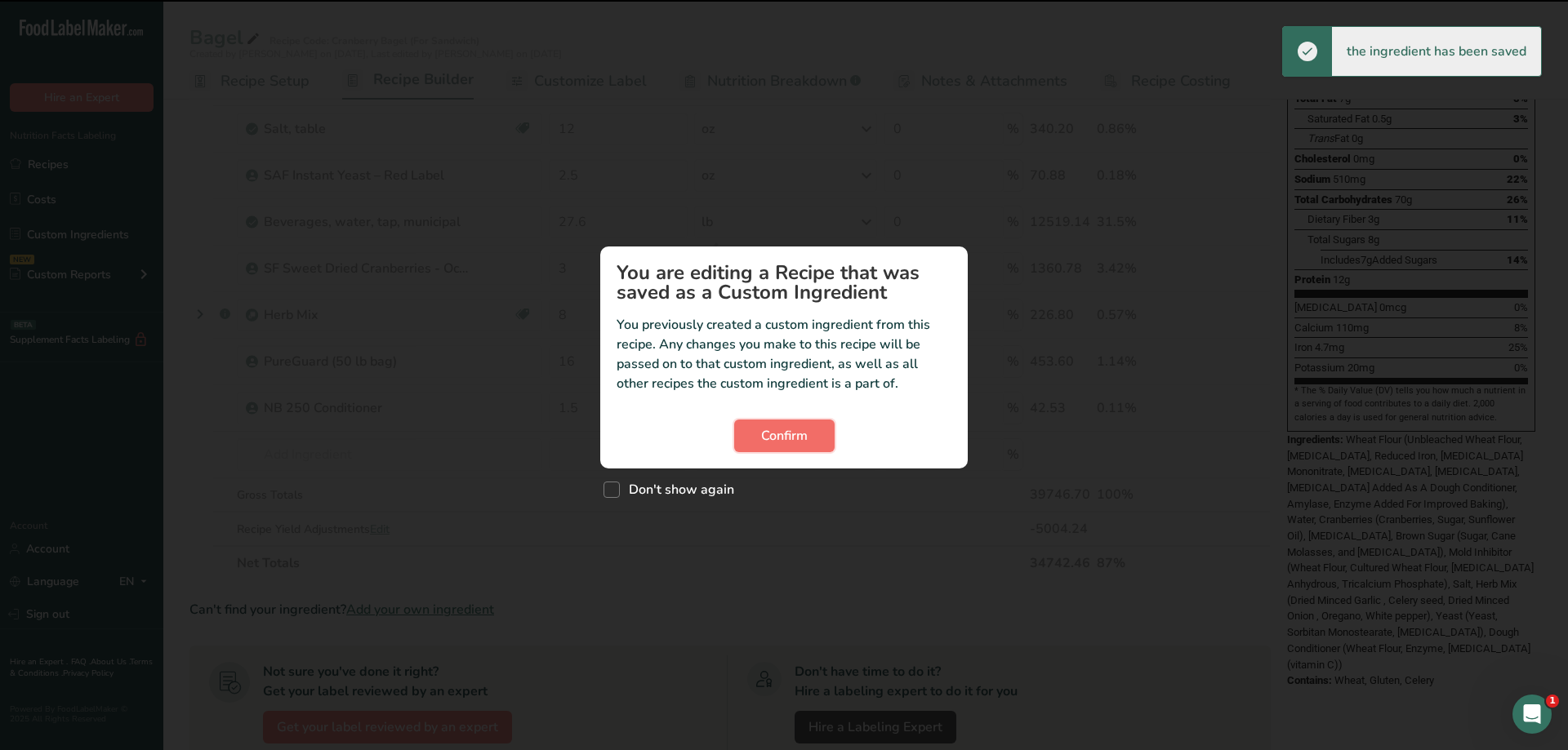
click at [771, 434] on span "Confirm" at bounding box center [784, 436] width 46 height 20
click at [804, 438] on span "Confirm" at bounding box center [784, 436] width 46 height 20
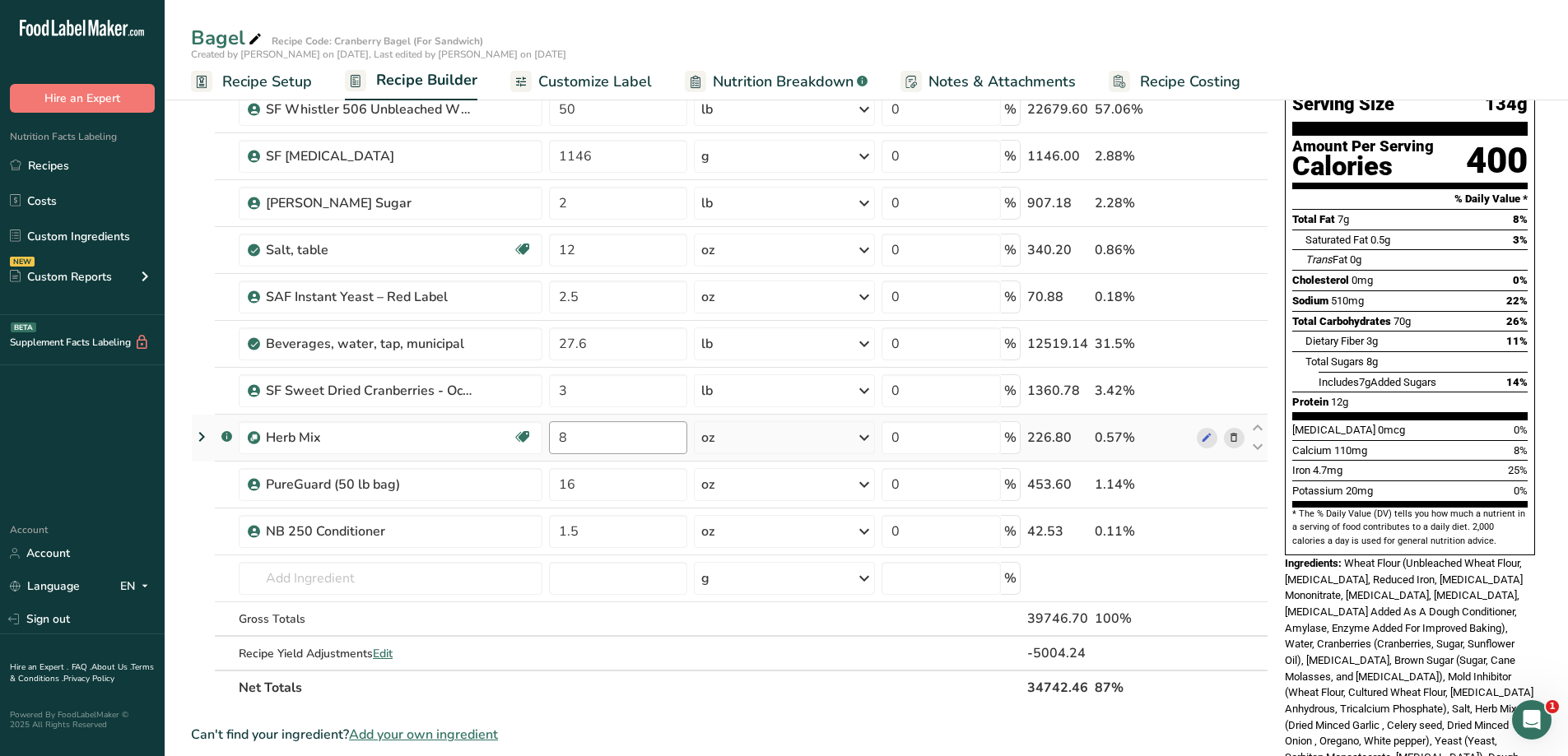
scroll to position [0, 0]
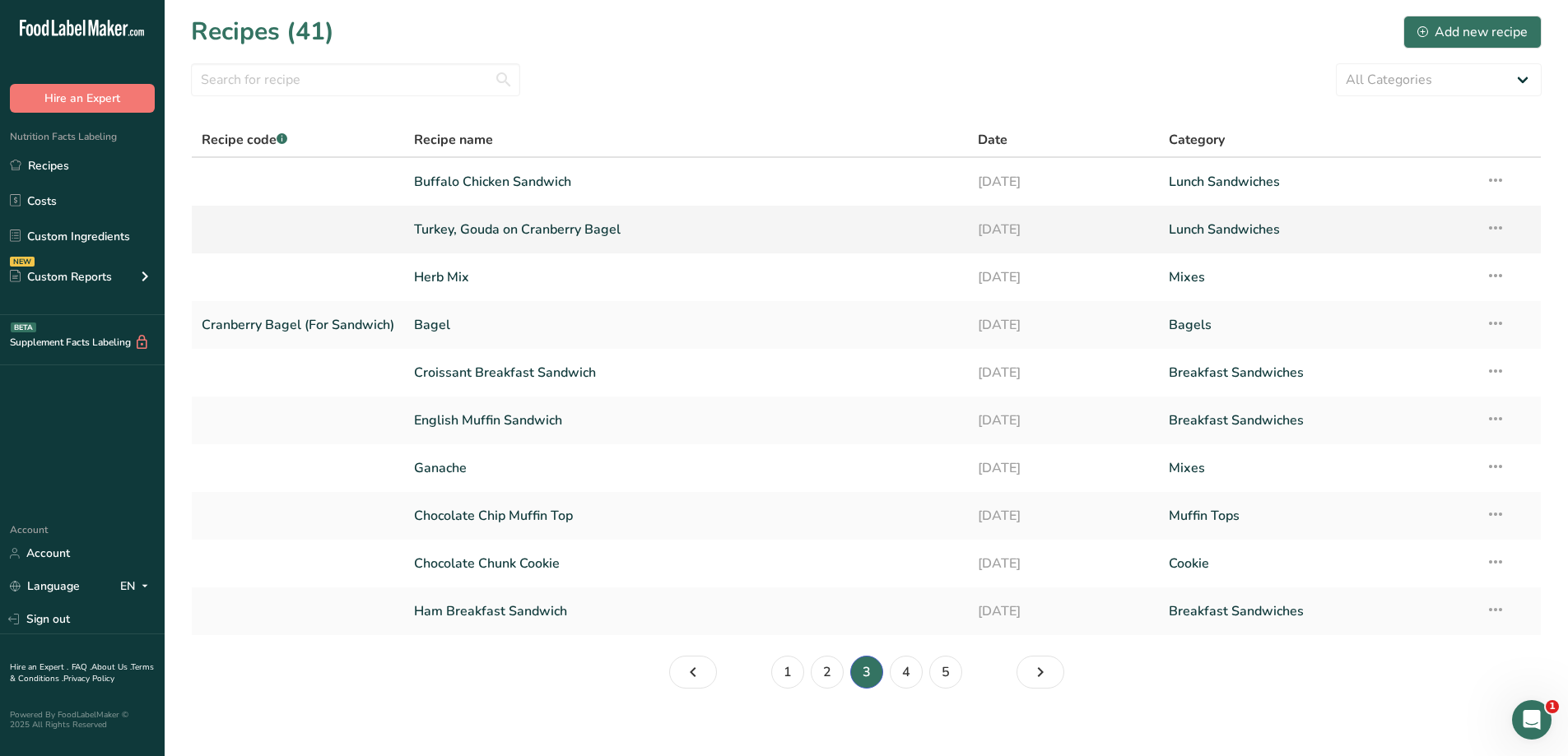
click at [666, 226] on link "Turkey, Gouda on Cranberry Bagel" at bounding box center [686, 230] width 544 height 35
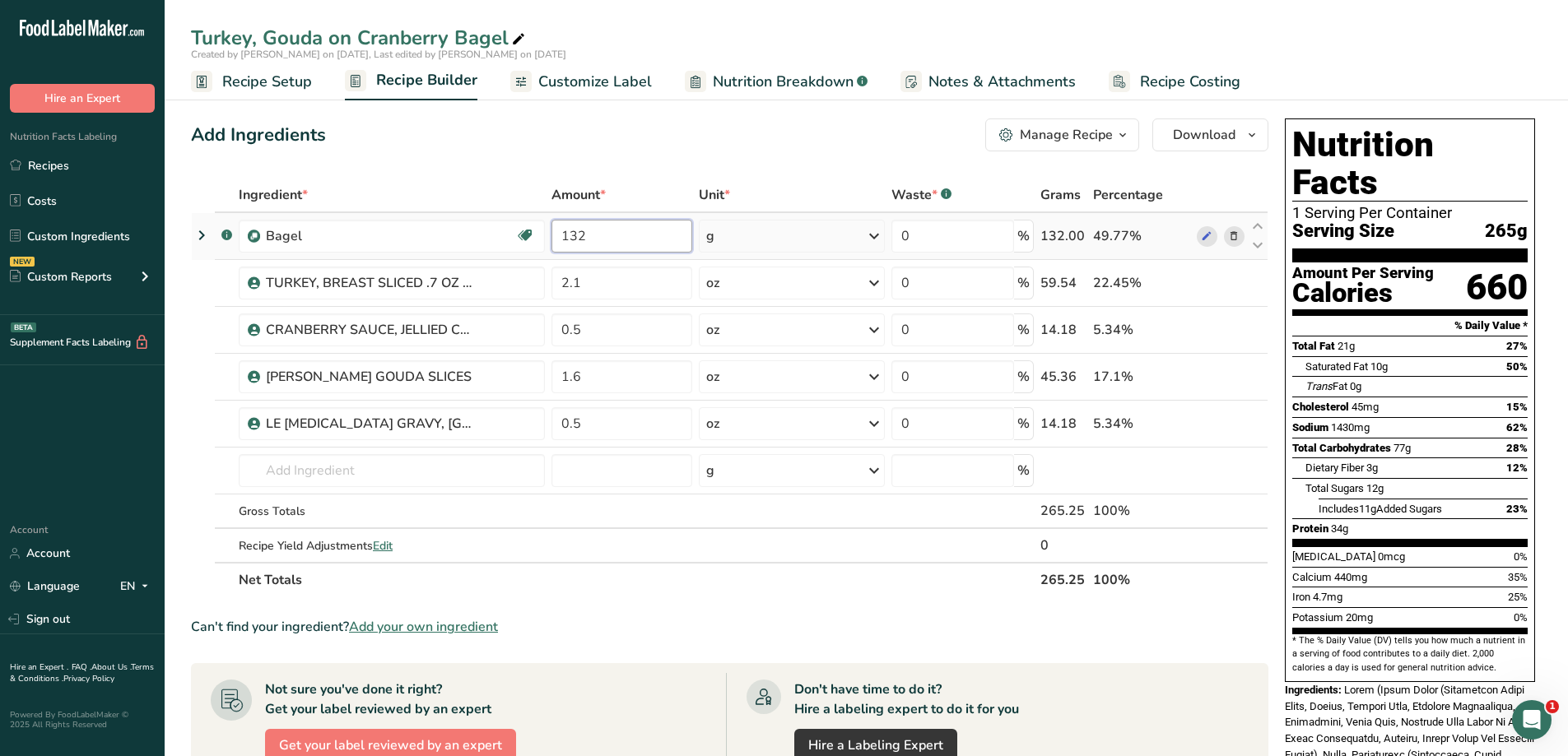
click at [623, 235] on input "132" at bounding box center [622, 236] width 140 height 33
click at [620, 302] on div "Ingredient * Amount * Unit * Waste * .a-a{fill:#347362;}.b-a{fill:#fff;} Grams …" at bounding box center [730, 387] width 1078 height 420
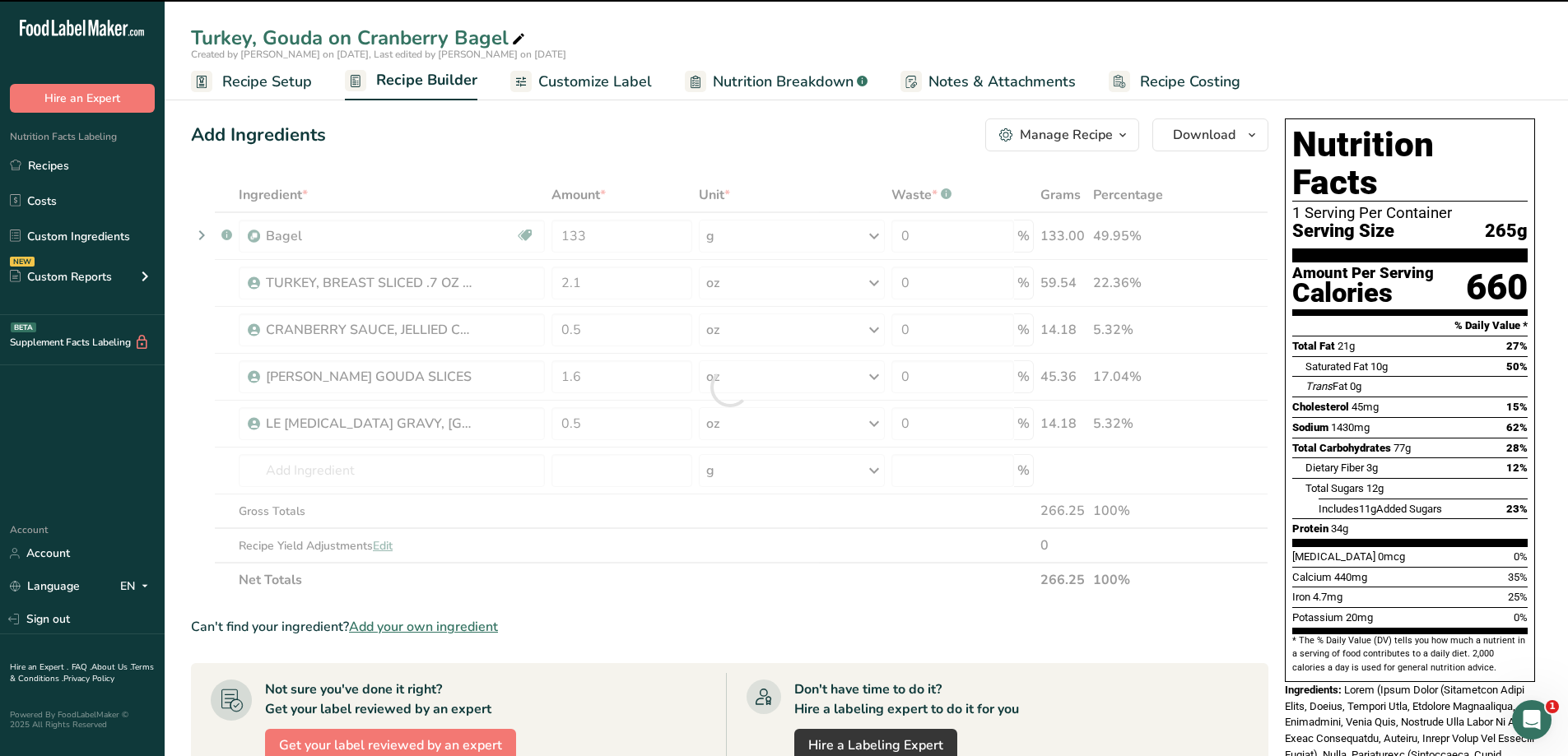
click at [620, 294] on div at bounding box center [730, 387] width 1078 height 420
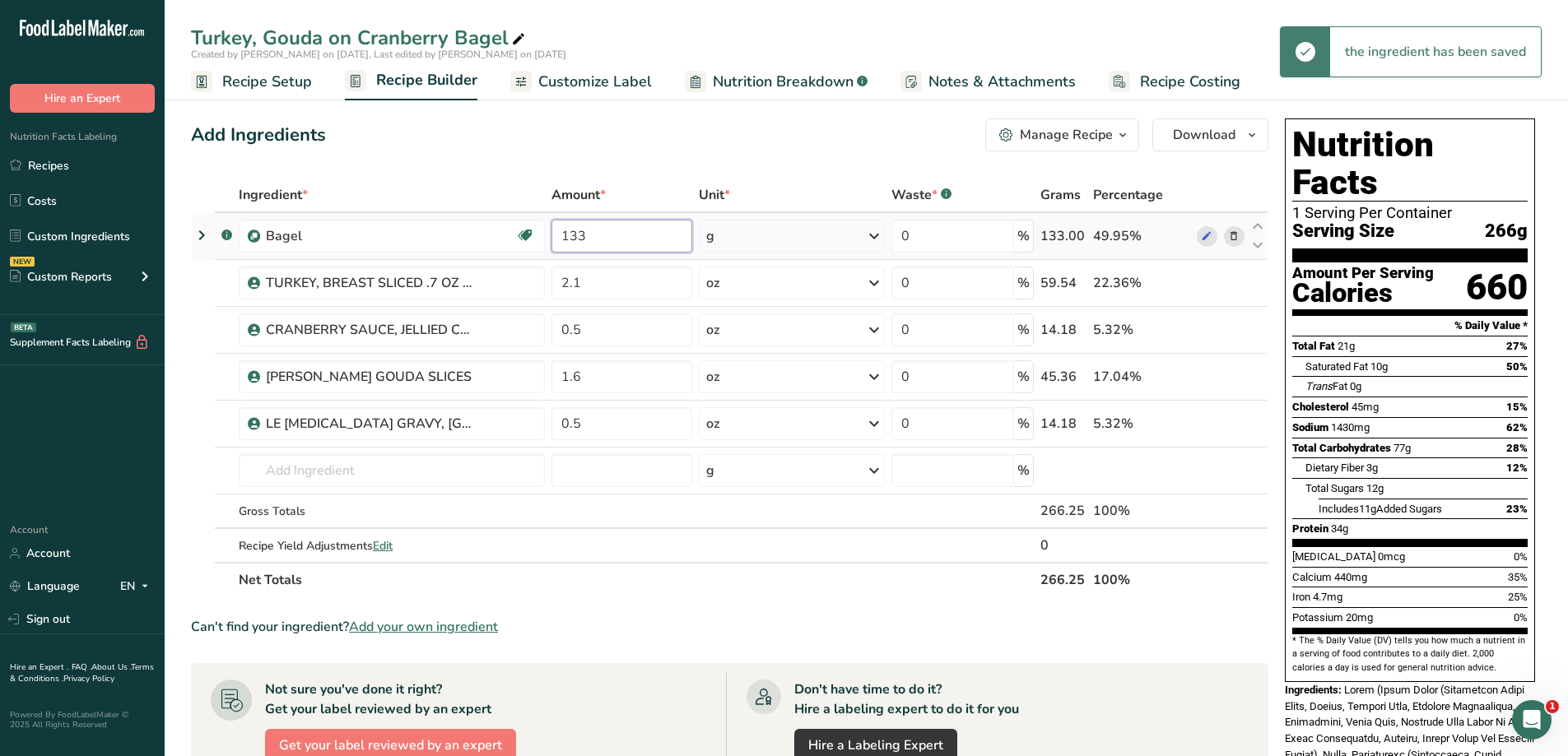
click at [616, 246] on input "133" at bounding box center [622, 236] width 140 height 33
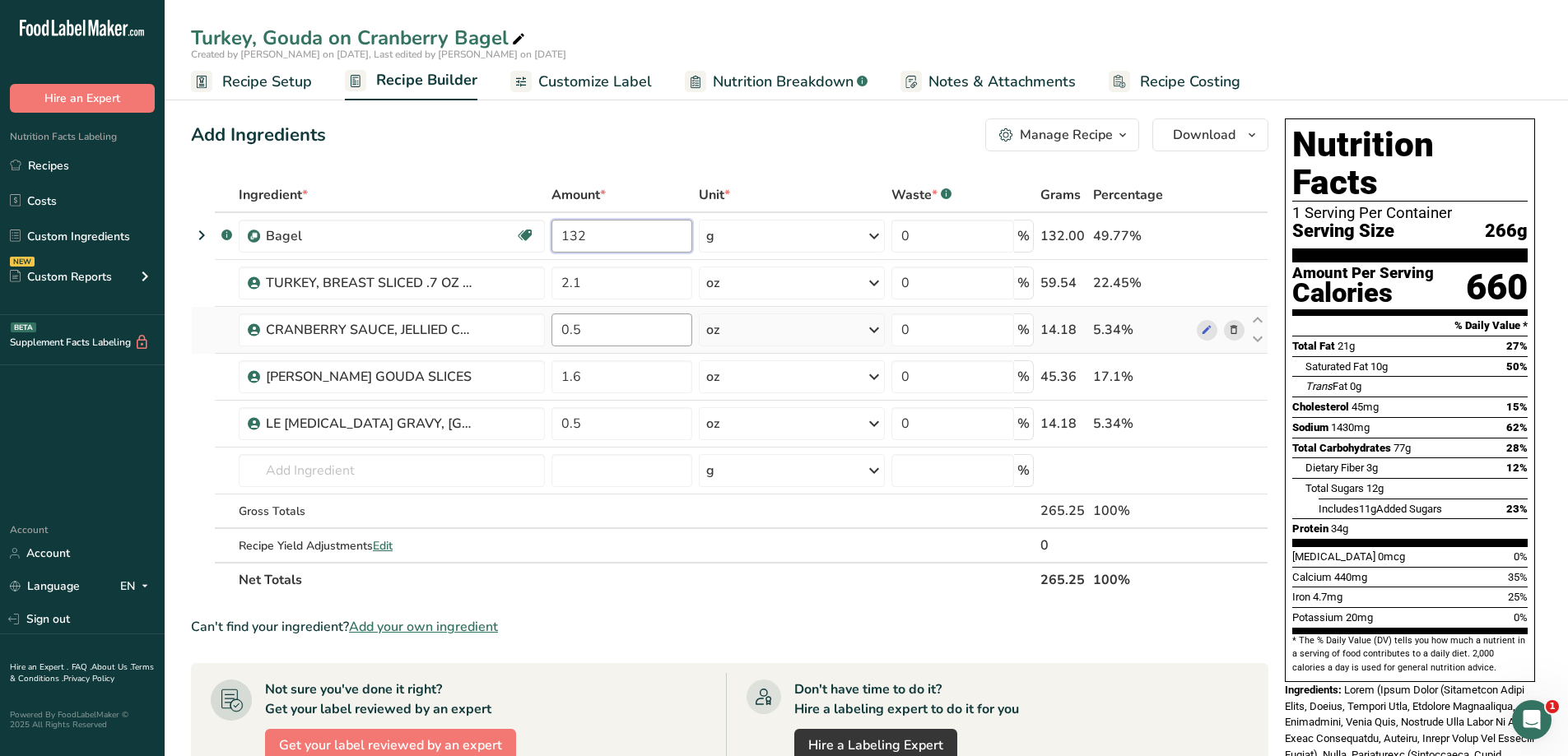
type input "132"
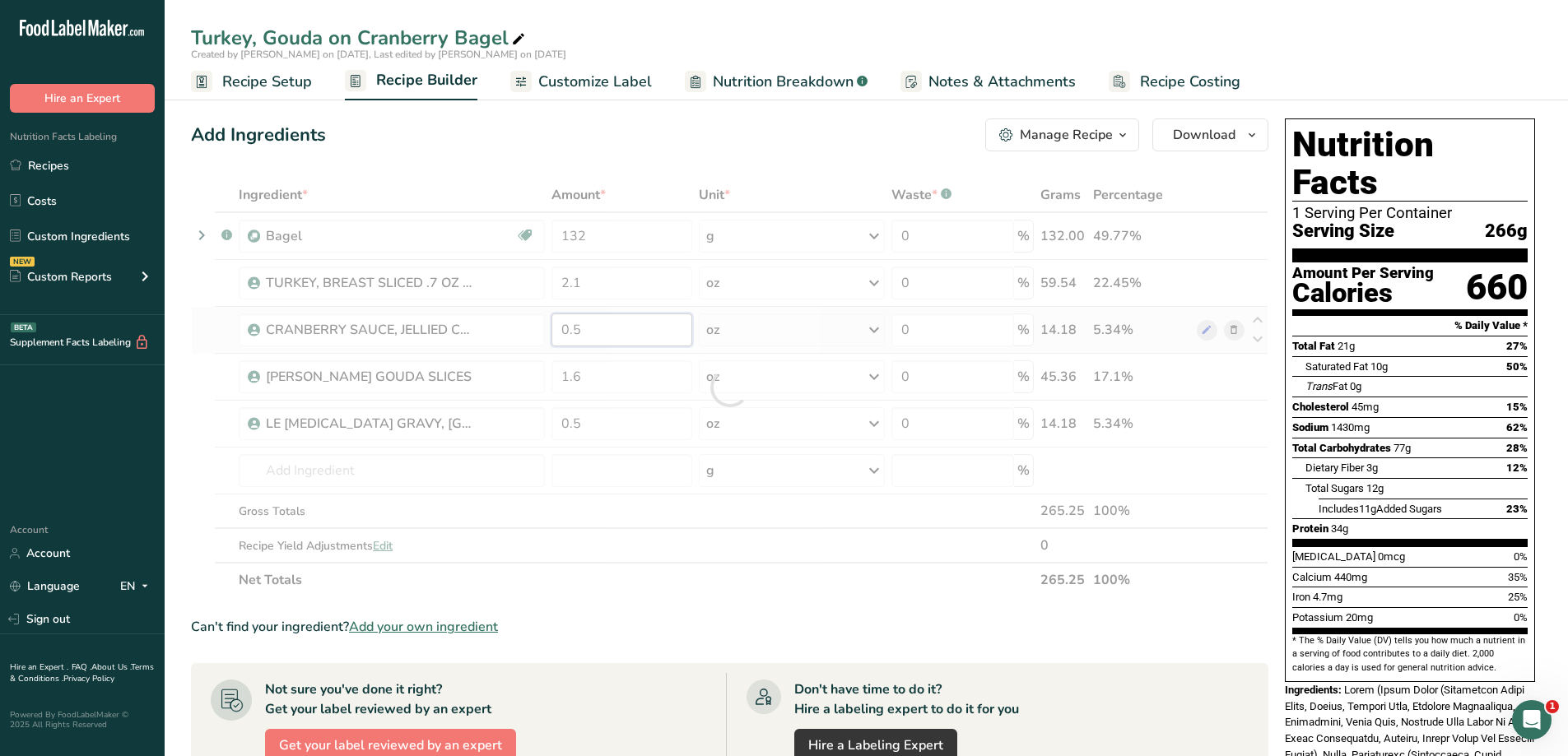
click at [584, 323] on div "Ingredient * Amount * Unit * Waste * .a-a{fill:#347362;}.b-a{fill:#fff;} Grams …" at bounding box center [730, 387] width 1078 height 420
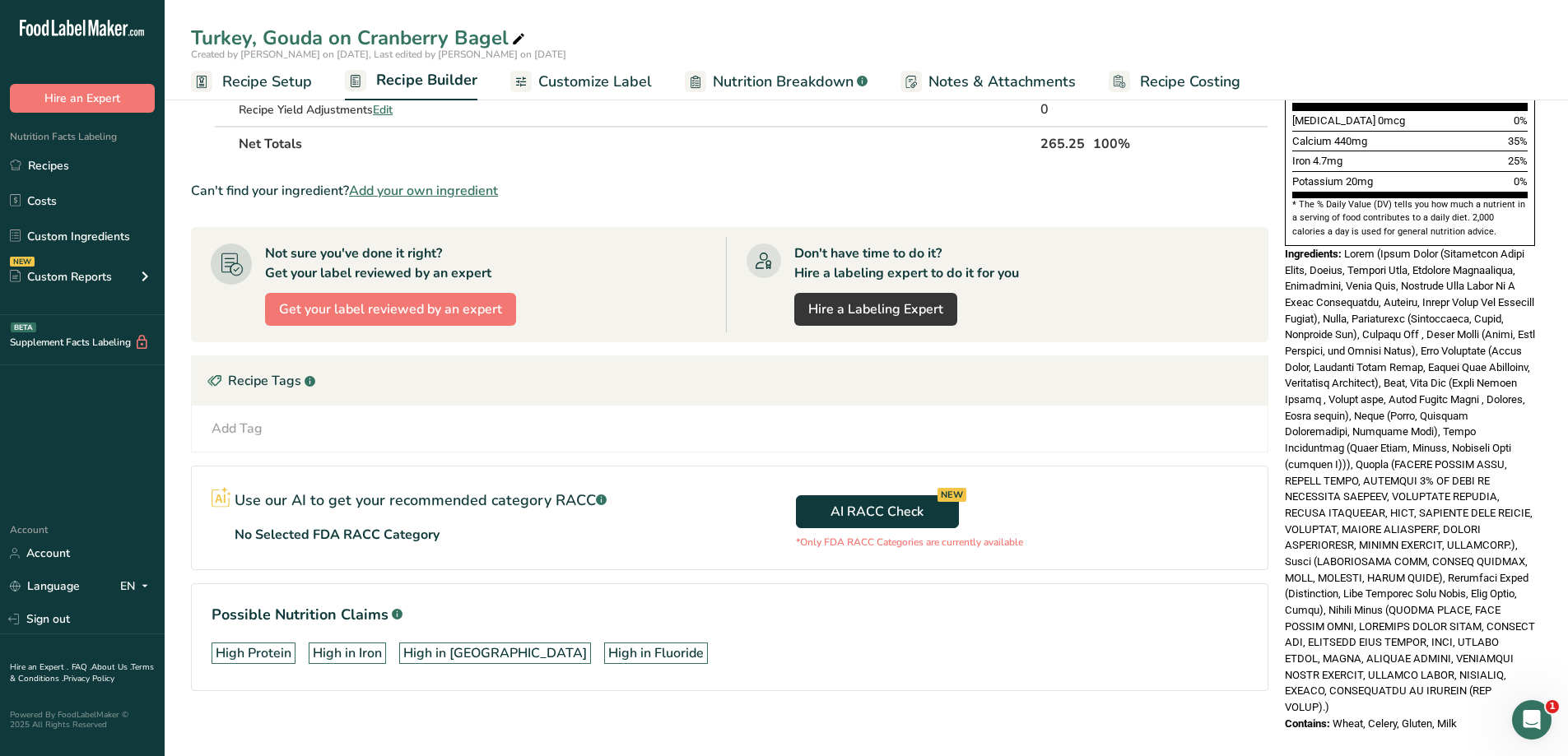
scroll to position [450, 0]
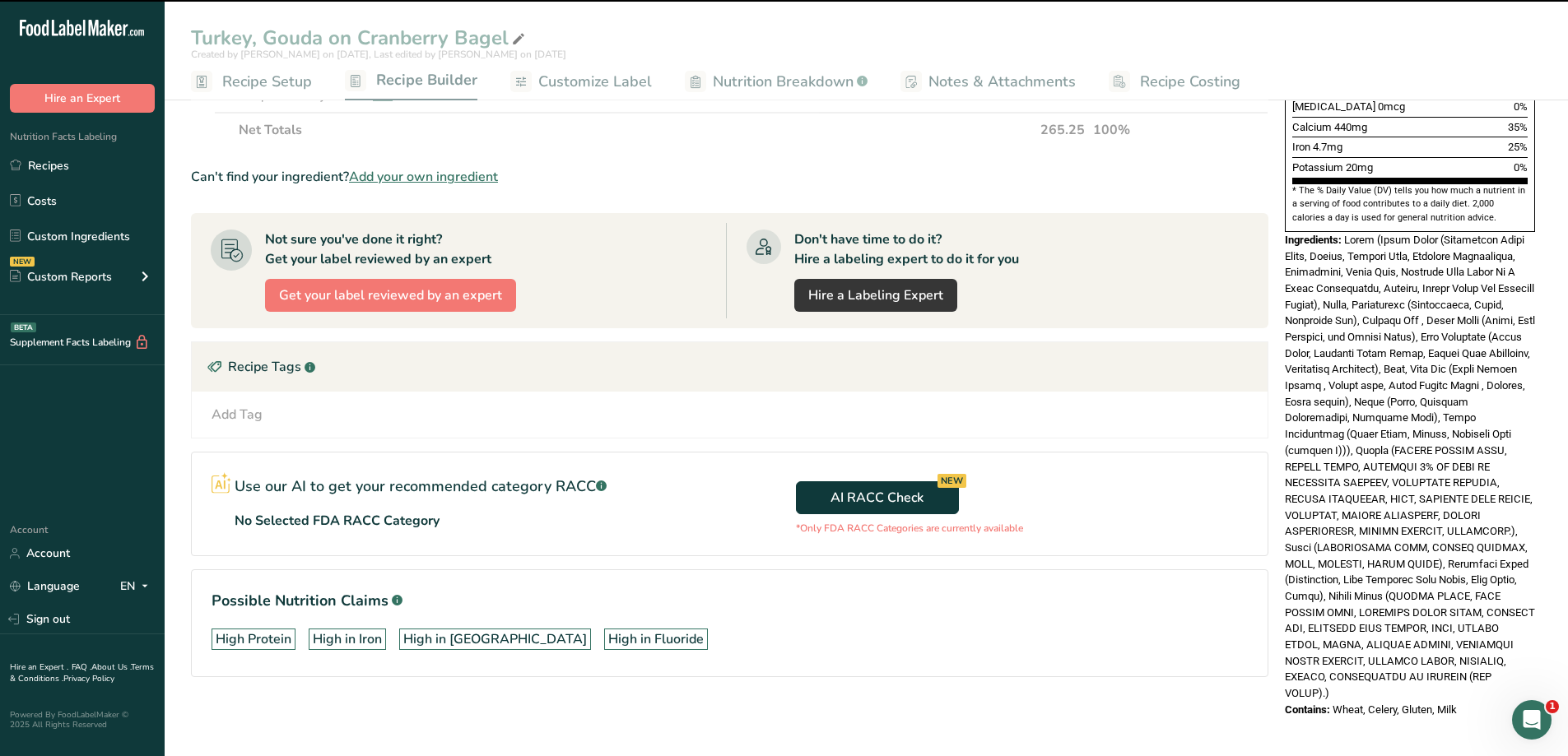
click at [1480, 702] on div "Contains: Wheat, Celery, Gluten, Milk" at bounding box center [1409, 710] width 250 height 17
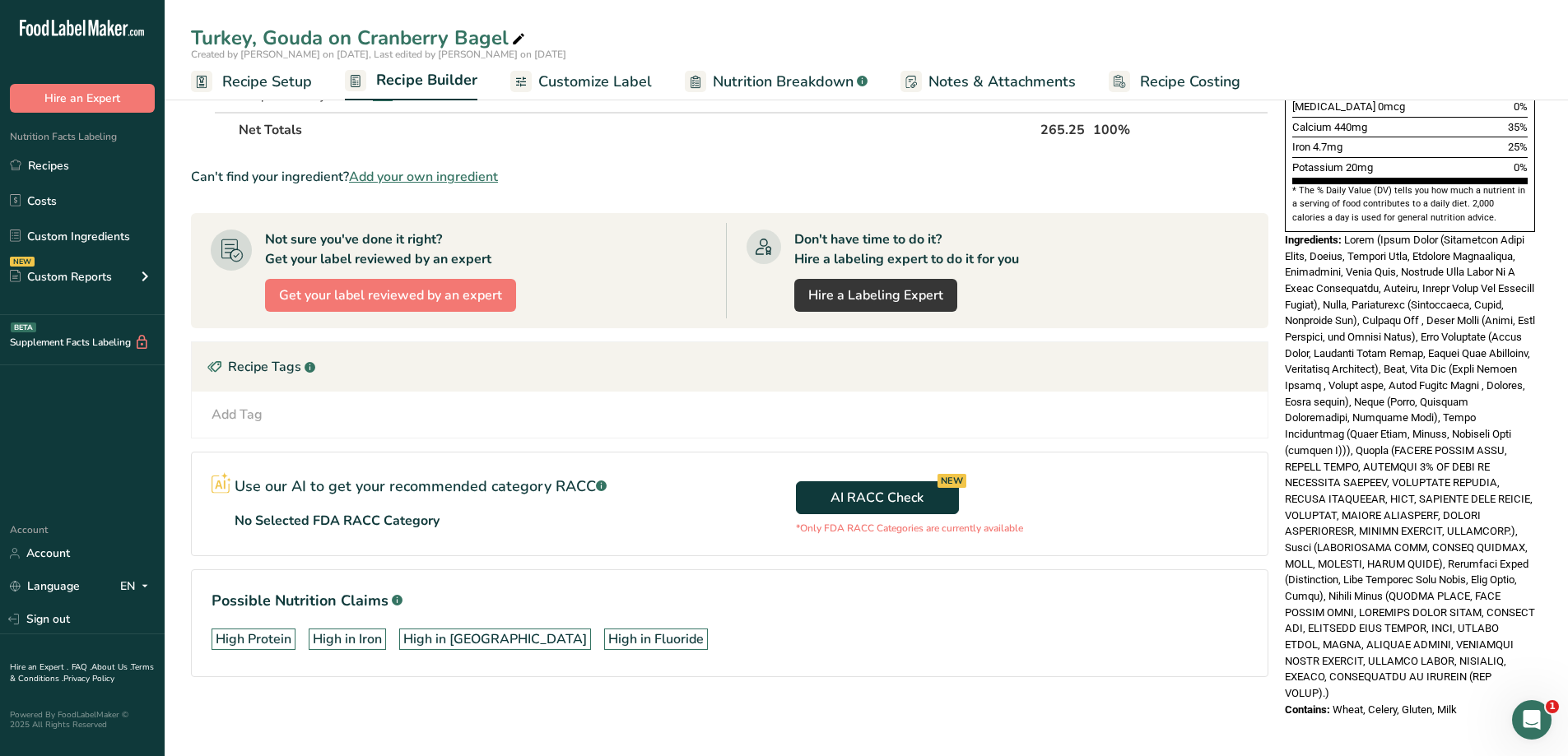
drag, startPoint x: 1466, startPoint y: 675, endPoint x: 1280, endPoint y: 205, distance: 505.5
click at [1280, 205] on div "Nutrition Facts 1 Serving Per Container Serving Size 265g Amount Per Serving Ca…" at bounding box center [1409, 194] width 263 height 1063
copy div "Ingredients: Bagel (Wheat Flour (Unbleached Wheat Flour, Niacin, Reduced Iron, …"
